Goal: Task Accomplishment & Management: Complete application form

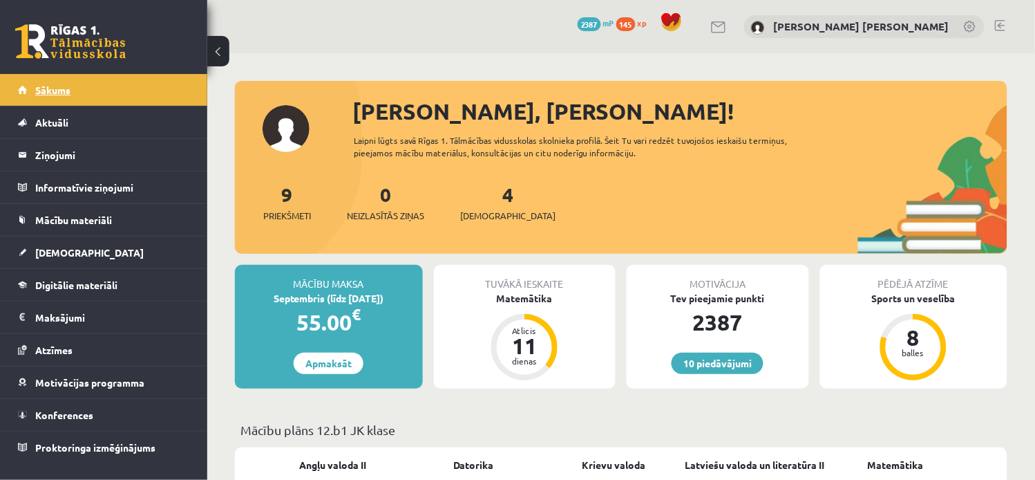
click at [30, 85] on link "Sākums" at bounding box center [104, 90] width 172 height 32
click at [484, 192] on link "4 Ieskaites" at bounding box center [507, 202] width 95 height 41
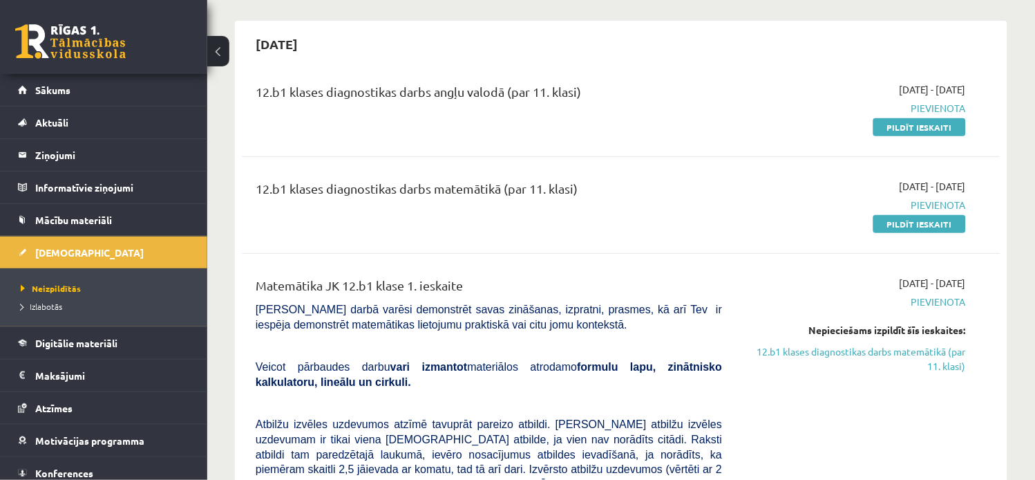
scroll to position [101, 0]
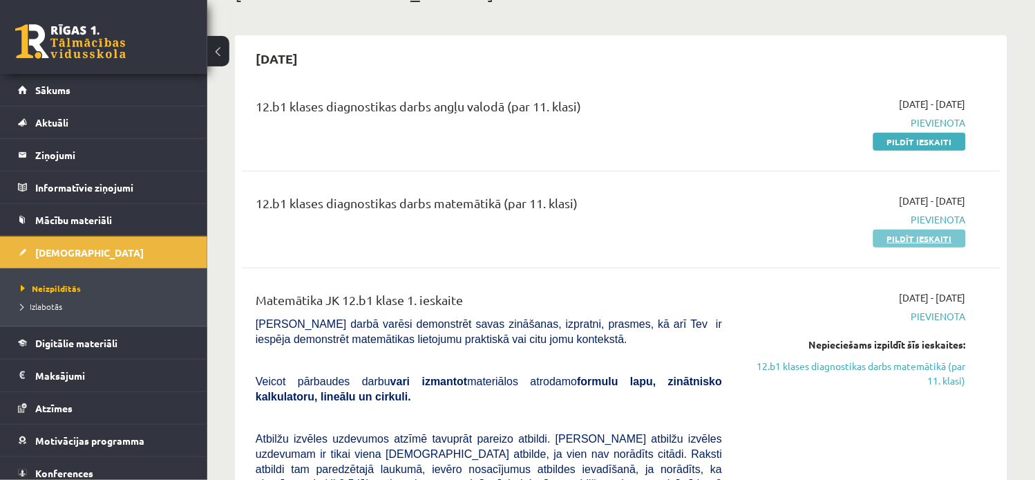
click at [908, 239] on link "Pildīt ieskaiti" at bounding box center [920, 238] width 93 height 18
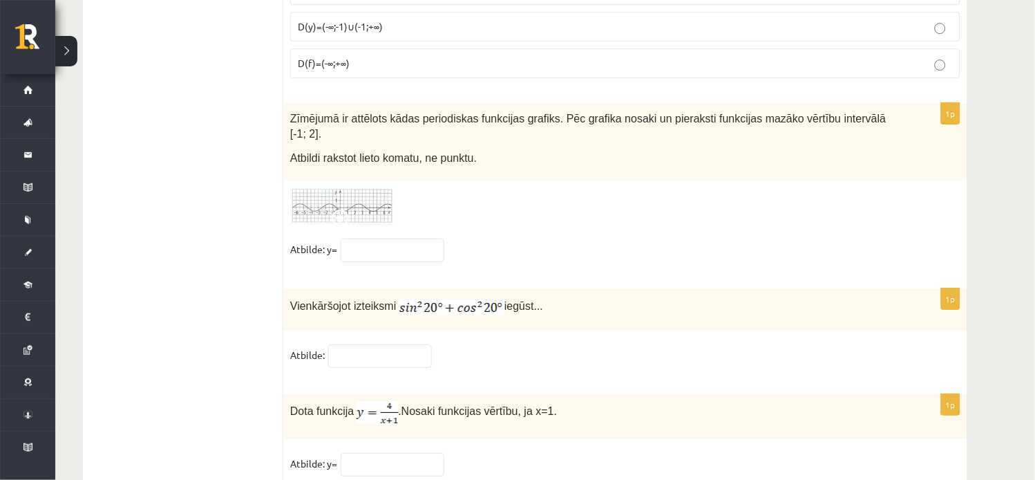
scroll to position [6807, 0]
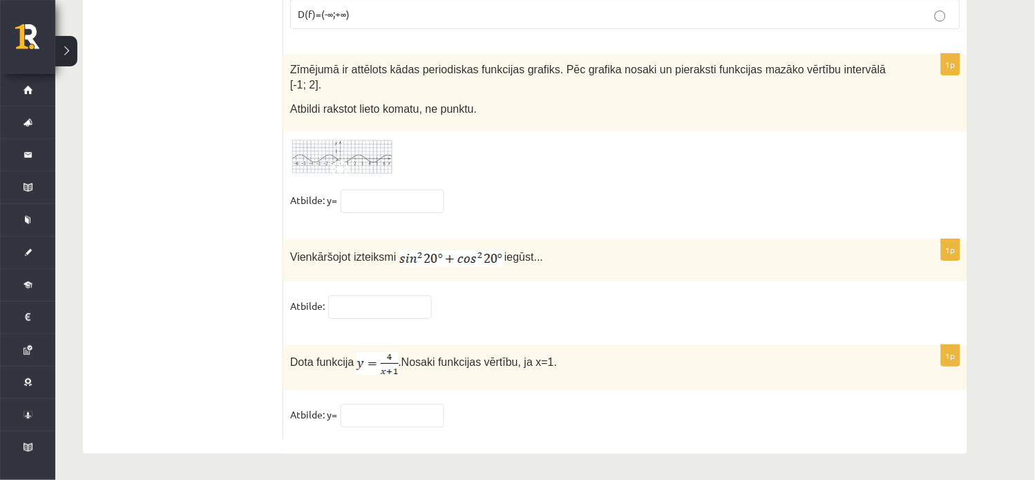
click at [337, 161] on span at bounding box center [343, 171] width 22 height 22
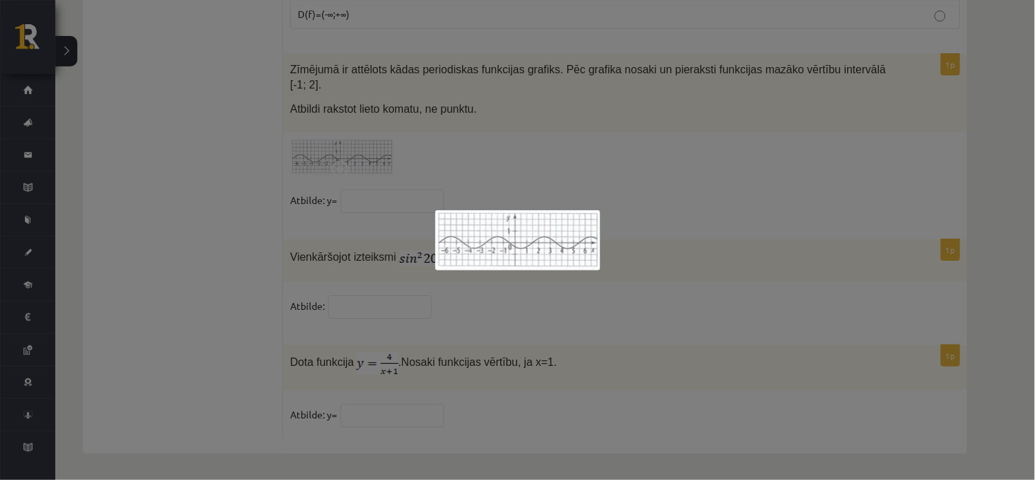
click at [977, 19] on div at bounding box center [517, 240] width 1035 height 480
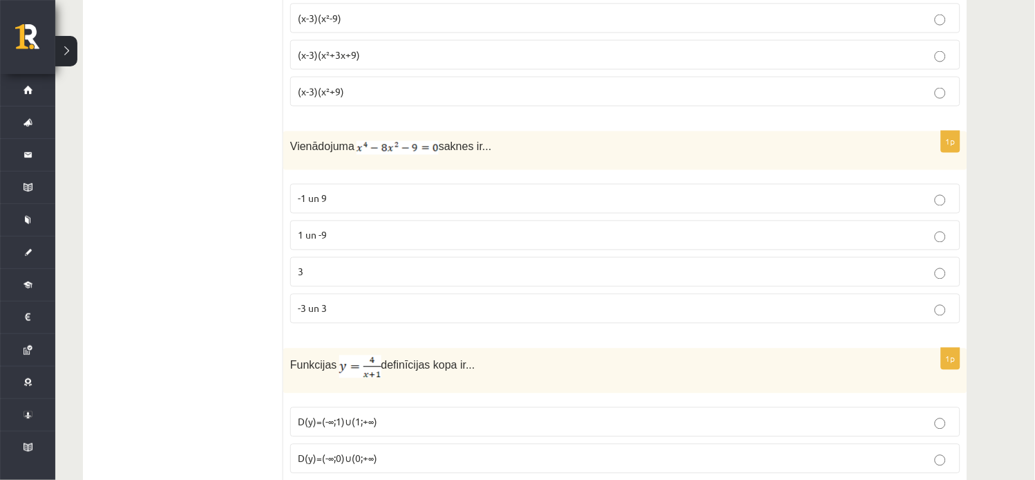
scroll to position [6277, 0]
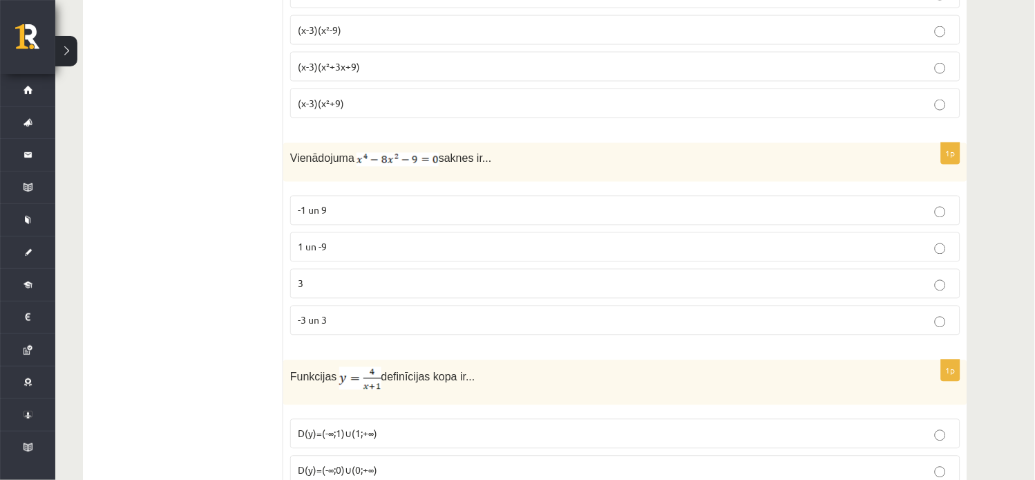
click at [947, 328] on p "-3 un 3" at bounding box center [625, 320] width 655 height 15
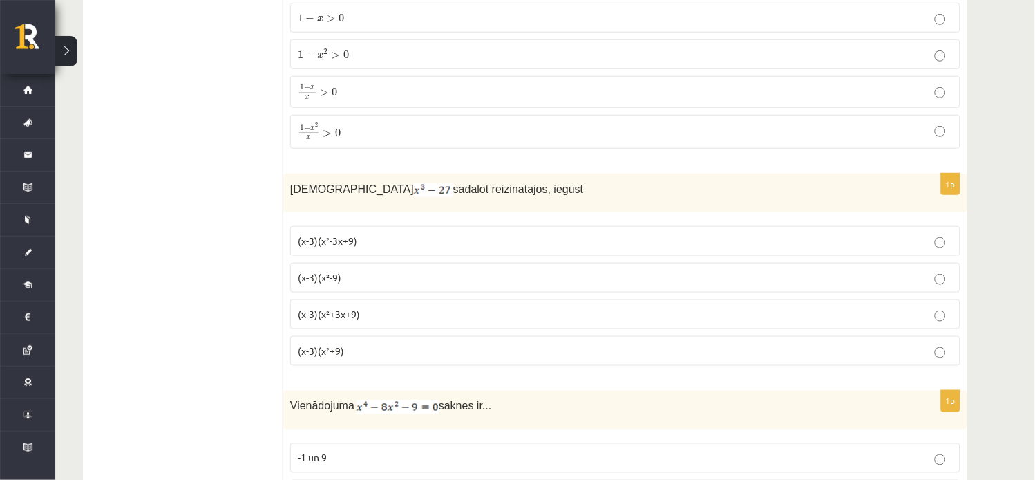
scroll to position [6005, 0]
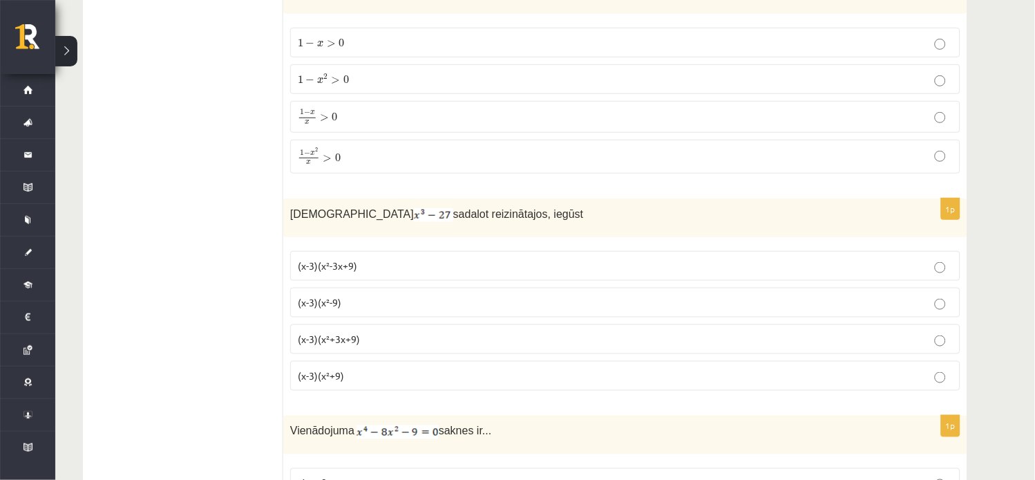
click at [948, 342] on p "(x-3)(x²+3x+9)" at bounding box center [625, 339] width 655 height 15
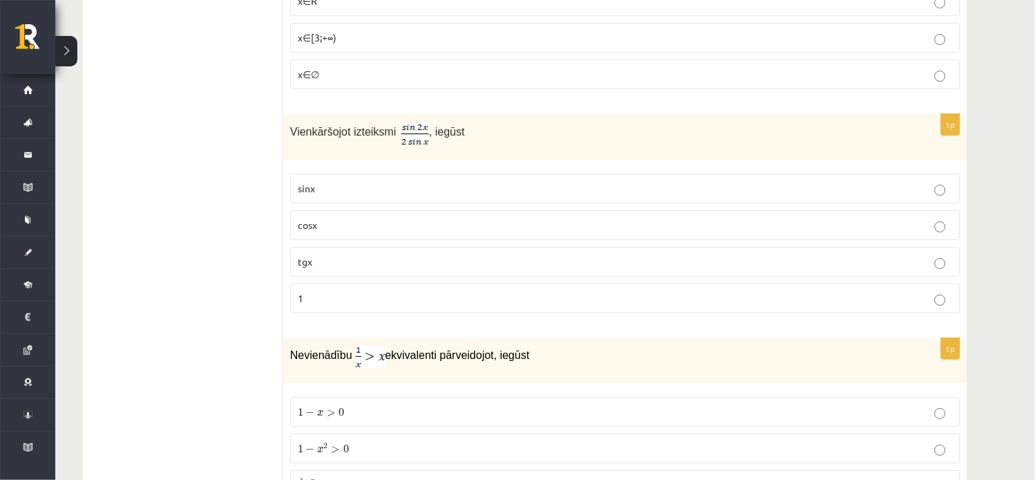
scroll to position [5623, 0]
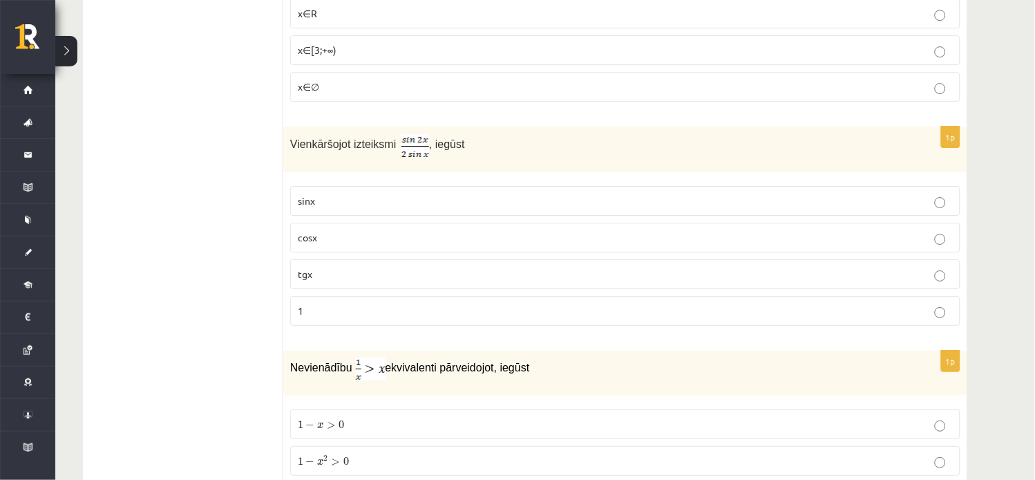
click at [946, 252] on label "cosx" at bounding box center [625, 238] width 671 height 30
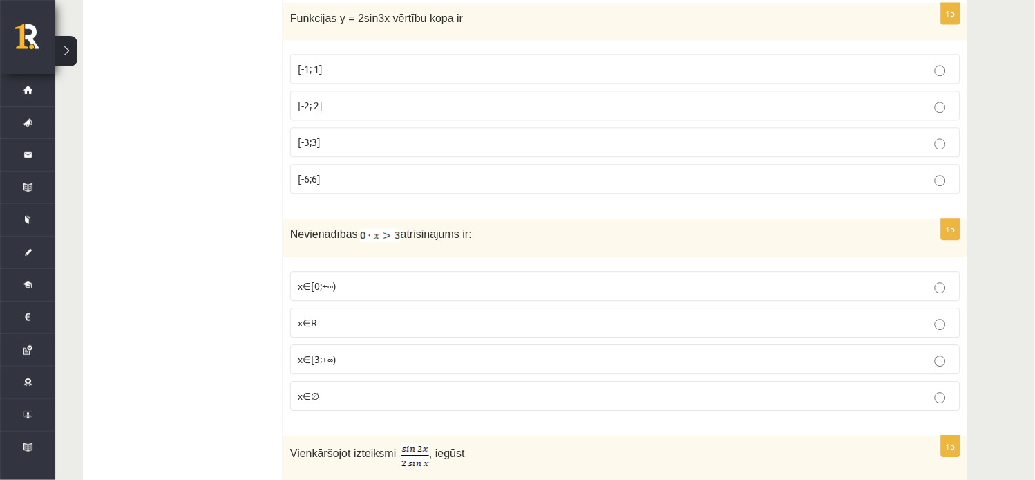
scroll to position [5303, 0]
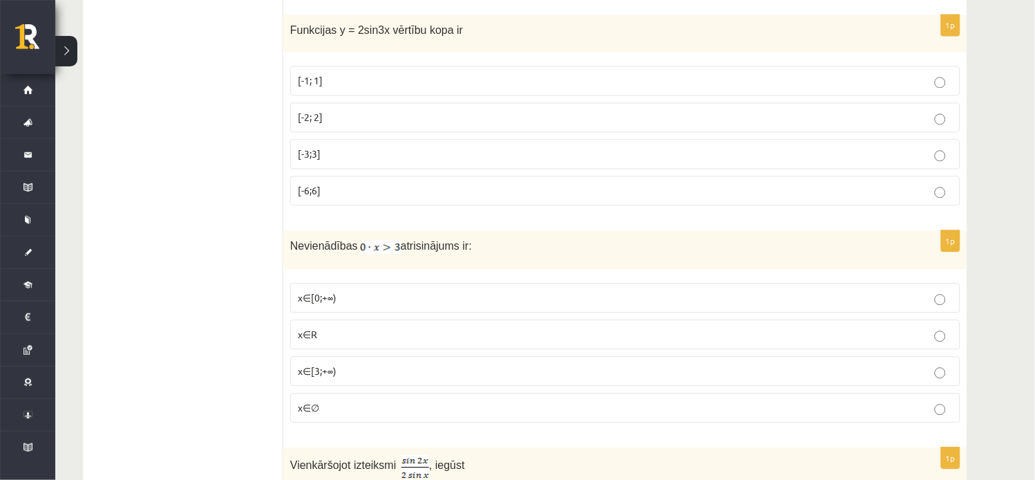
click at [941, 412] on p "x∈∅" at bounding box center [625, 407] width 655 height 15
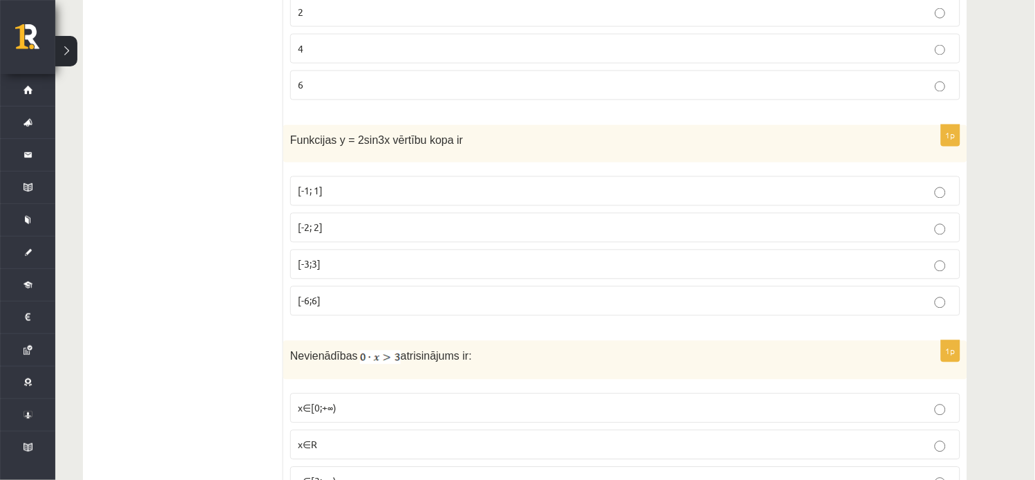
scroll to position [5167, 0]
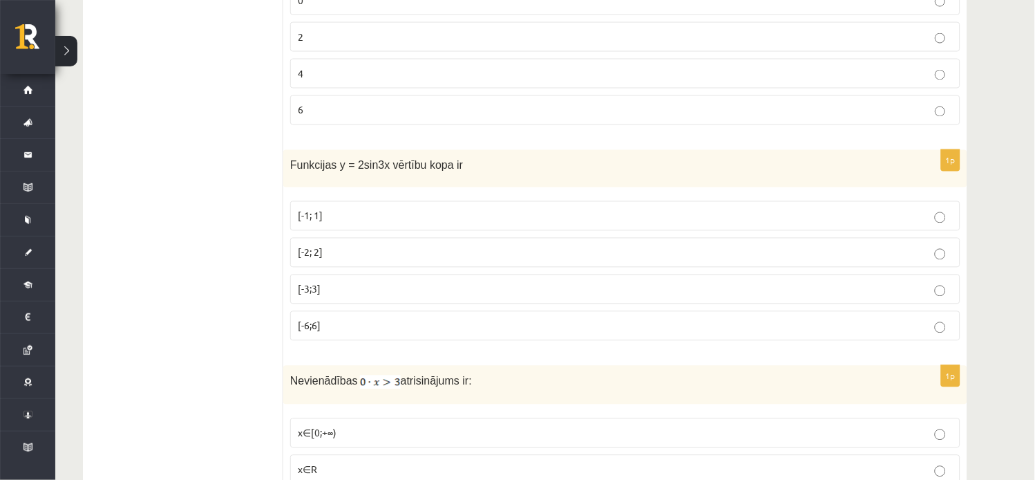
click at [934, 260] on p "[-2; 2]" at bounding box center [625, 252] width 655 height 15
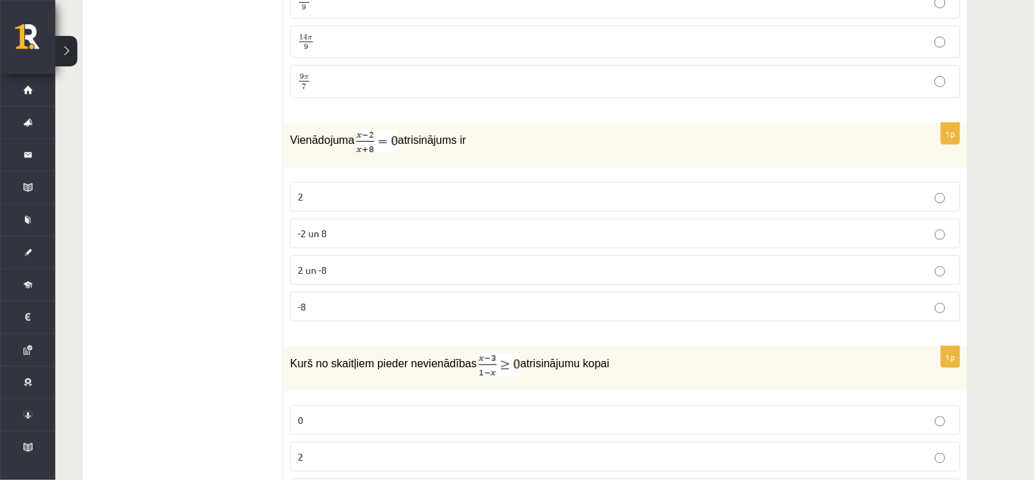
scroll to position [4736, 0]
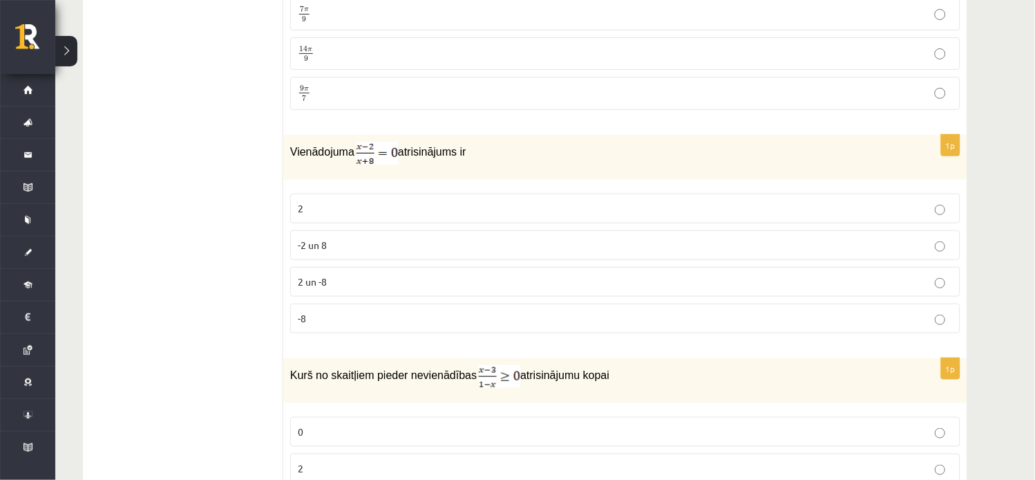
click at [932, 215] on p "2" at bounding box center [625, 208] width 655 height 15
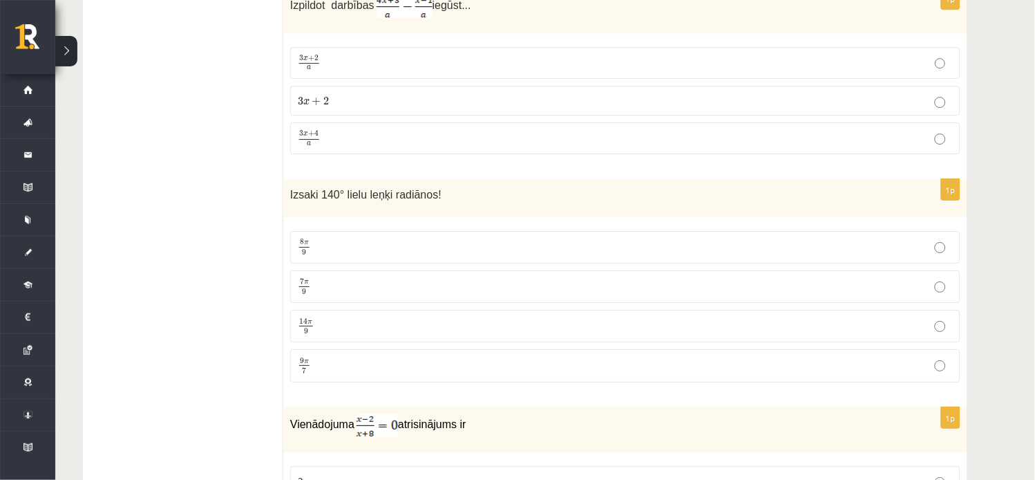
scroll to position [4452, 0]
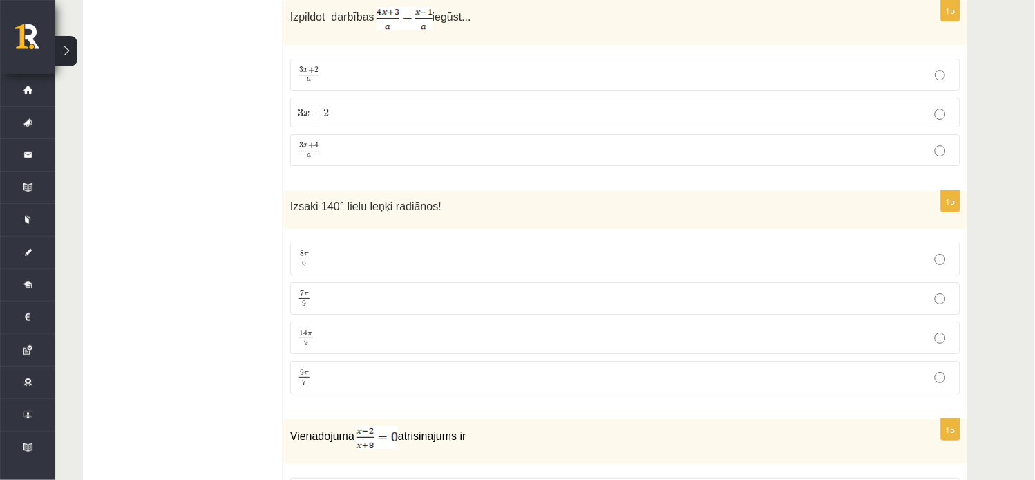
click at [950, 307] on p "7 π 9 7 π 9" at bounding box center [625, 298] width 655 height 17
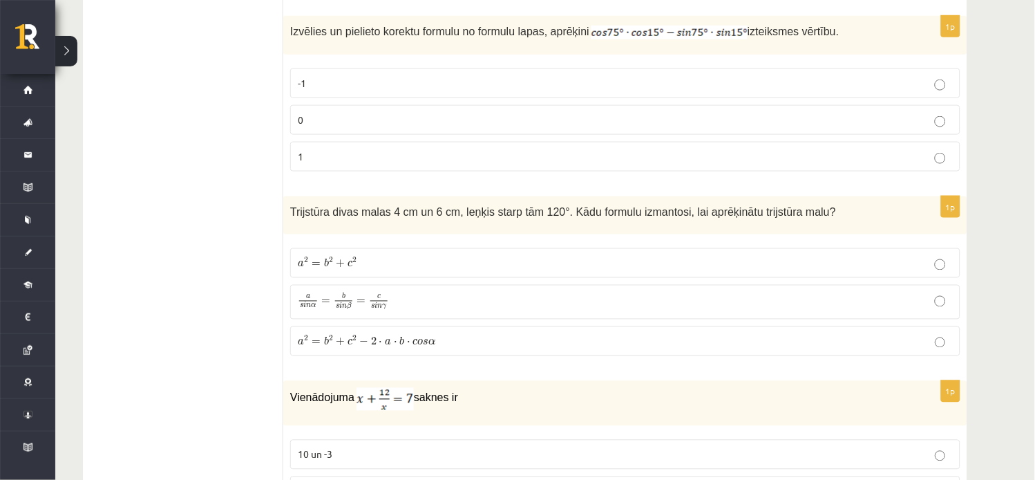
scroll to position [3860, 0]
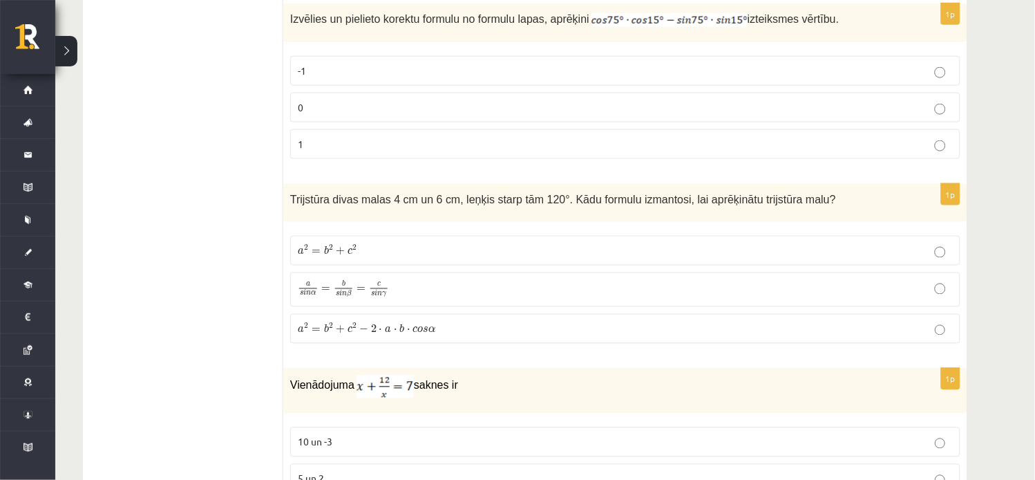
click at [948, 254] on p "a 2 = b 2 + c 2 a 2 = b 2 + c 2" at bounding box center [625, 250] width 655 height 15
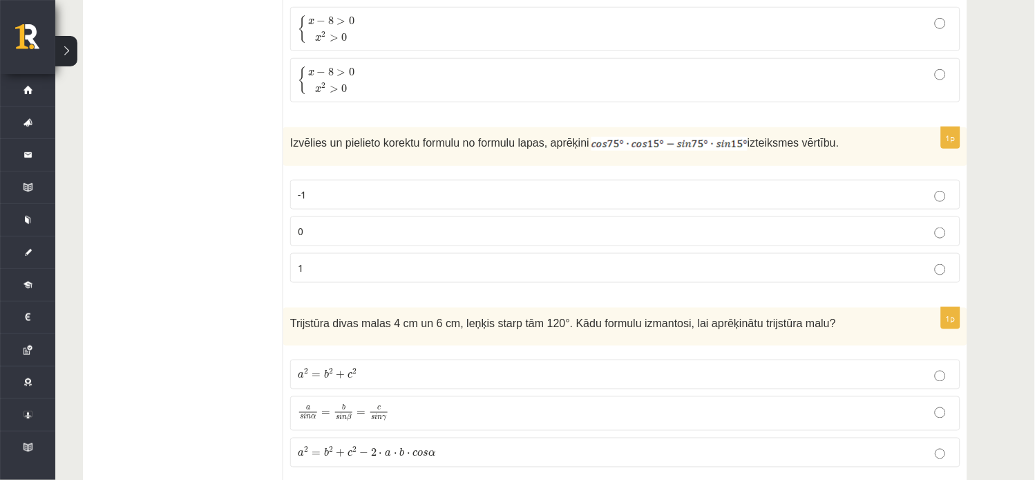
scroll to position [3712, 0]
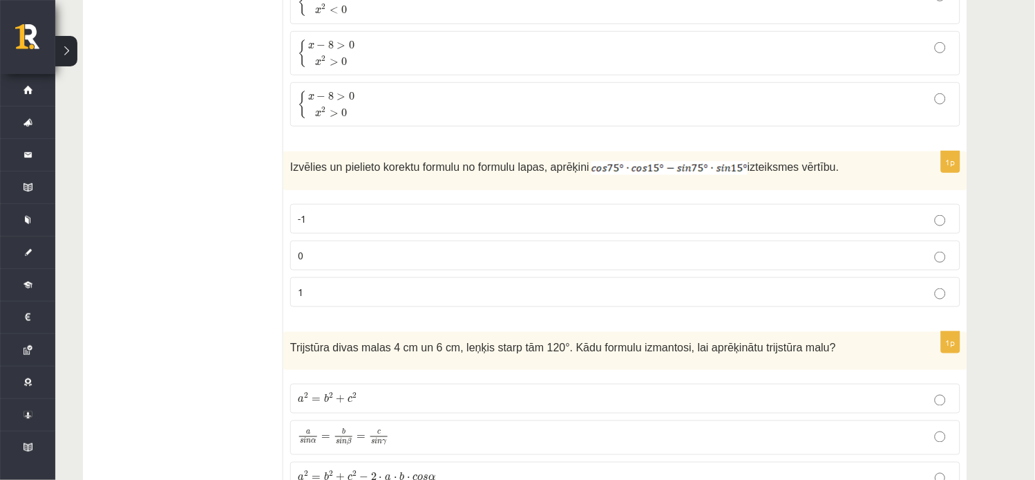
click at [951, 259] on p "0" at bounding box center [625, 255] width 655 height 15
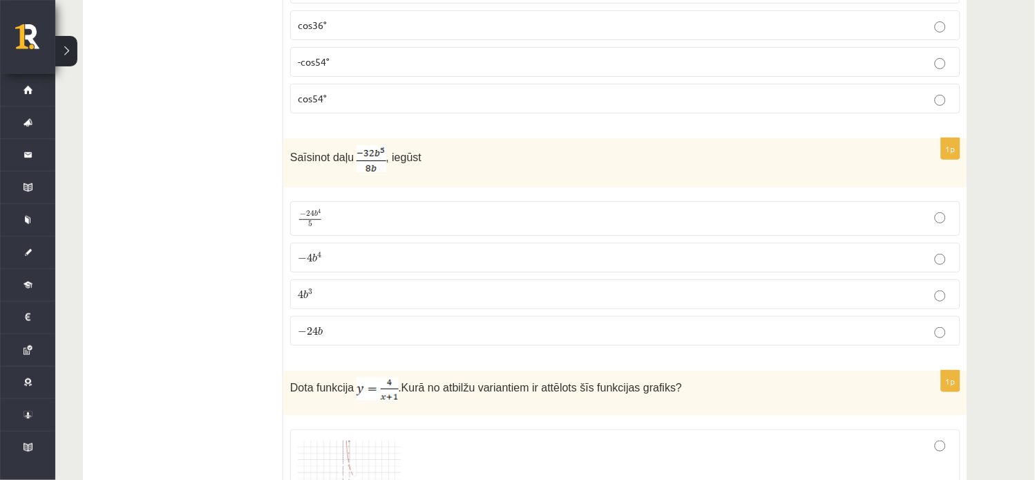
scroll to position [2374, 0]
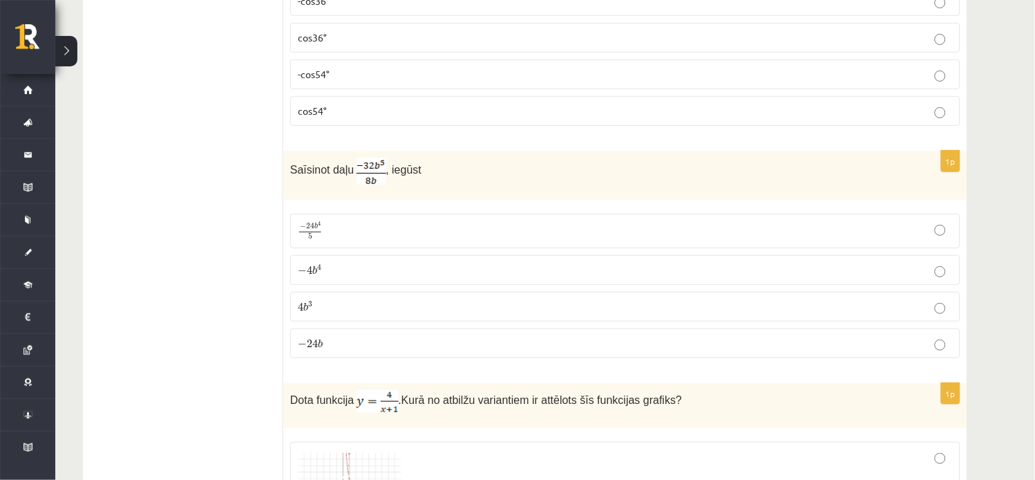
click at [940, 281] on label "− 4 b 4 − 4 b 4" at bounding box center [625, 270] width 671 height 30
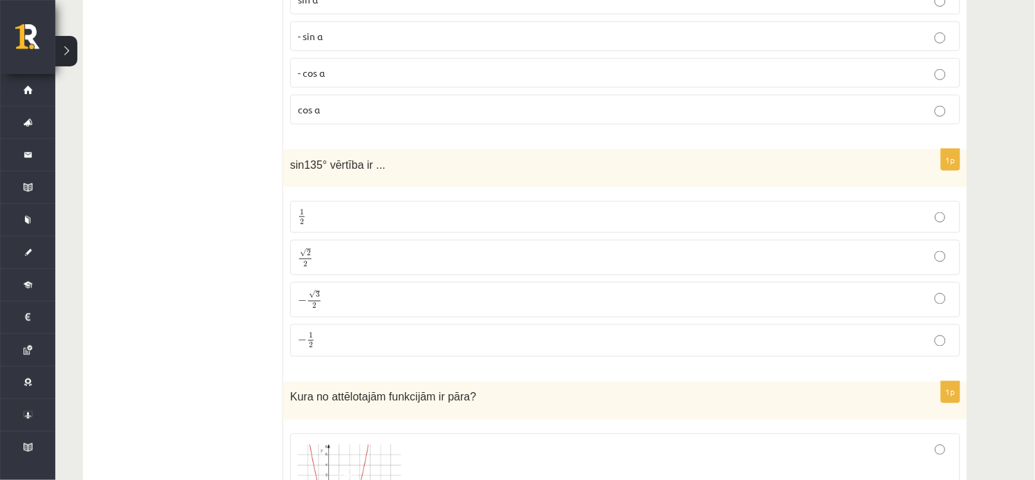
scroll to position [1450, 0]
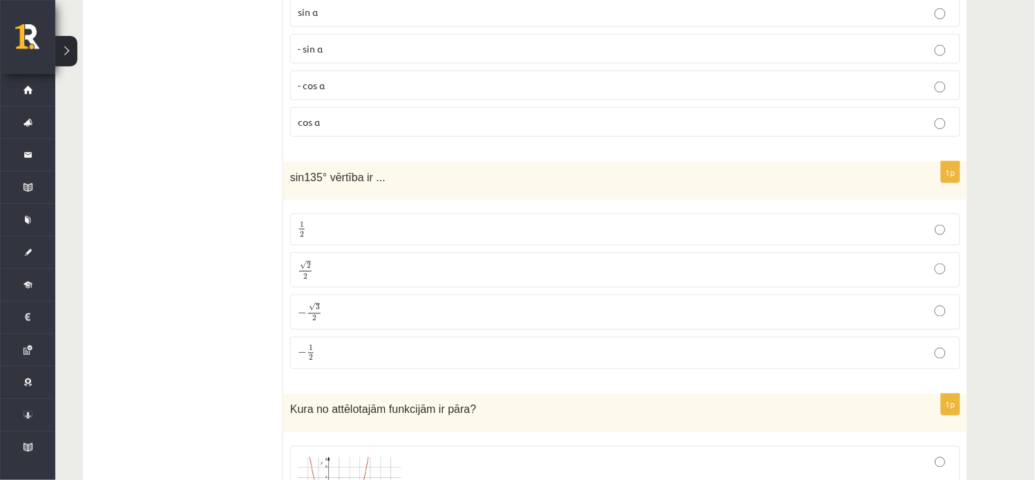
click at [942, 264] on p "√ 2 2 2 2" at bounding box center [625, 270] width 655 height 20
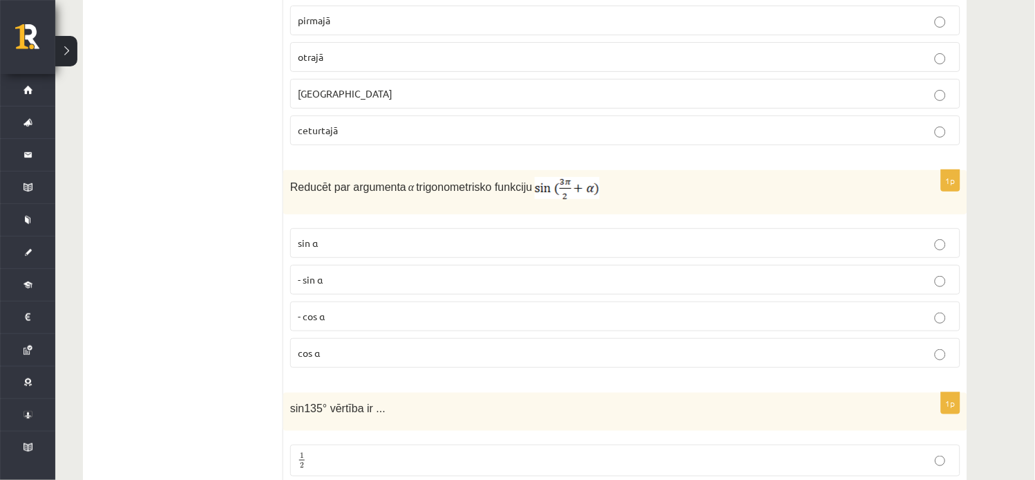
scroll to position [1204, 0]
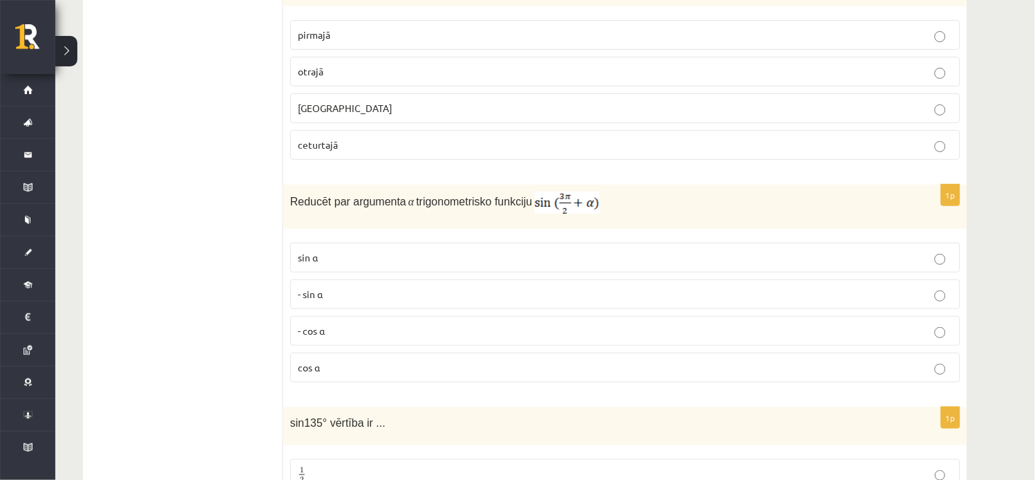
click at [941, 328] on p "- cos ⁡α" at bounding box center [625, 331] width 655 height 15
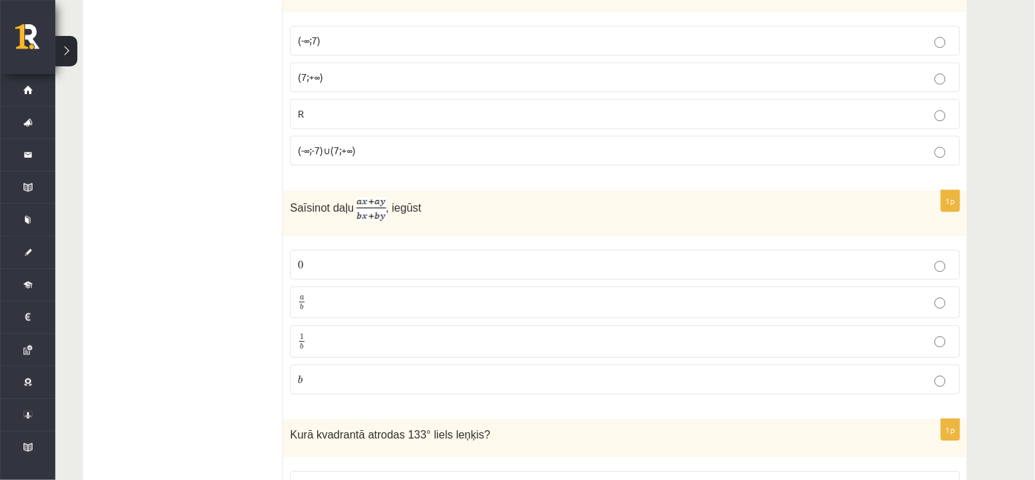
scroll to position [743, 0]
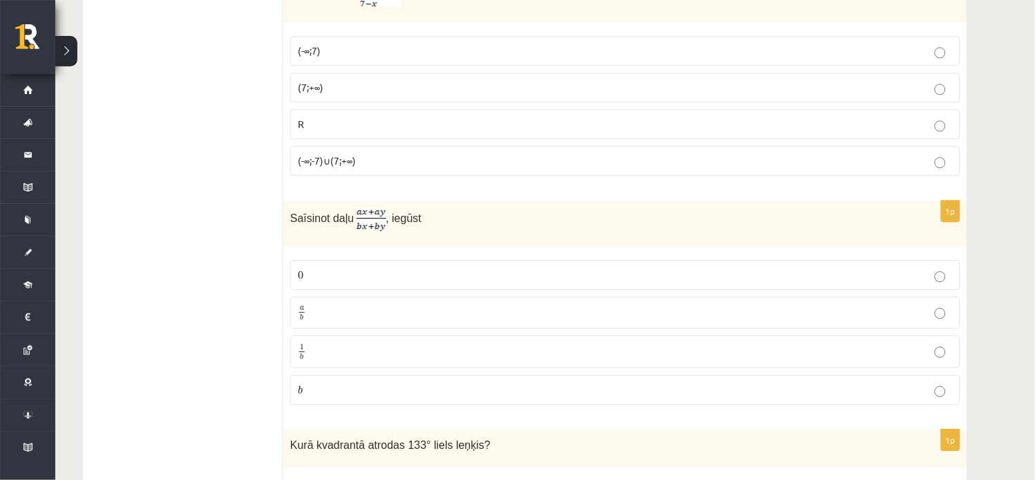
click at [944, 299] on label "a b a b" at bounding box center [625, 313] width 671 height 32
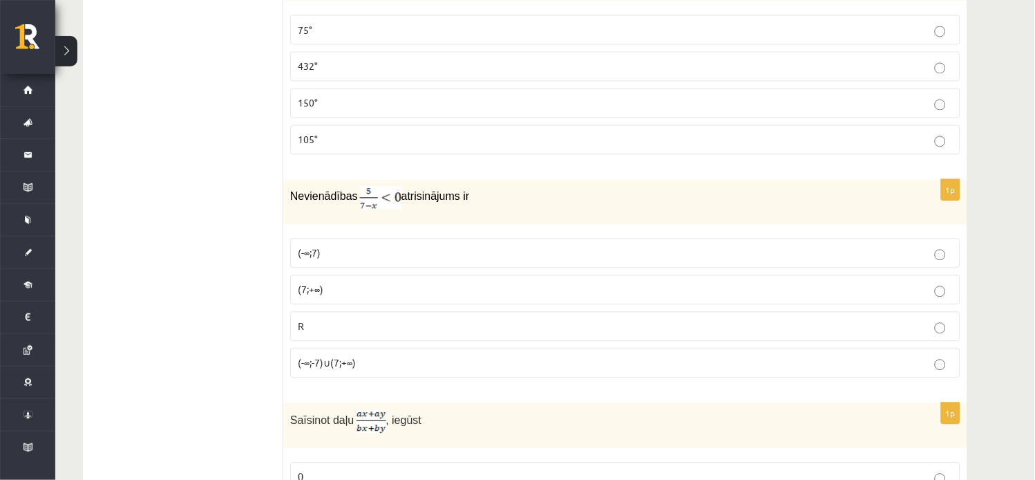
scroll to position [518, 0]
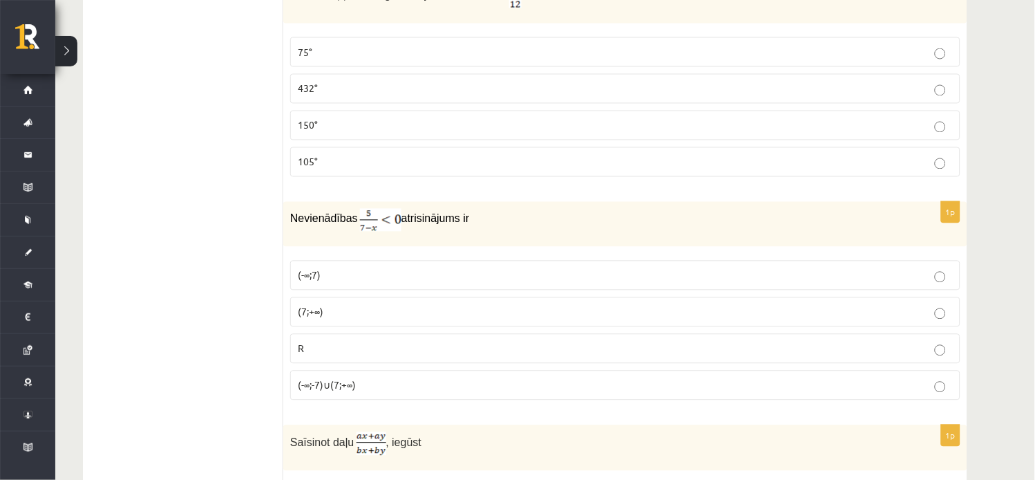
click at [931, 304] on label "(7;+∞)" at bounding box center [625, 312] width 671 height 30
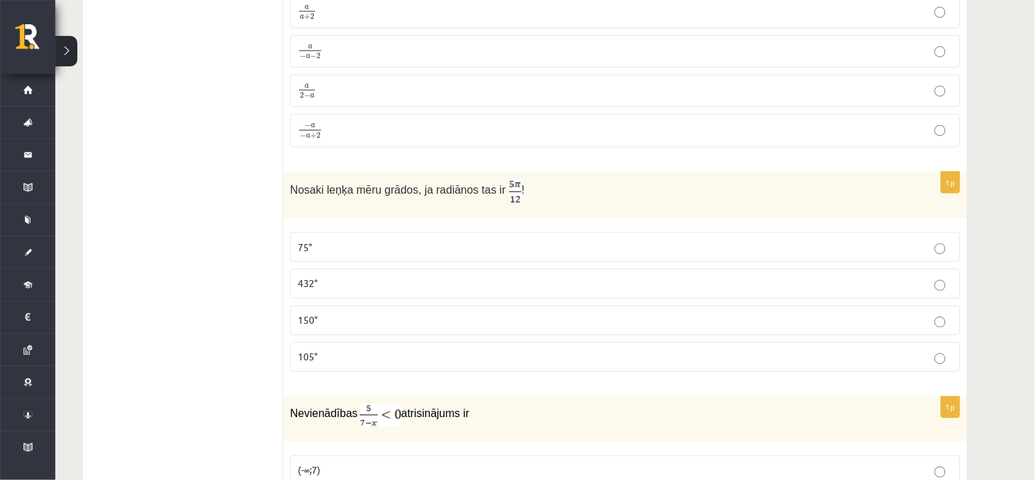
scroll to position [313, 0]
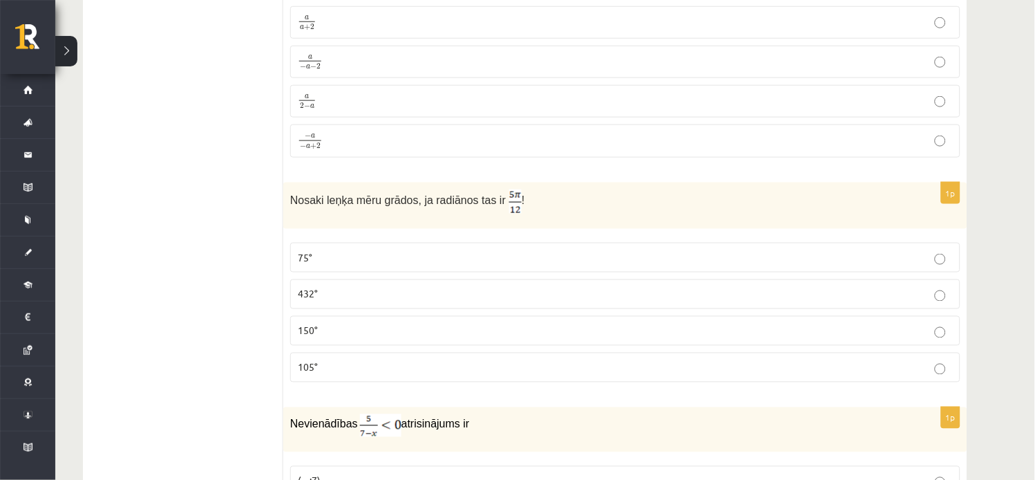
click at [930, 371] on p "105°" at bounding box center [625, 367] width 655 height 15
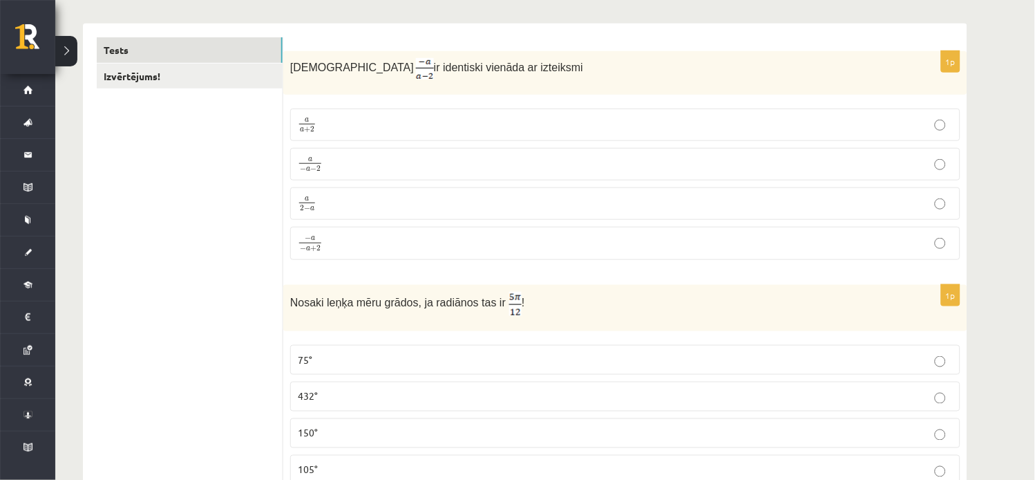
scroll to position [119, 0]
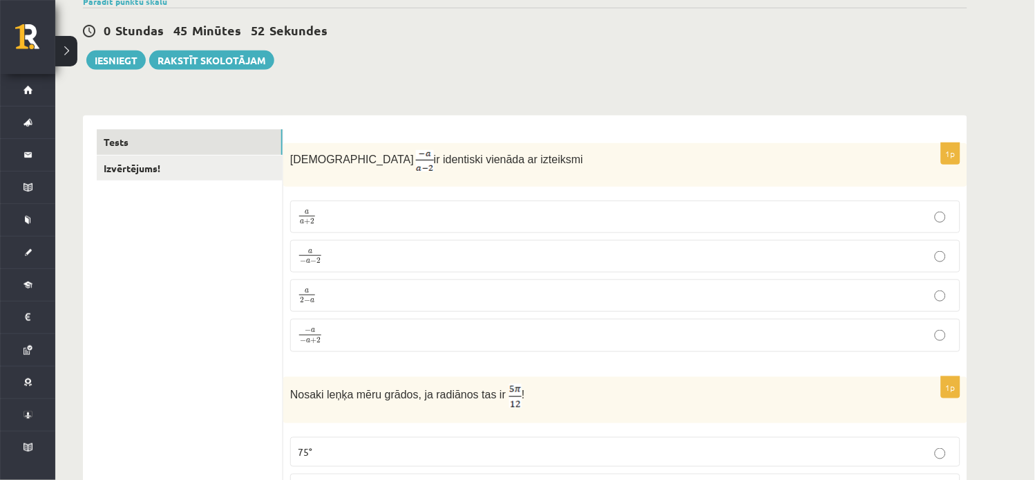
click at [931, 336] on p "− a − a + 2 − a − a + 2" at bounding box center [625, 335] width 655 height 18
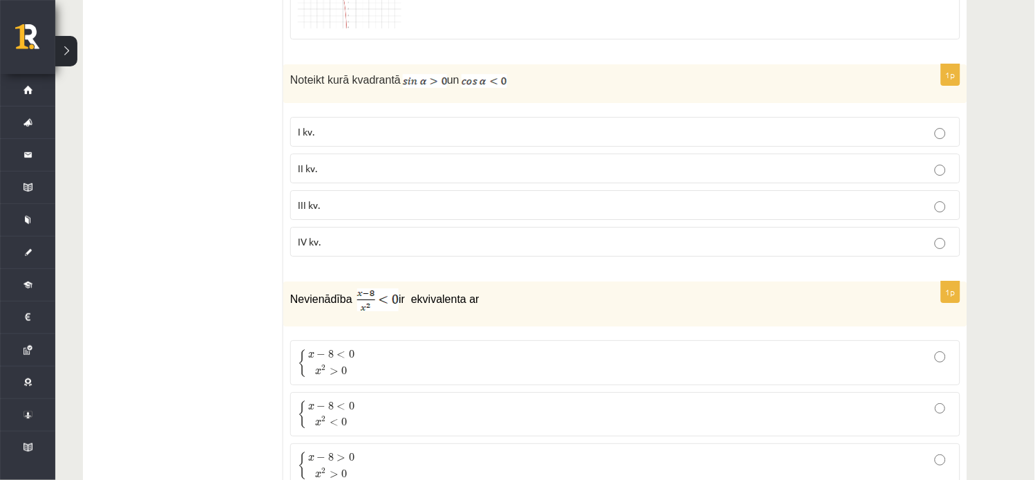
scroll to position [3312, 0]
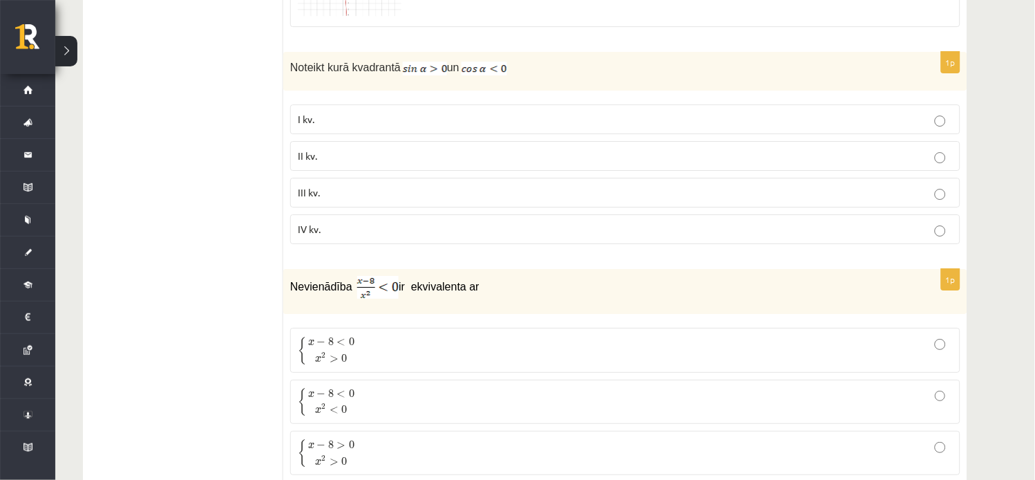
click at [932, 160] on p "II kv." at bounding box center [625, 156] width 655 height 15
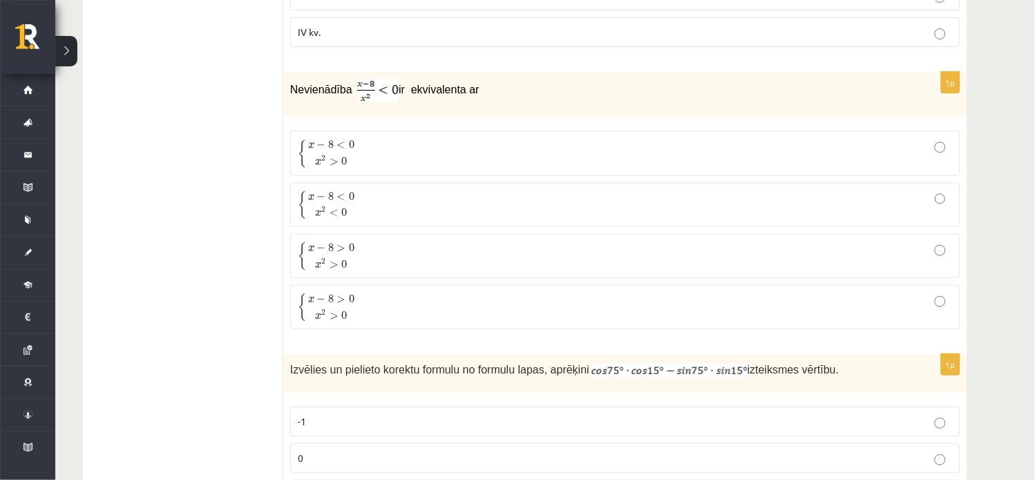
scroll to position [3485, 0]
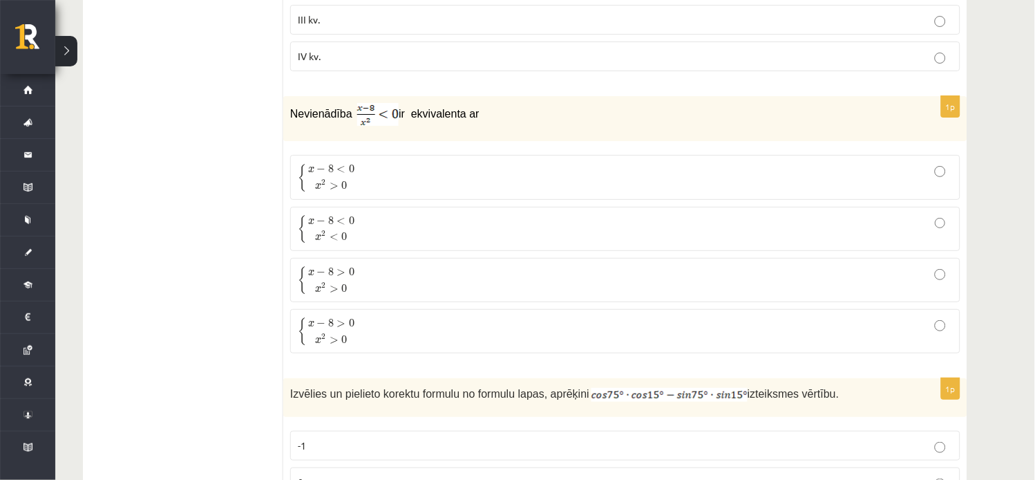
click at [955, 188] on label "{ x − 8 < 0 x 2 > 0 { x − 8 < 0 x 2 > 0" at bounding box center [625, 177] width 671 height 44
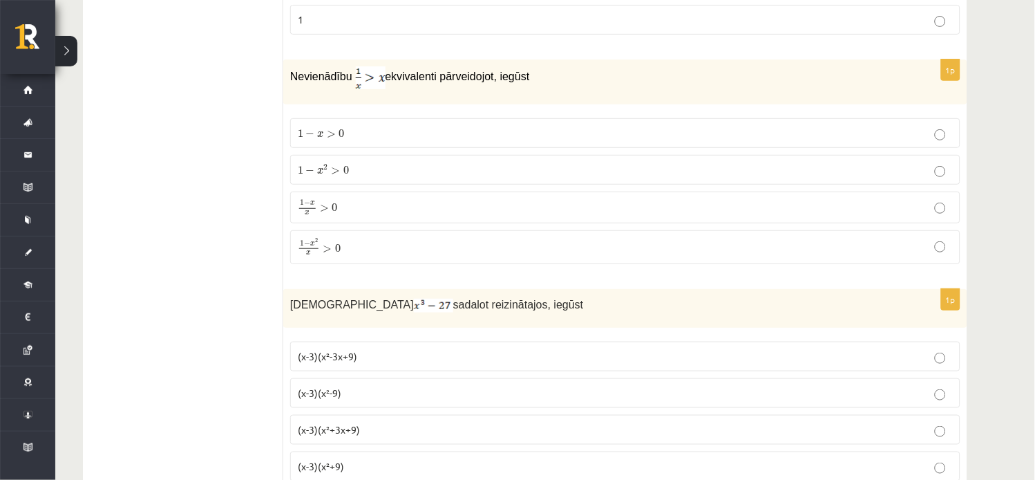
scroll to position [5927, 0]
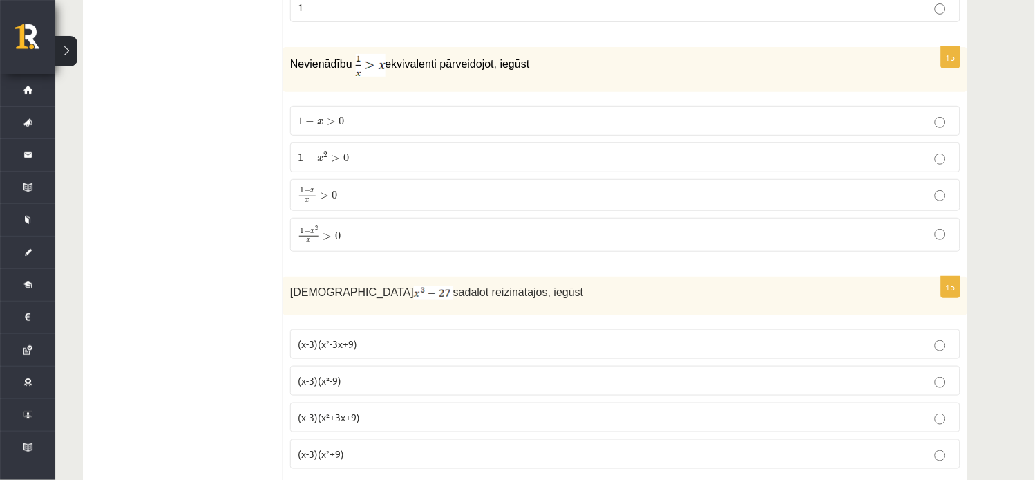
click at [921, 241] on p "1 − x 2 x > 0 1 − x 2 x > 0" at bounding box center [625, 234] width 655 height 18
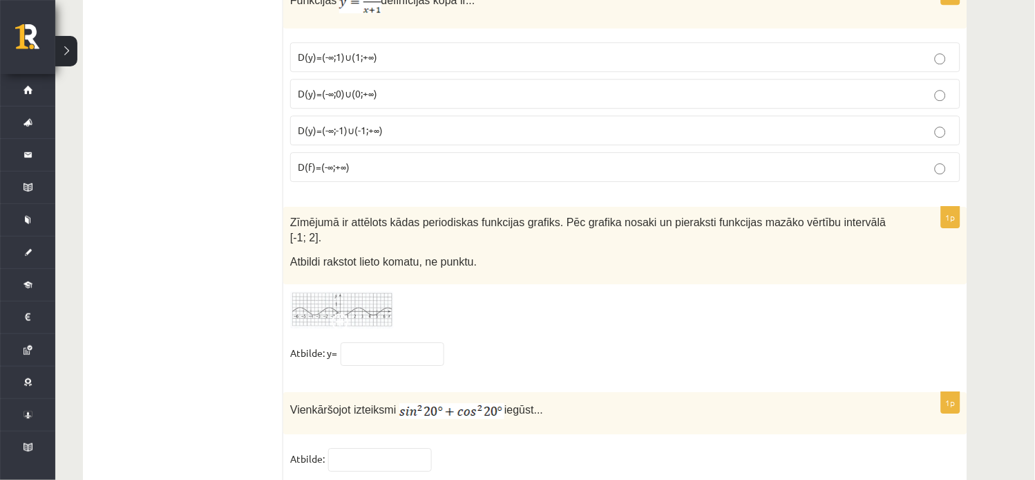
scroll to position [6666, 0]
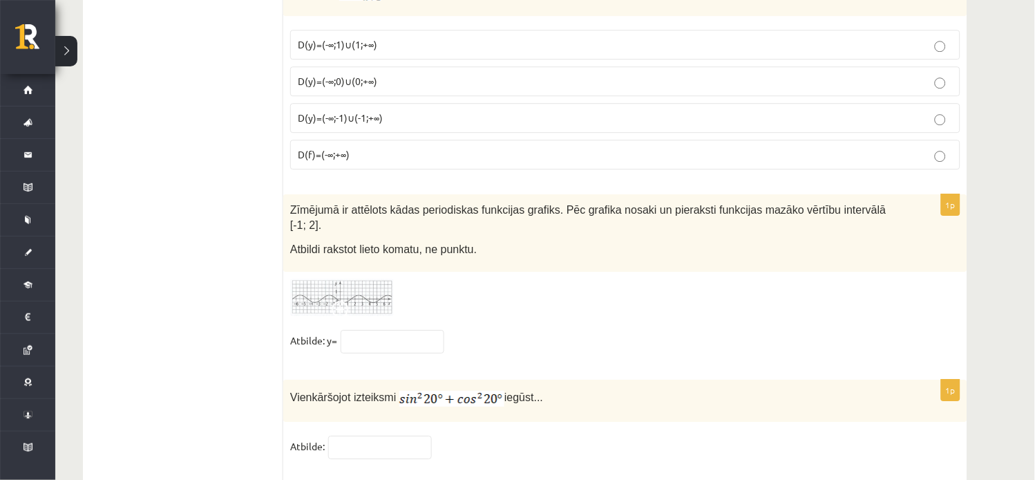
click at [930, 133] on label "D(y)=(-∞;-1)∪(-1;+∞)" at bounding box center [625, 118] width 671 height 30
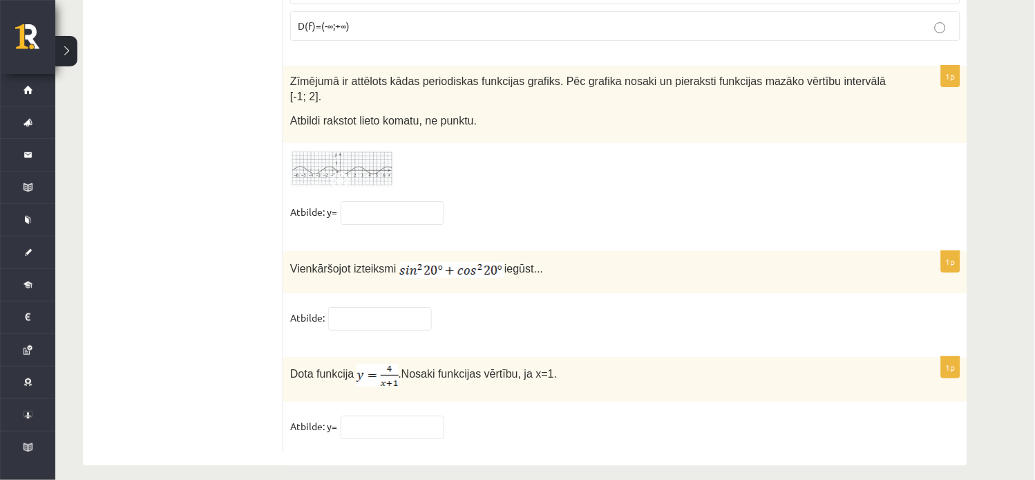
scroll to position [6807, 0]
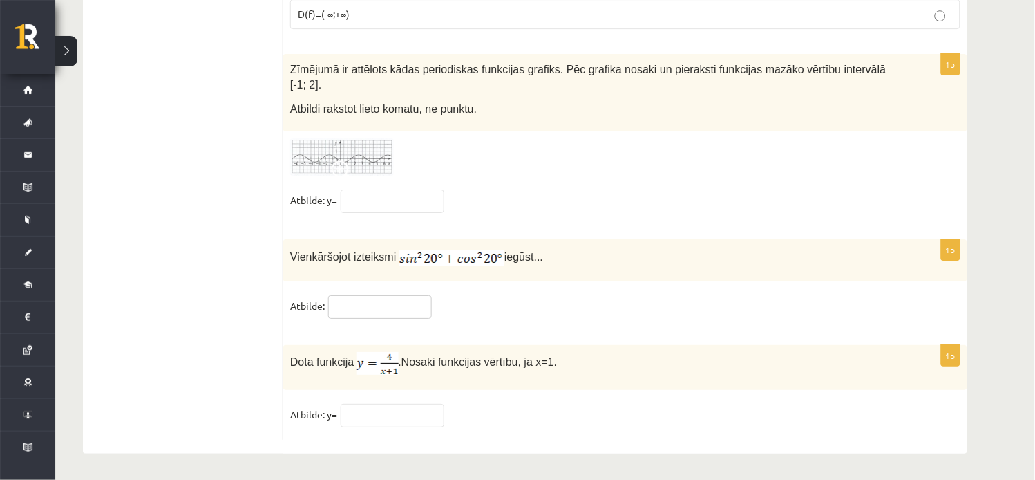
click at [377, 299] on input "text" at bounding box center [380, 307] width 104 height 24
type input "*"
click at [422, 408] on input "text" at bounding box center [393, 416] width 104 height 24
click at [429, 423] on input "text" at bounding box center [393, 416] width 104 height 24
type input "*"
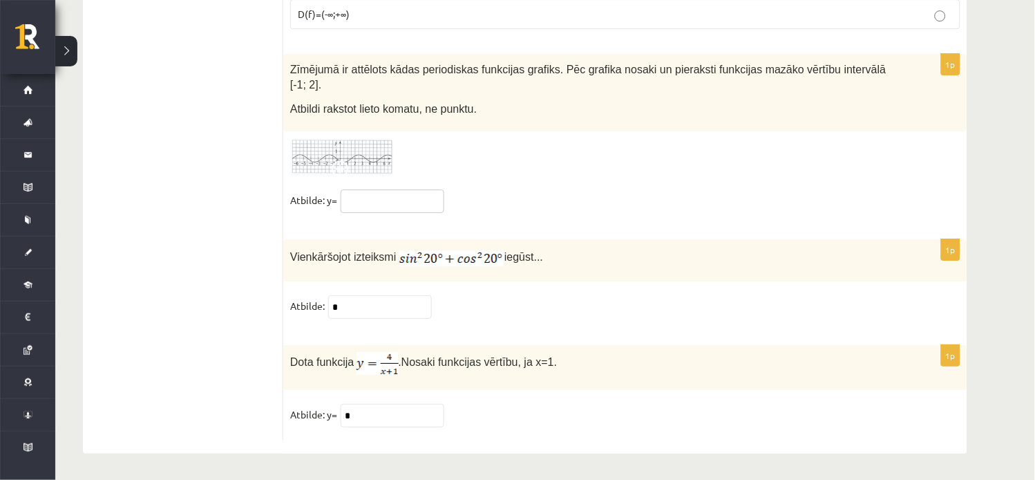
click at [411, 196] on input "text" at bounding box center [393, 201] width 104 height 24
click at [339, 148] on img at bounding box center [342, 157] width 104 height 38
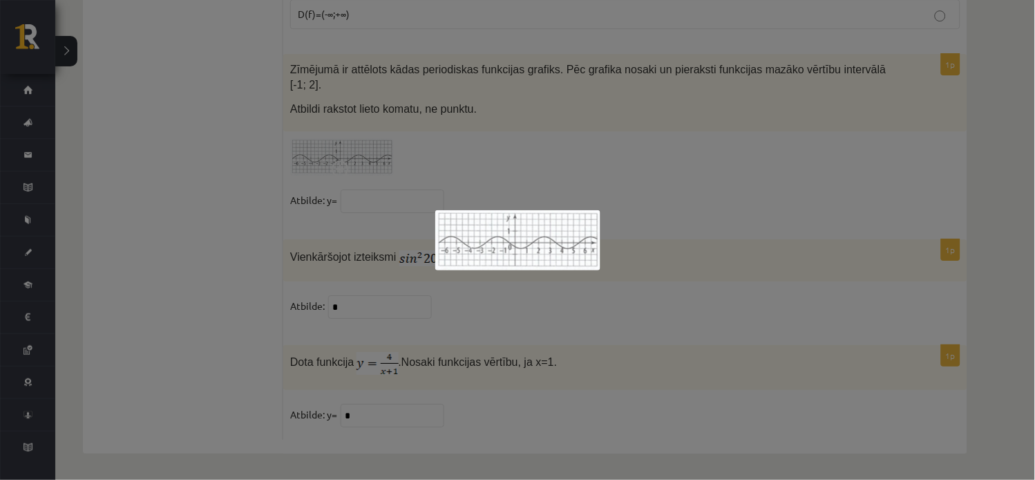
click at [646, 214] on div at bounding box center [517, 240] width 1035 height 480
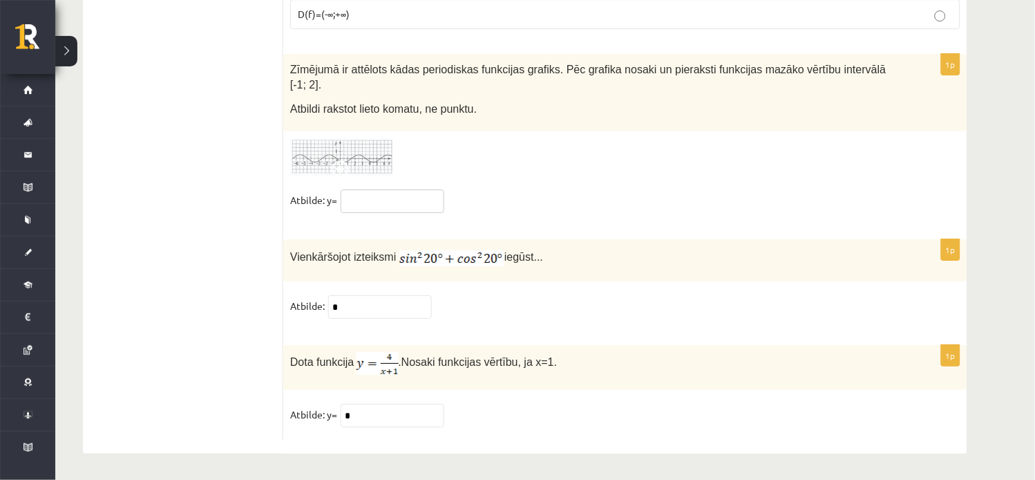
click at [397, 191] on input "text" at bounding box center [393, 201] width 104 height 24
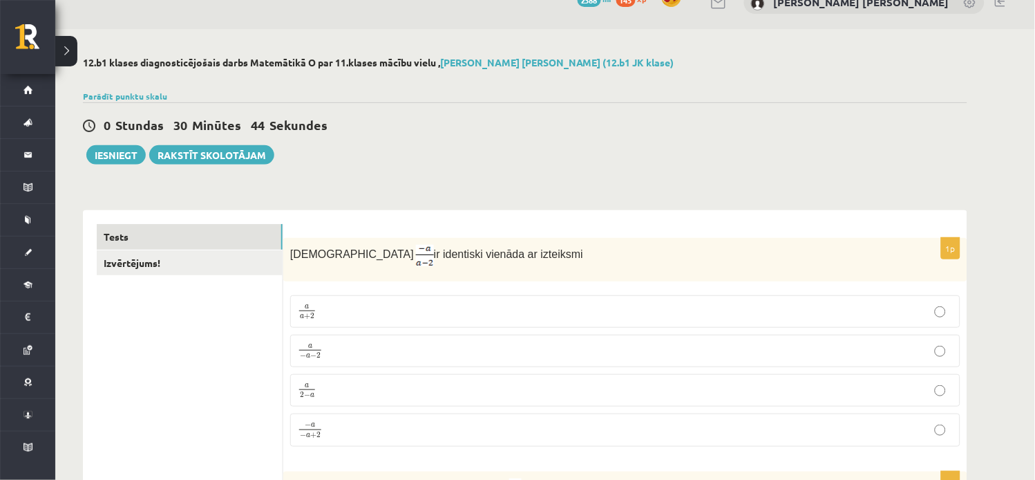
scroll to position [0, 0]
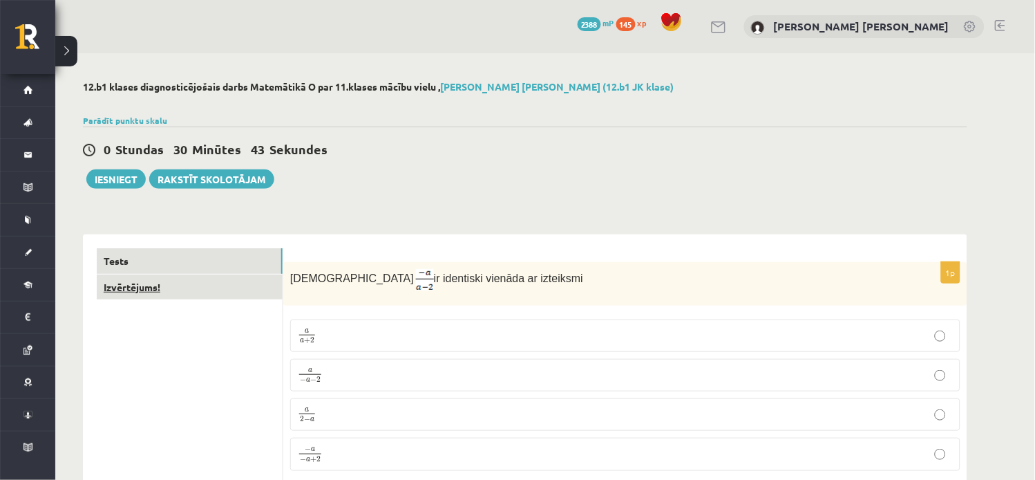
type input "***"
click at [108, 292] on link "Izvērtējums!" at bounding box center [190, 287] width 186 height 26
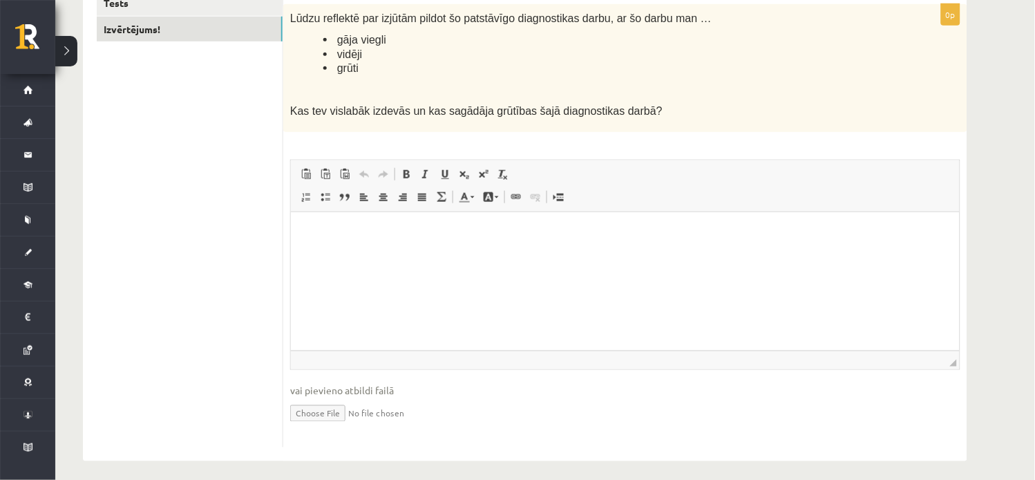
scroll to position [266, 0]
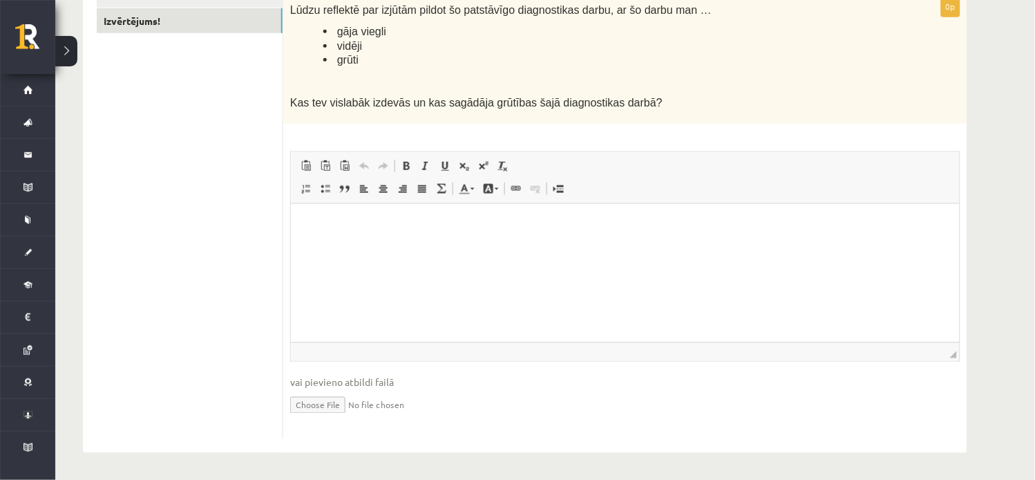
click at [515, 243] on html at bounding box center [624, 224] width 669 height 42
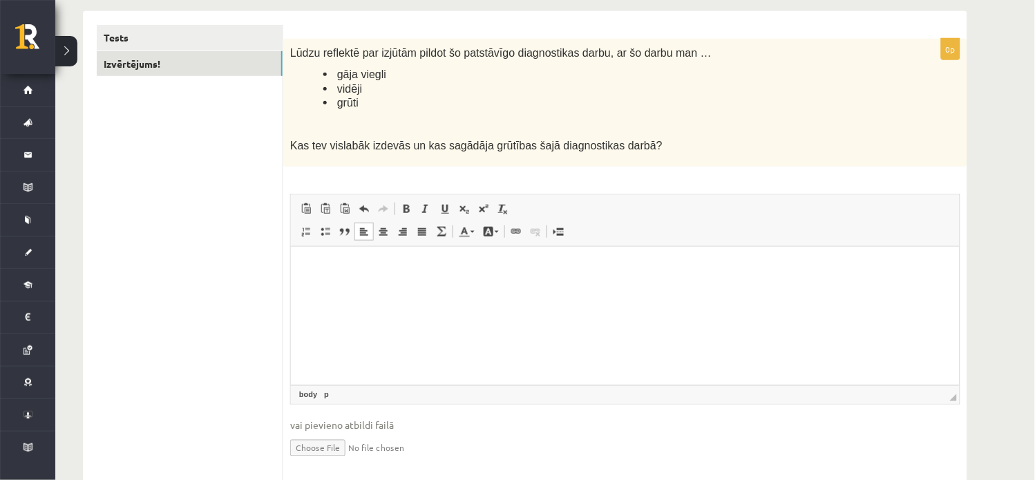
scroll to position [126, 0]
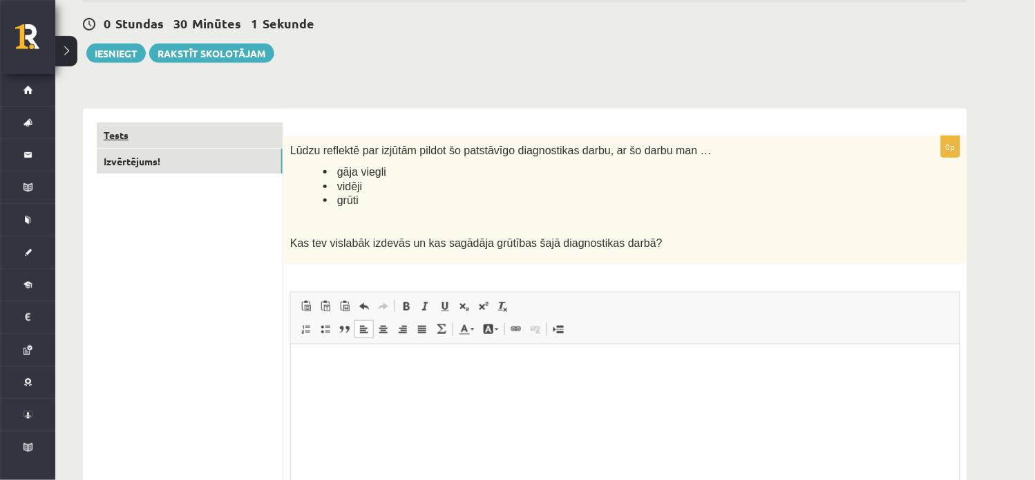
click at [216, 128] on link "Tests" at bounding box center [190, 135] width 186 height 26
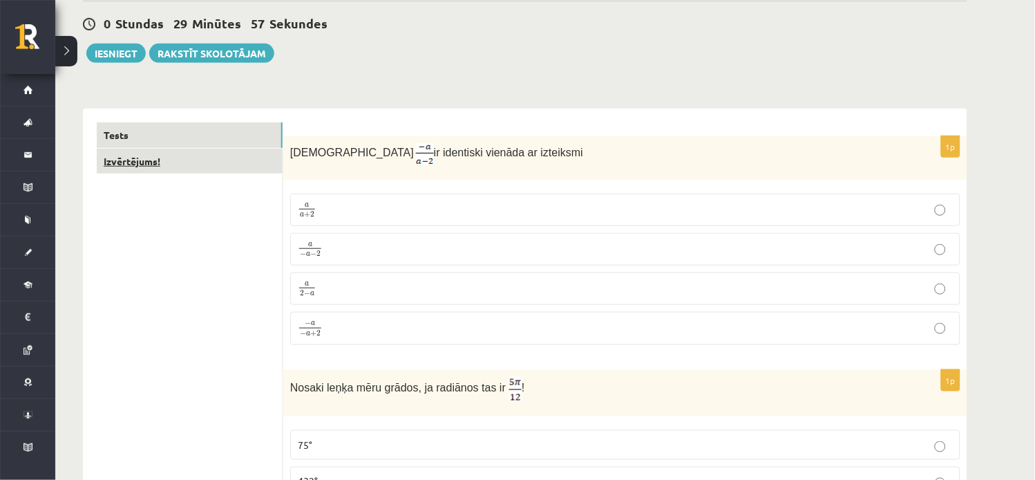
click at [159, 169] on link "Izvērtējums!" at bounding box center [190, 162] width 186 height 26
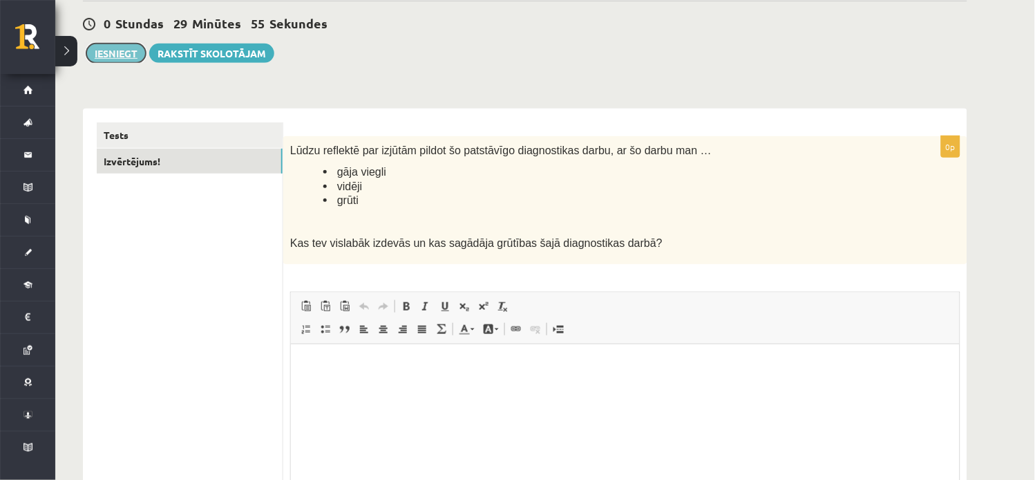
click at [122, 57] on button "Iesniegt" at bounding box center [115, 53] width 59 height 19
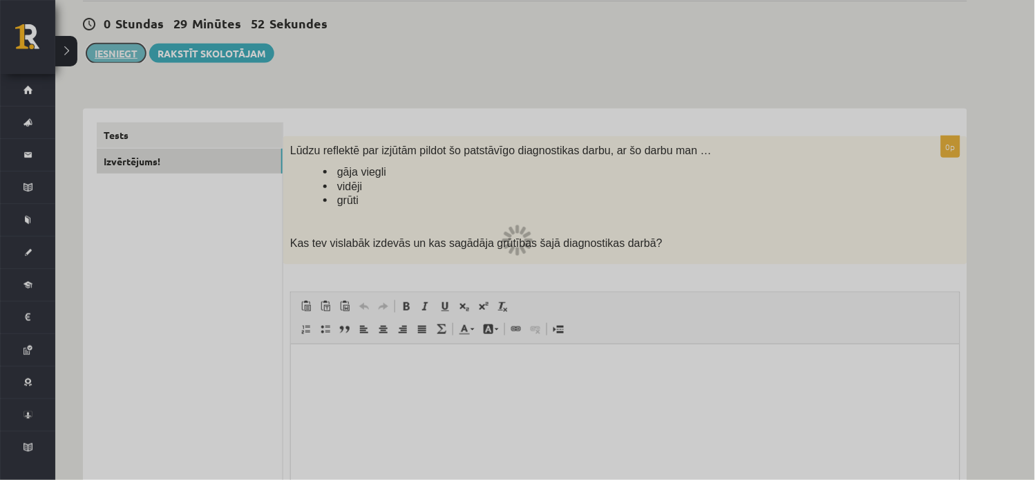
scroll to position [0, 0]
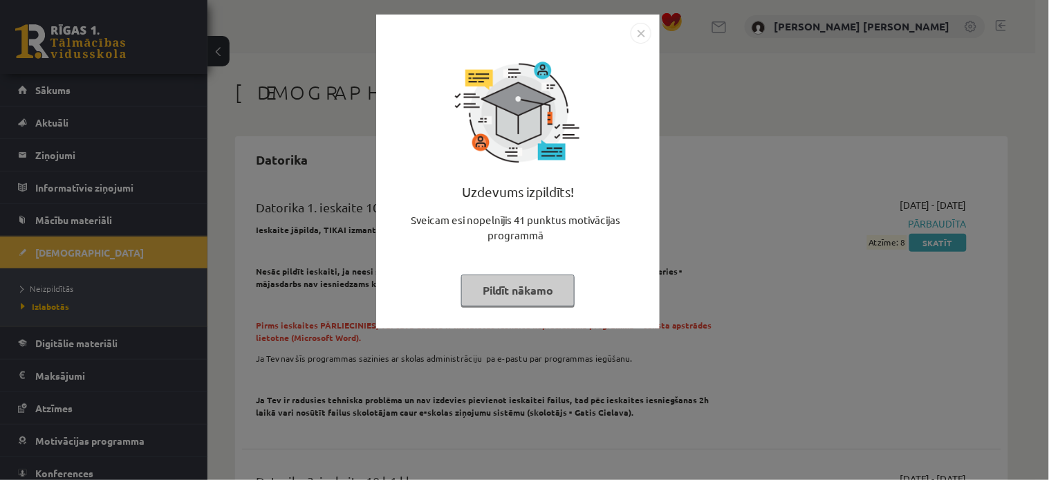
click at [548, 286] on button "Pildīt nākamo" at bounding box center [517, 290] width 113 height 32
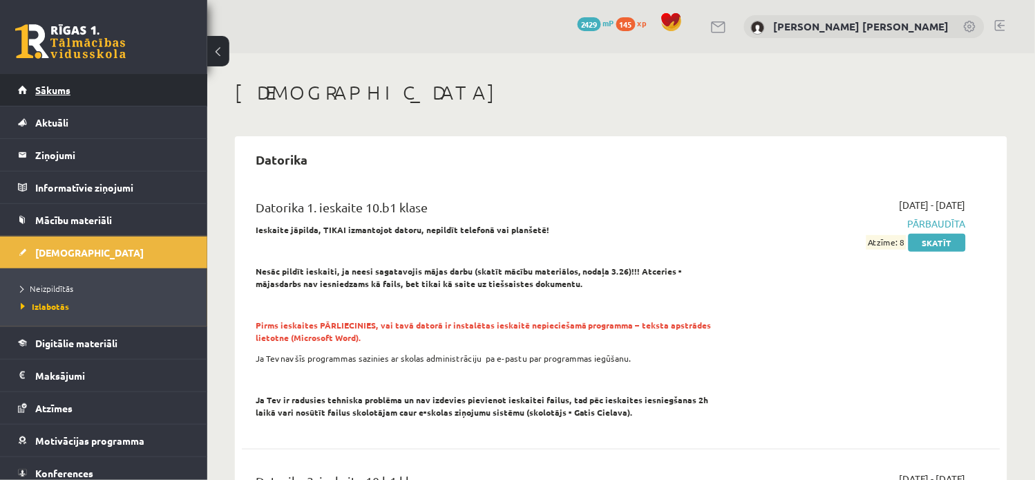
click at [100, 84] on link "Sākums" at bounding box center [104, 90] width 172 height 32
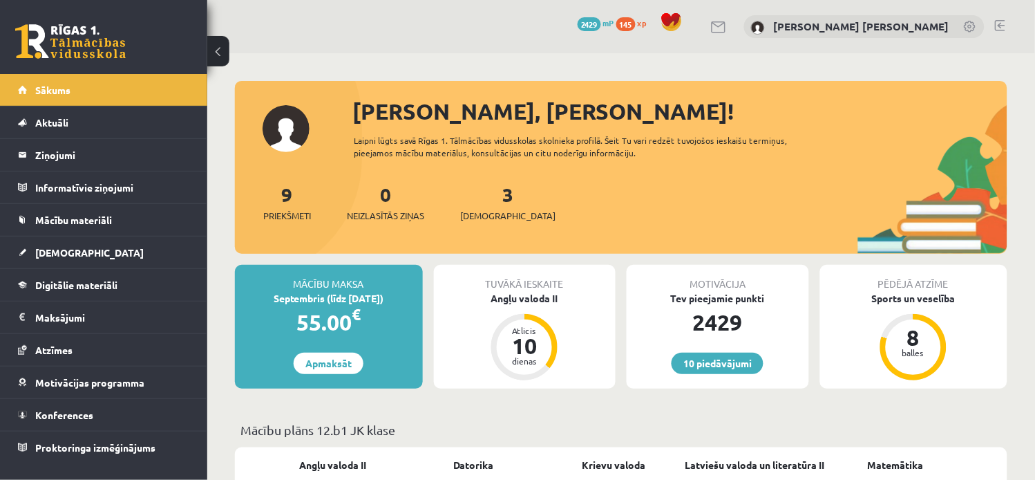
click at [462, 195] on div "9 Priekšmeti 0 Neizlasītās ziņas 3 Ieskaites" at bounding box center [621, 217] width 773 height 74
click at [487, 194] on link "3 Ieskaites" at bounding box center [507, 202] width 95 height 41
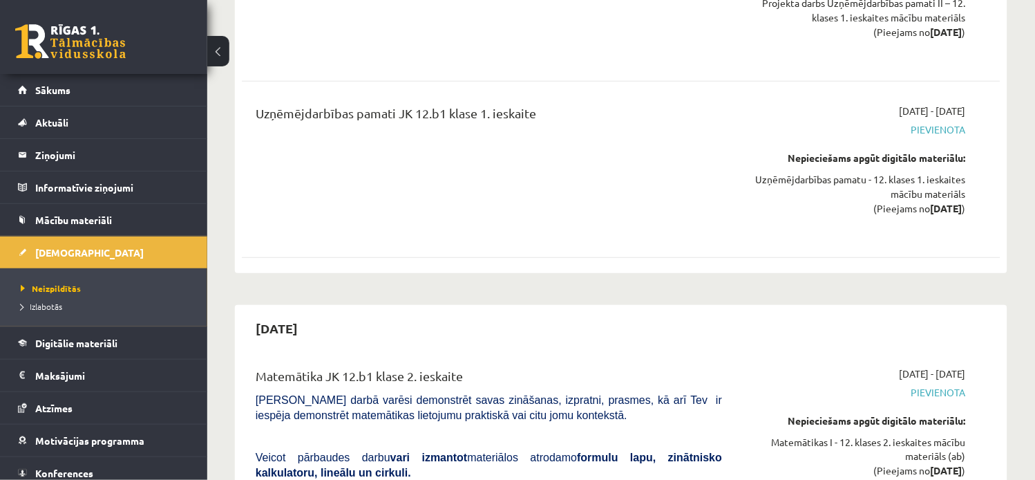
scroll to position [2441, 0]
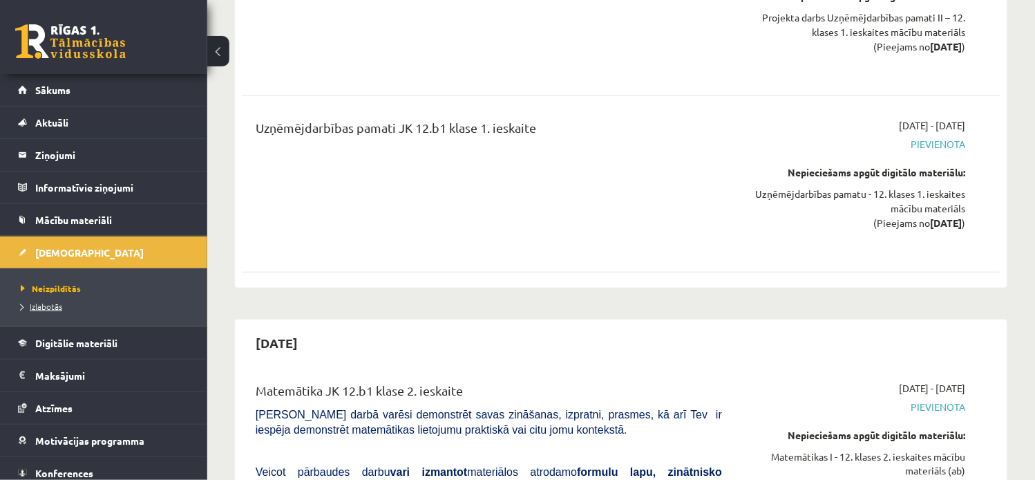
click at [51, 305] on span "Izlabotās" at bounding box center [41, 306] width 41 height 11
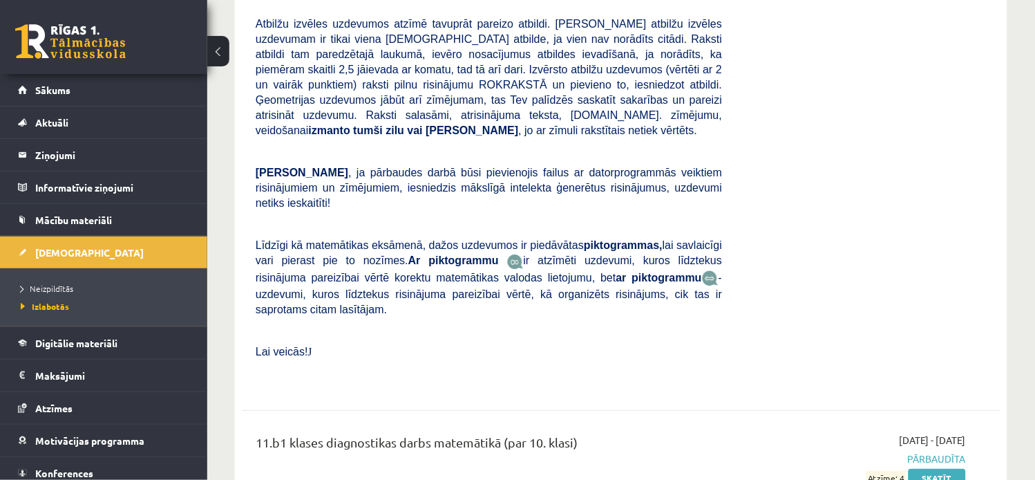
scroll to position [5625, 0]
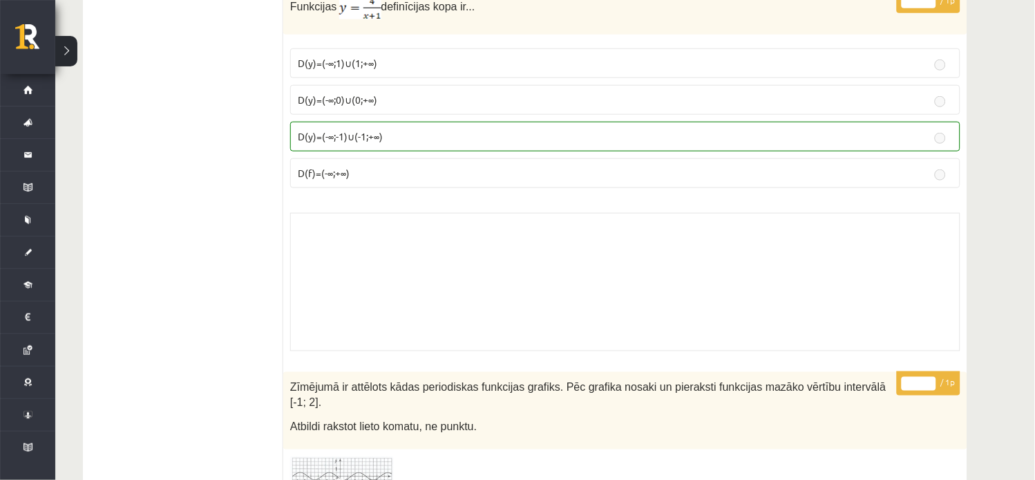
scroll to position [11549, 0]
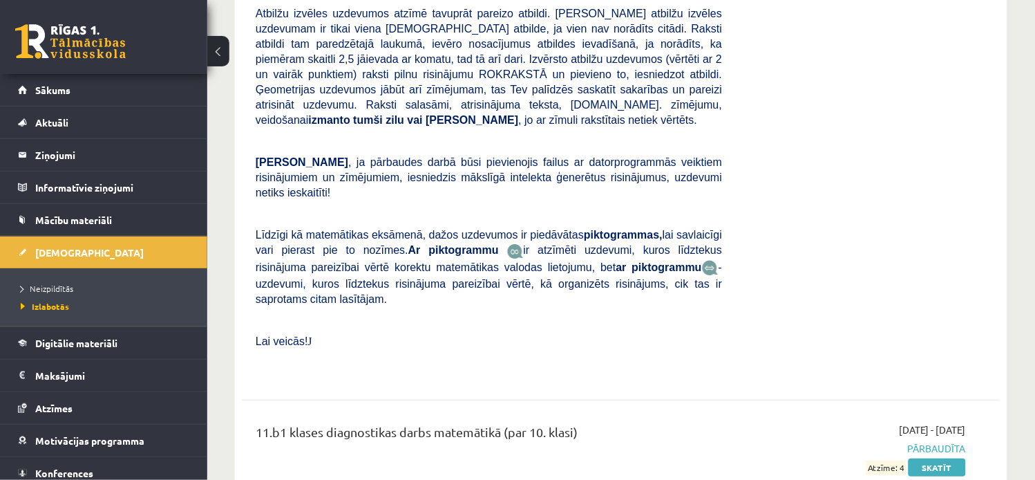
scroll to position [5625, 0]
click at [86, 75] on link "Sākums" at bounding box center [104, 90] width 172 height 32
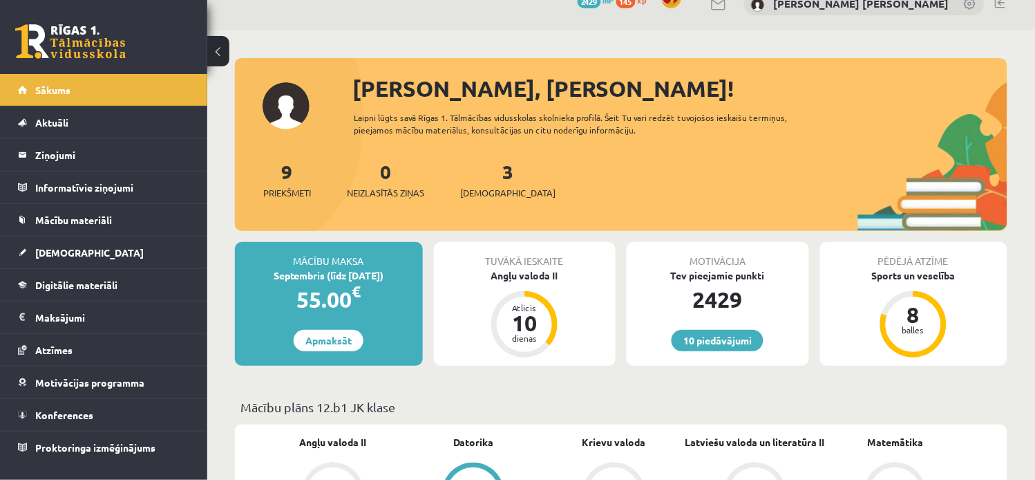
scroll to position [11, 0]
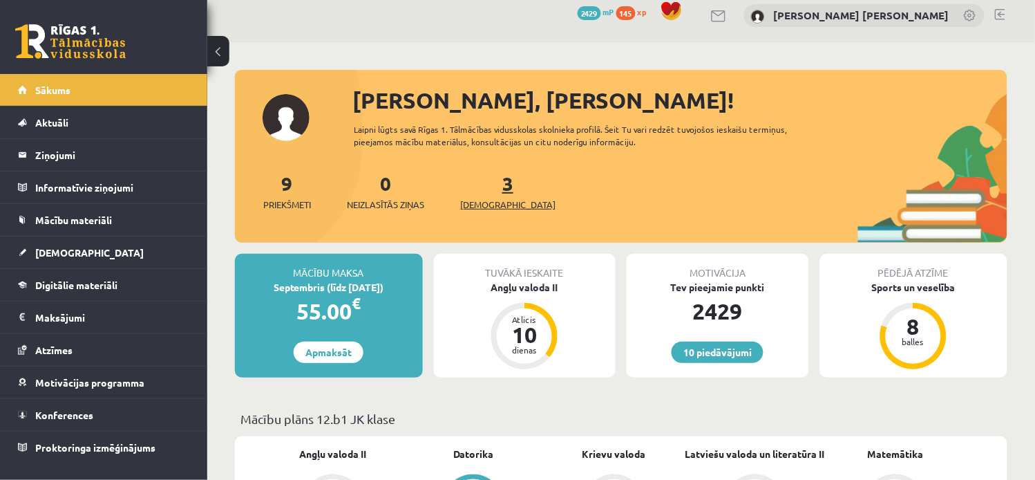
click at [482, 183] on link "3 Ieskaites" at bounding box center [507, 191] width 95 height 41
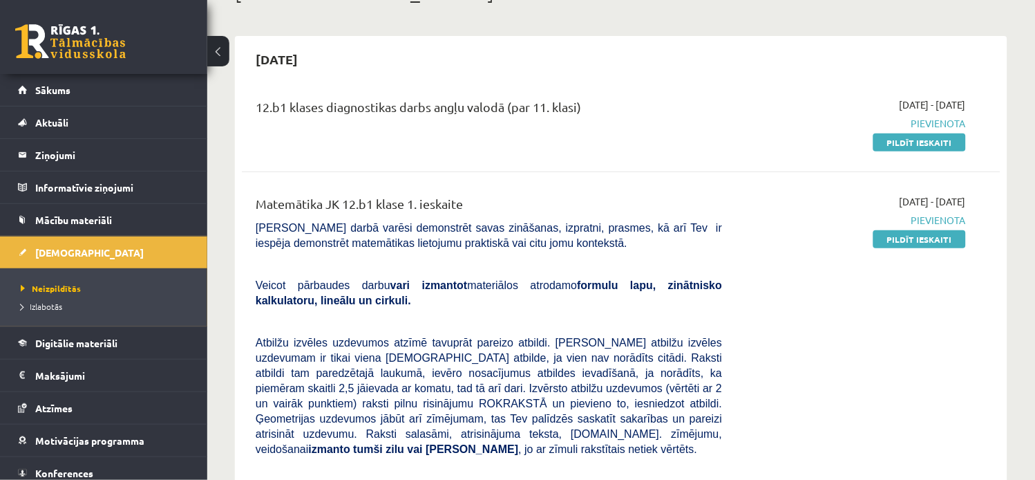
scroll to position [129, 0]
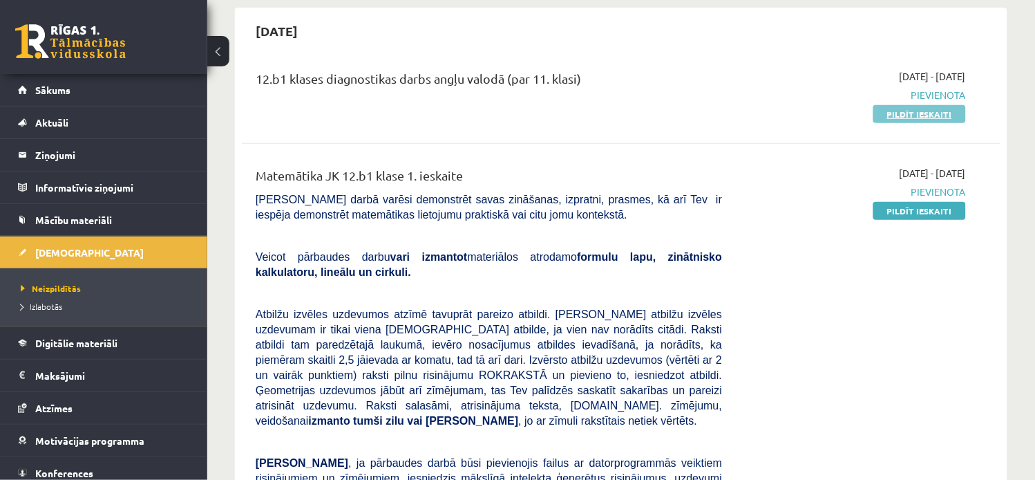
click at [939, 113] on link "Pildīt ieskaiti" at bounding box center [920, 114] width 93 height 18
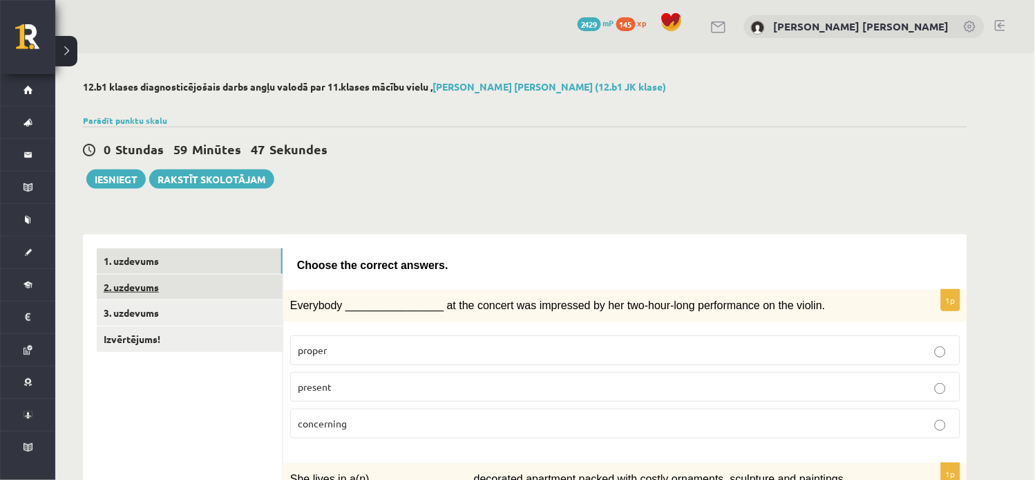
click at [160, 280] on link "2. uzdevums" at bounding box center [190, 287] width 186 height 26
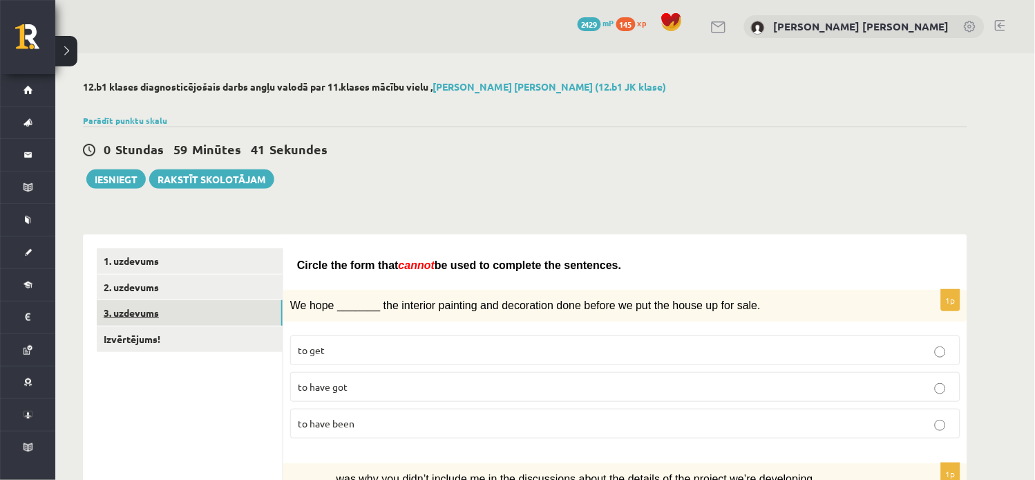
click at [228, 301] on link "3. uzdevums" at bounding box center [190, 313] width 186 height 26
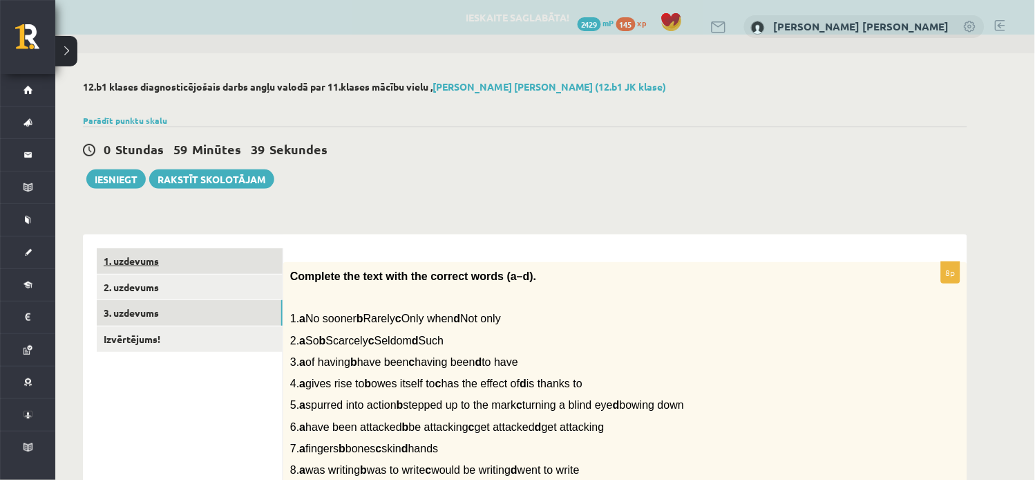
click at [180, 265] on link "1. uzdevums" at bounding box center [190, 261] width 186 height 26
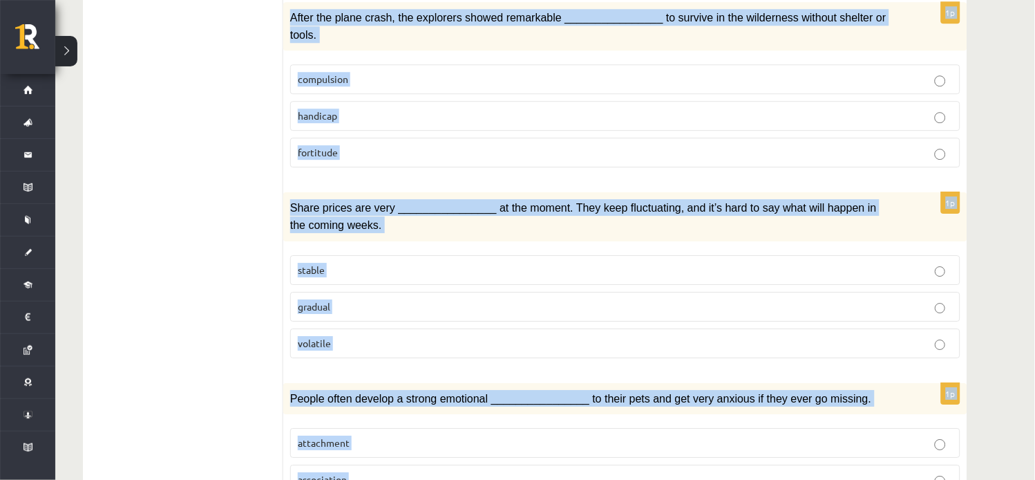
scroll to position [2042, 0]
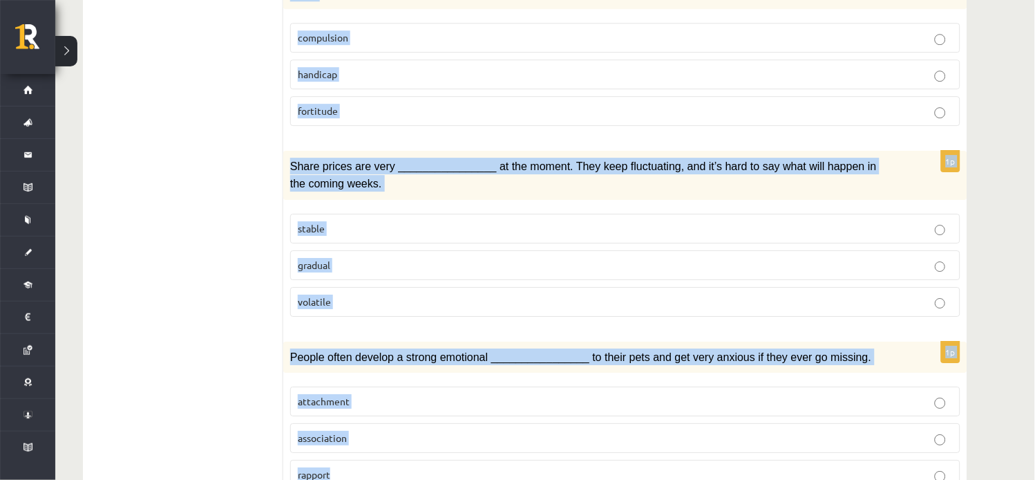
drag, startPoint x: 288, startPoint y: 149, endPoint x: 495, endPoint y: 509, distance: 415.0
copy form "Everybody ________________ at the concert was impressed by her two-hour-long pe…"
click at [923, 151] on div "Share prices are very ________________ at the moment. They keep fluctuating, an…" at bounding box center [625, 175] width 684 height 48
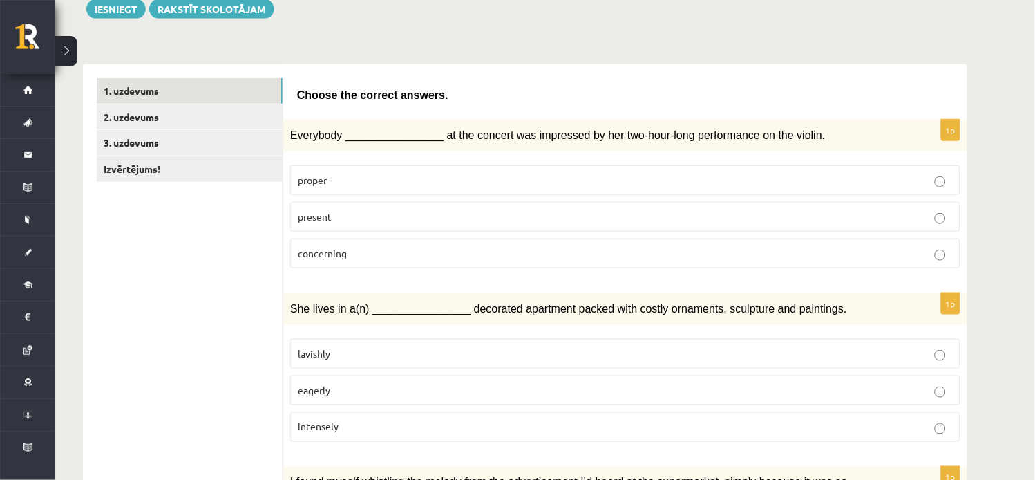
scroll to position [0, 0]
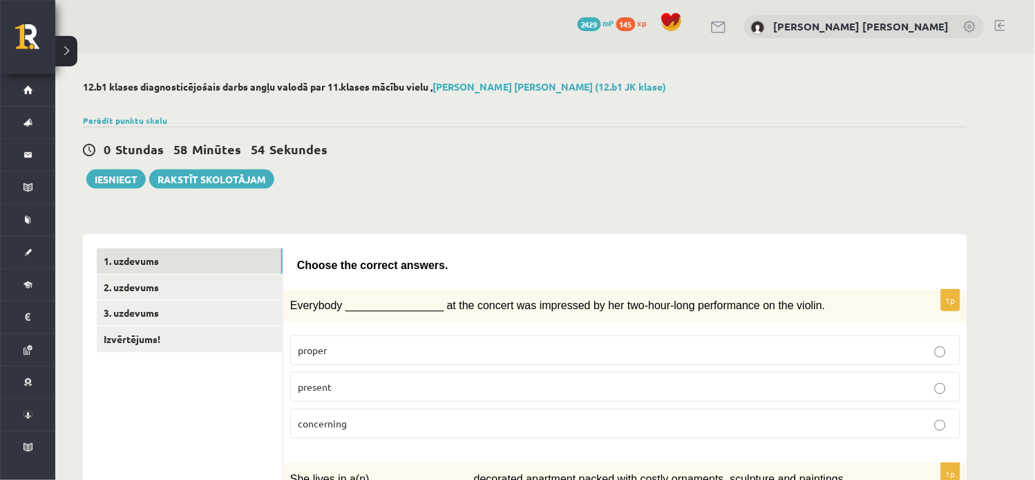
click at [924, 393] on label "present" at bounding box center [625, 387] width 671 height 30
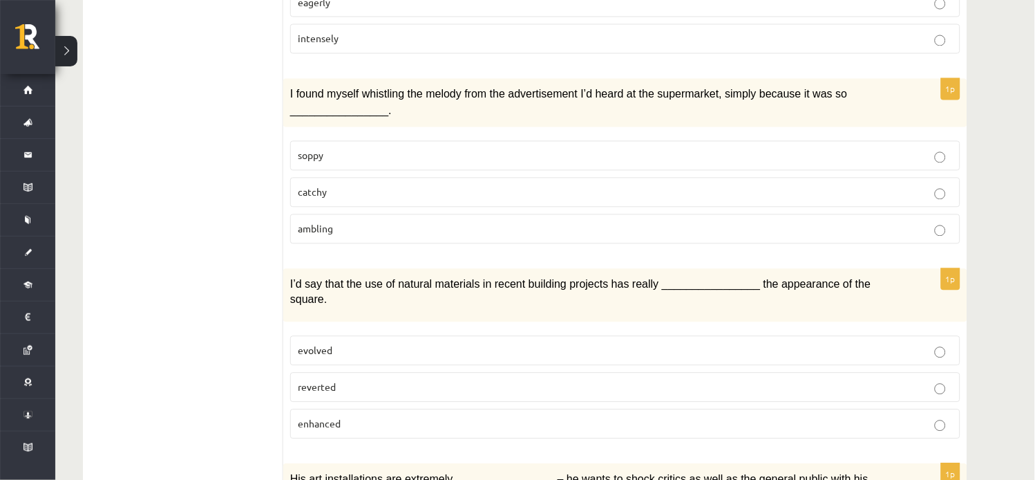
scroll to position [626, 0]
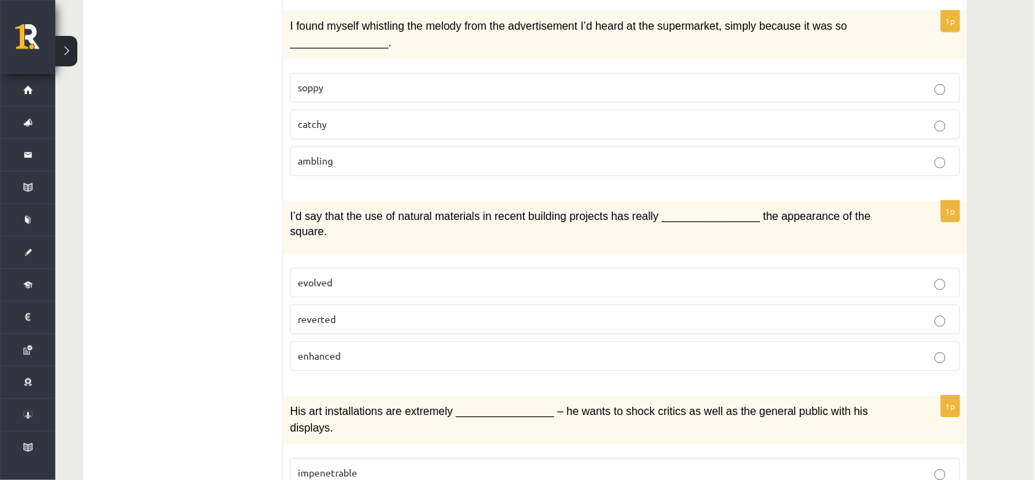
click at [941, 126] on label "catchy" at bounding box center [625, 124] width 671 height 30
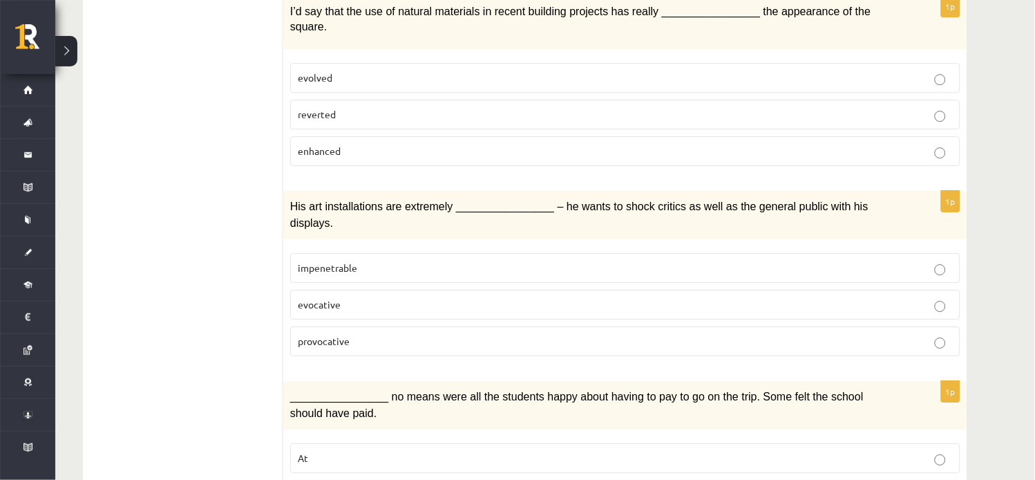
scroll to position [840, 0]
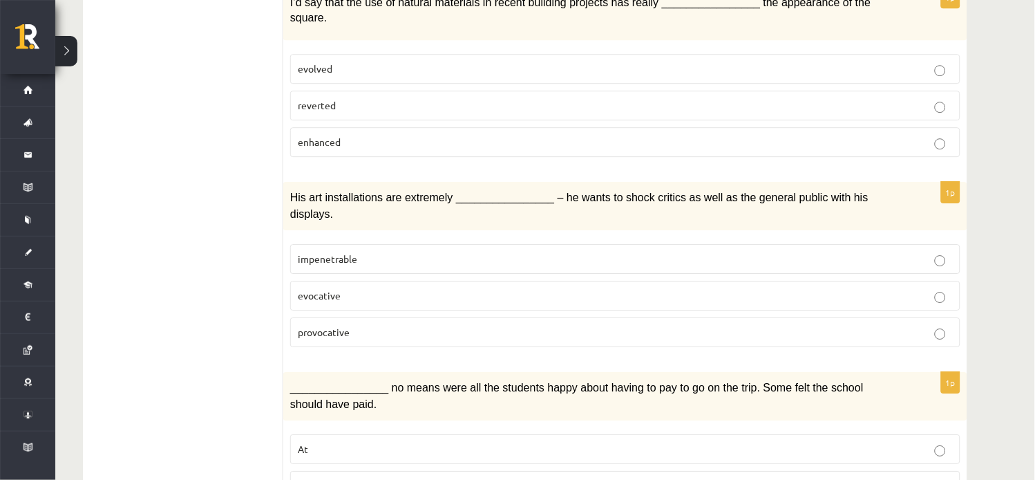
click at [950, 325] on p "provocative" at bounding box center [625, 332] width 655 height 15
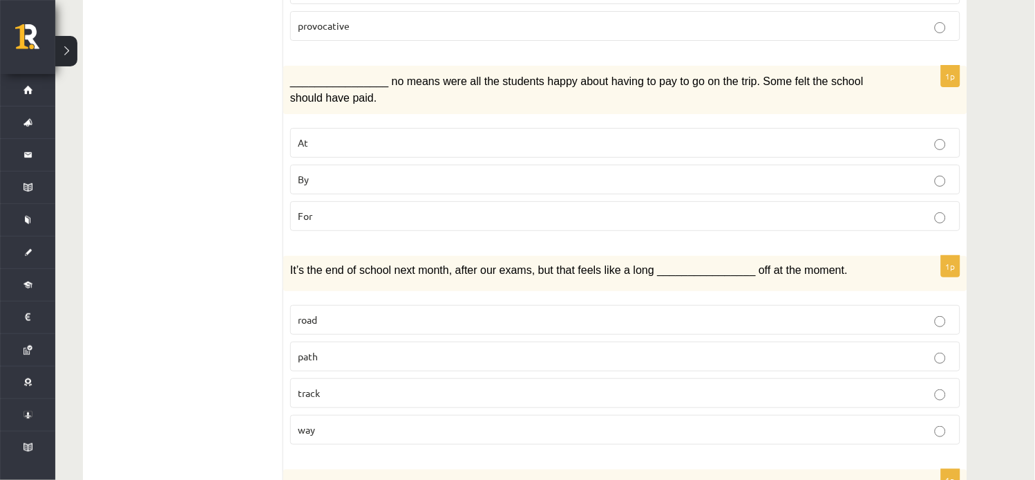
scroll to position [1143, 0]
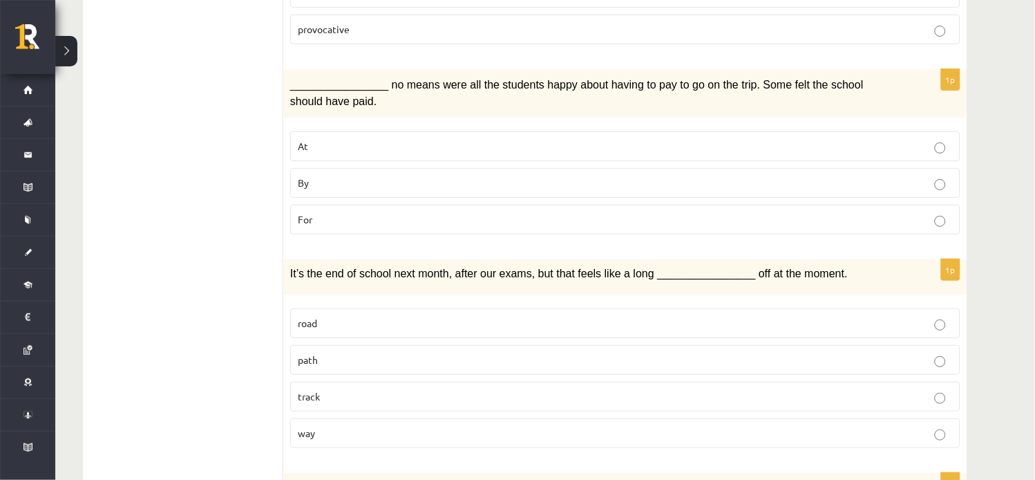
click at [950, 176] on p "By" at bounding box center [625, 183] width 655 height 15
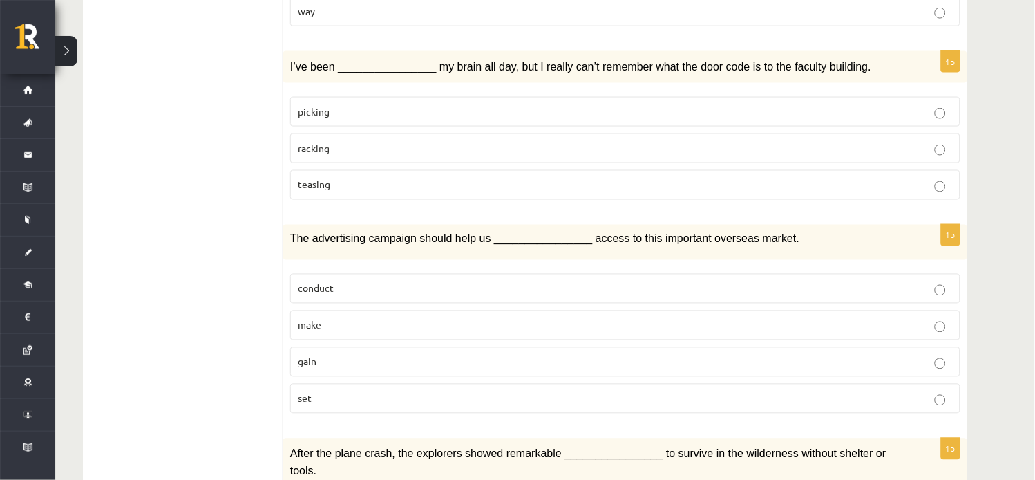
scroll to position [1526, 0]
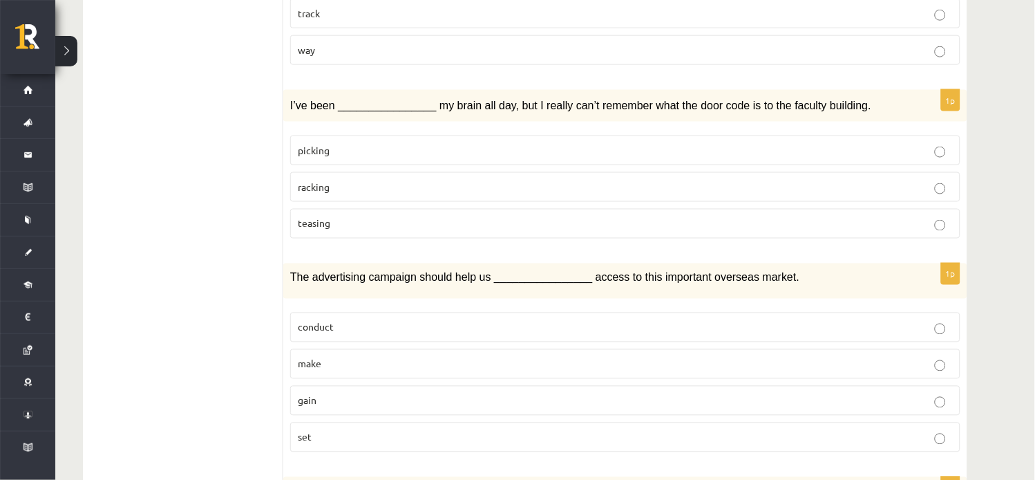
click at [941, 180] on p "racking" at bounding box center [625, 187] width 655 height 15
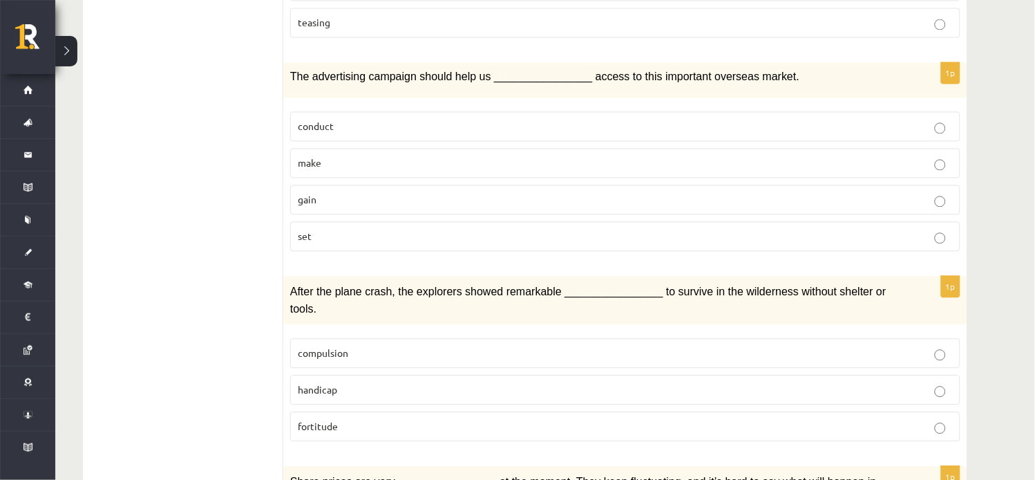
scroll to position [1731, 0]
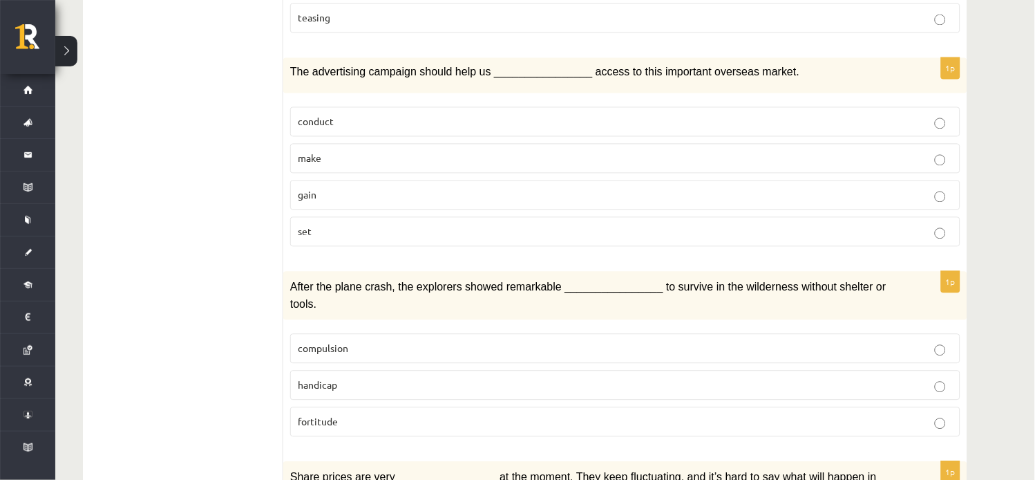
click at [947, 188] on p "gain" at bounding box center [625, 195] width 655 height 15
click at [946, 415] on p "fortitude" at bounding box center [625, 422] width 655 height 15
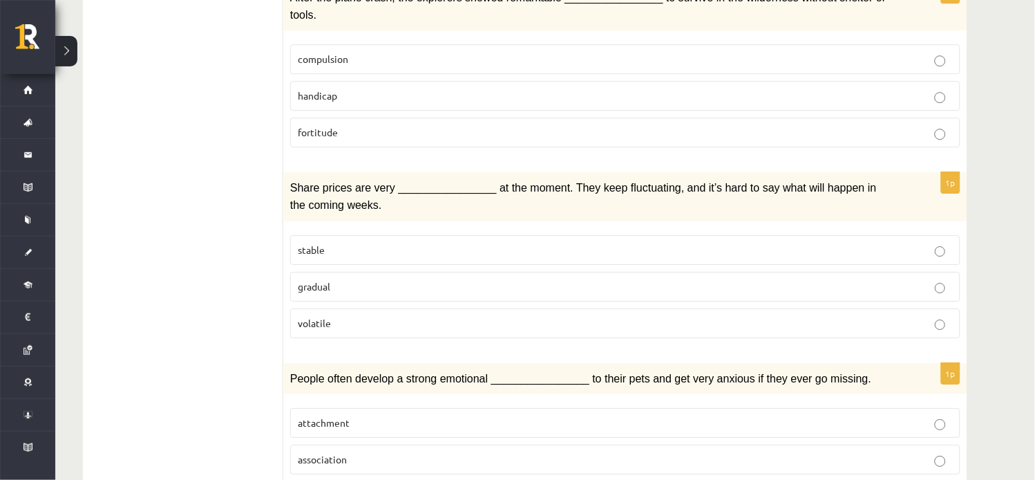
scroll to position [2042, 0]
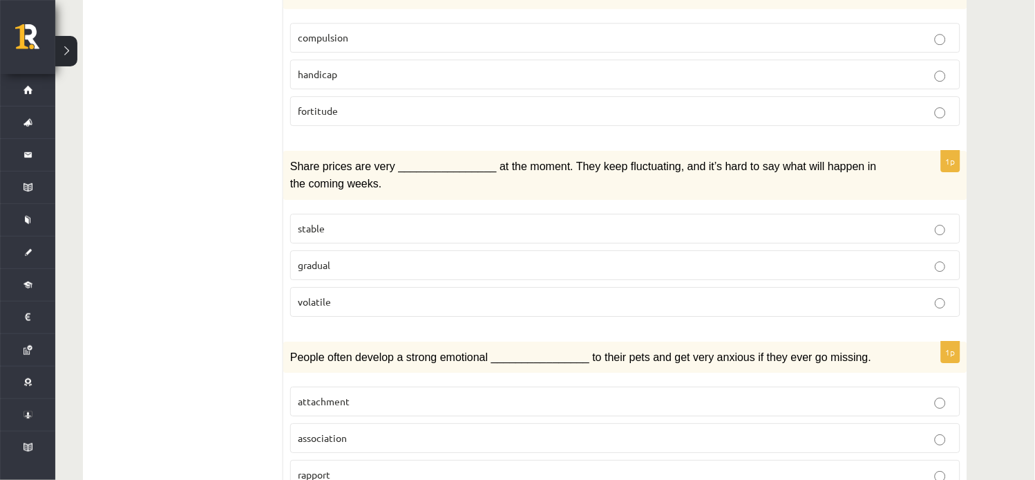
click at [948, 394] on p "attachment" at bounding box center [625, 401] width 655 height 15
click at [942, 294] on p "volatile" at bounding box center [625, 301] width 655 height 15
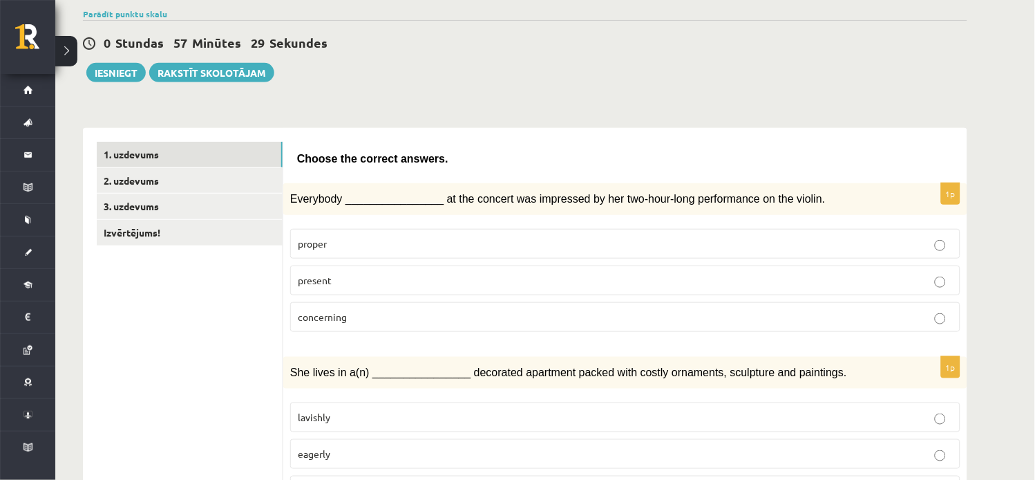
scroll to position [102, 0]
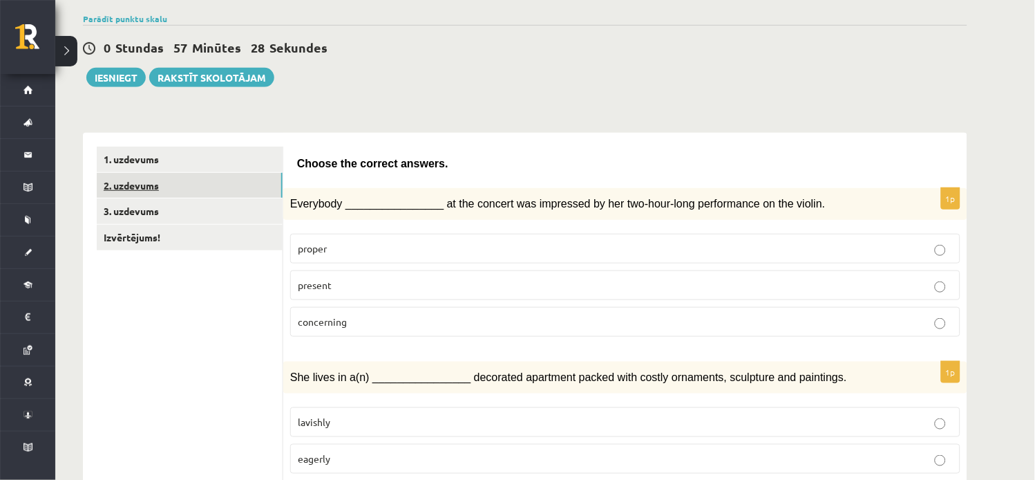
click at [142, 182] on link "2. uzdevums" at bounding box center [190, 186] width 186 height 26
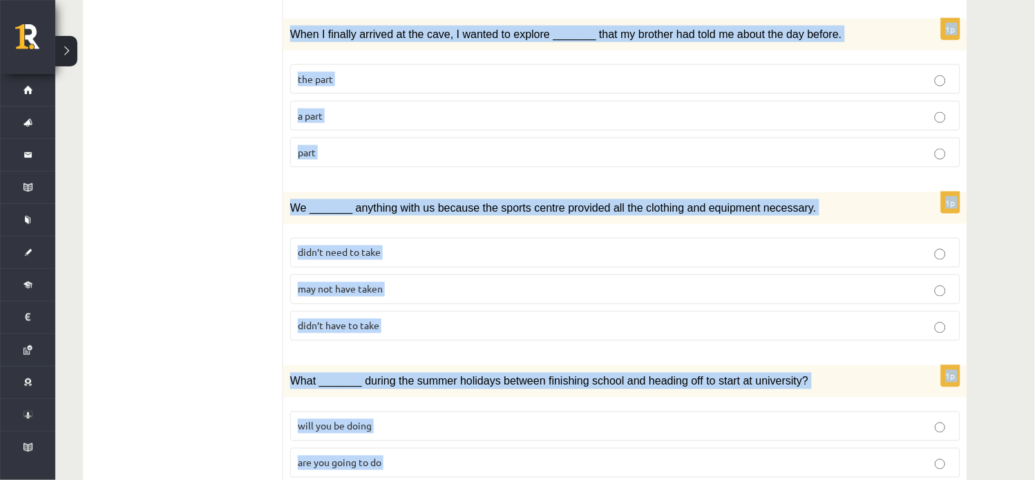
scroll to position [1559, 0]
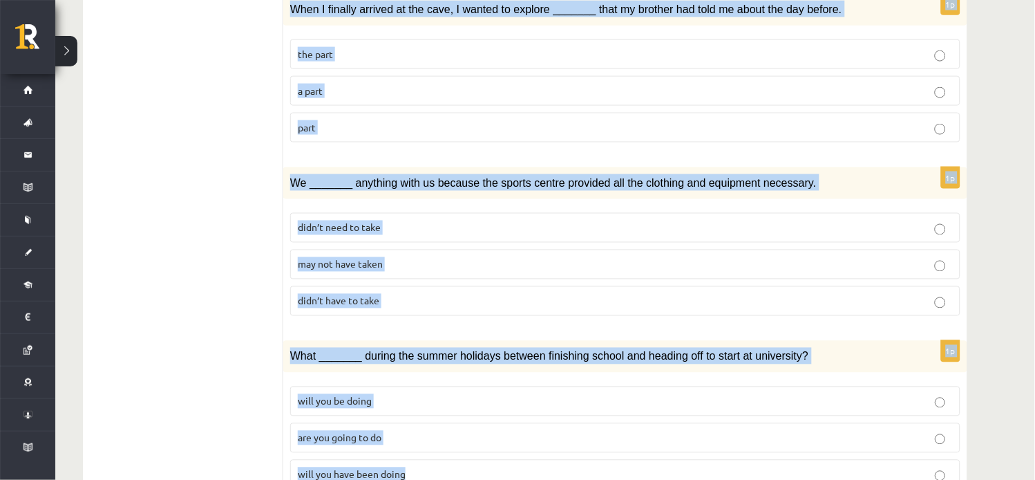
drag, startPoint x: 294, startPoint y: 156, endPoint x: 798, endPoint y: 509, distance: 615.4
copy form "Circle the form that cannot be used to complete the sentences. 1p We hope _____…"
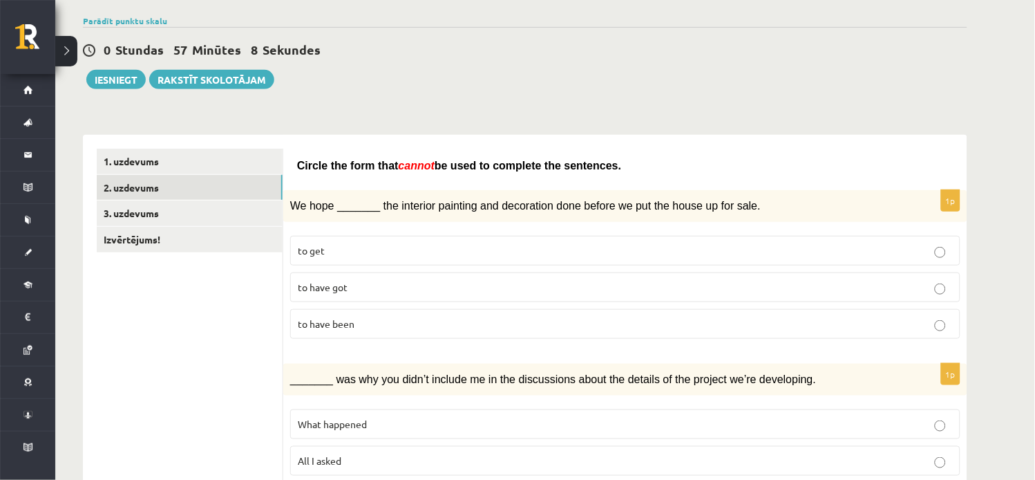
scroll to position [65, 0]
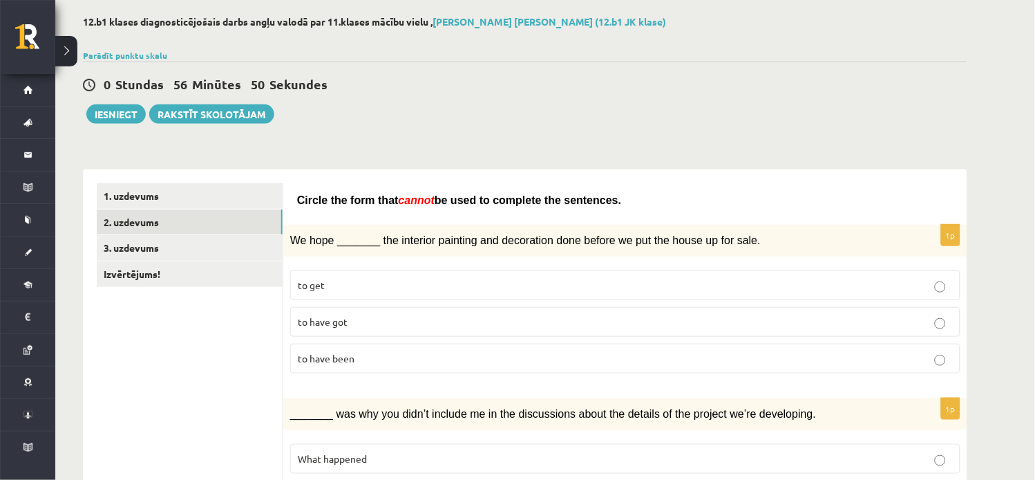
click at [956, 288] on label "to get" at bounding box center [625, 285] width 671 height 30
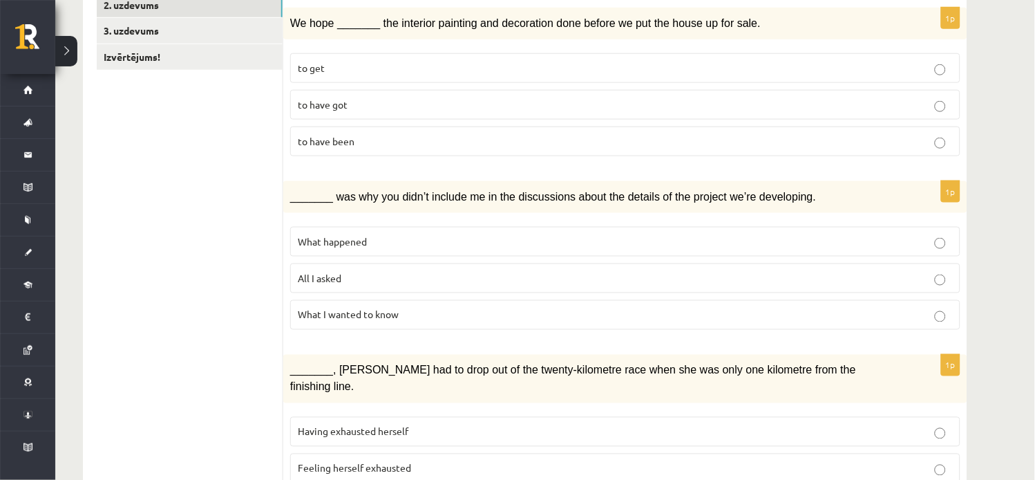
scroll to position [279, 0]
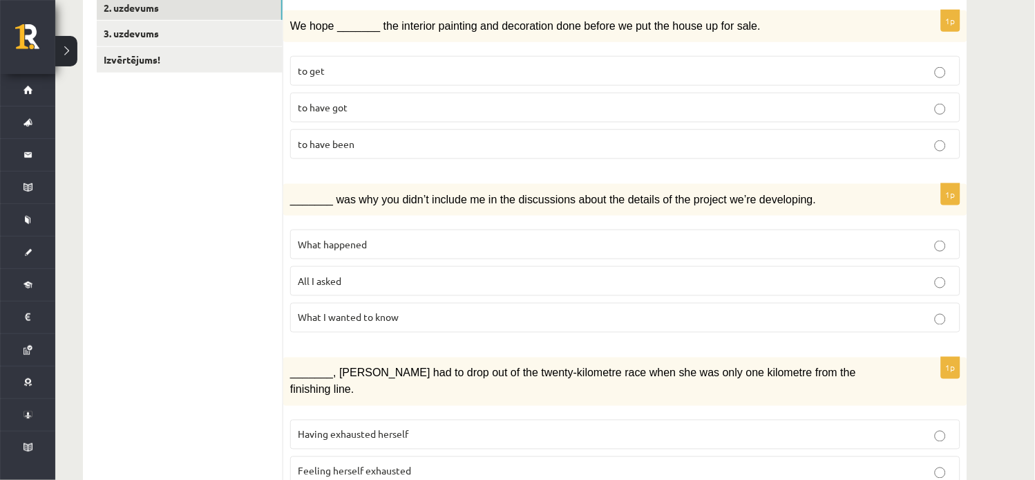
click at [942, 114] on label "to have got" at bounding box center [625, 108] width 671 height 30
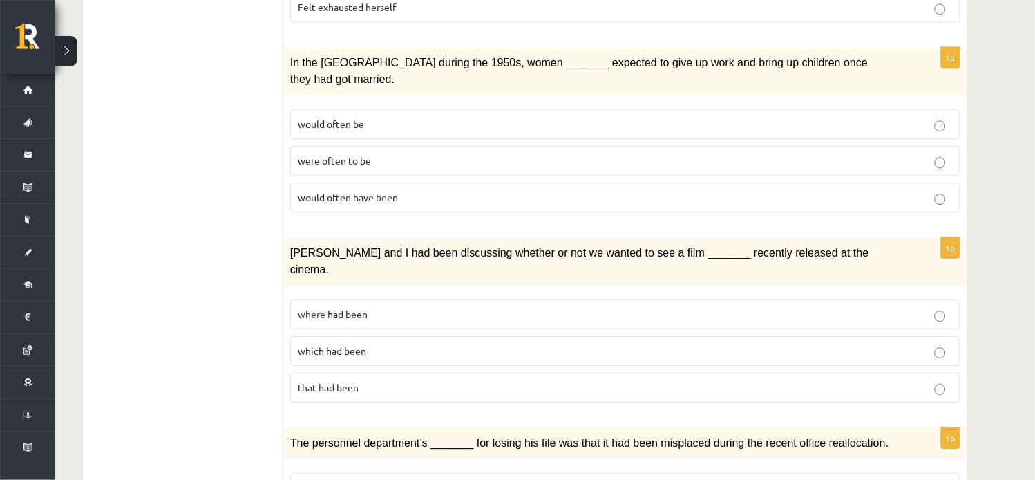
scroll to position [790, 0]
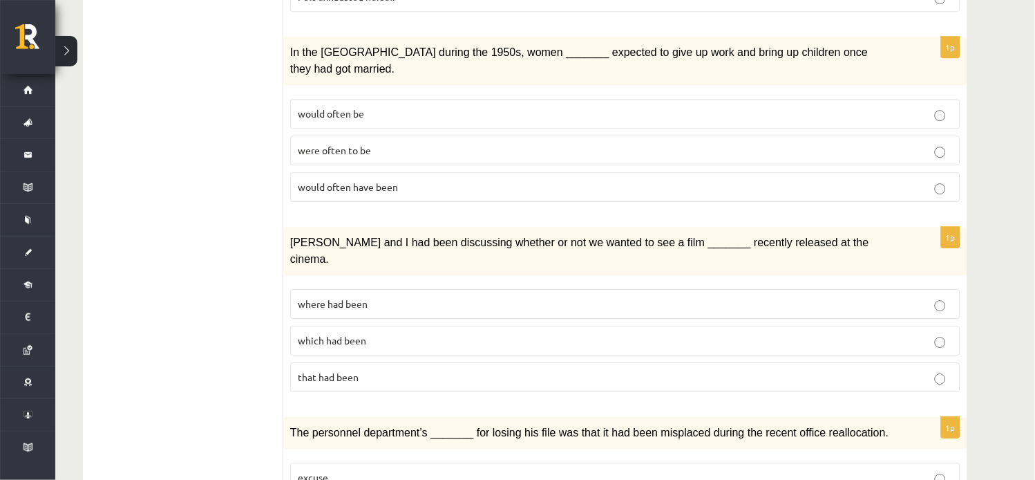
click at [946, 106] on p "would often be" at bounding box center [625, 113] width 655 height 15
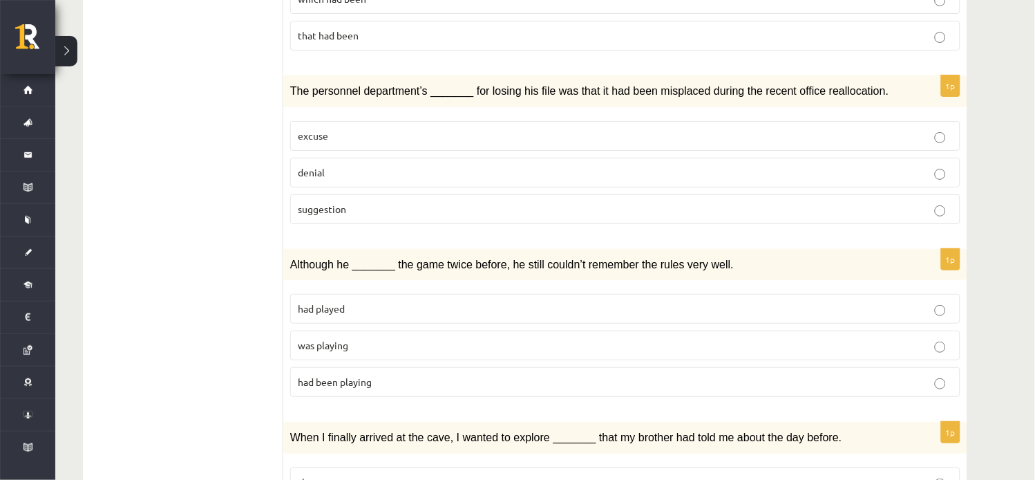
scroll to position [1125, 0]
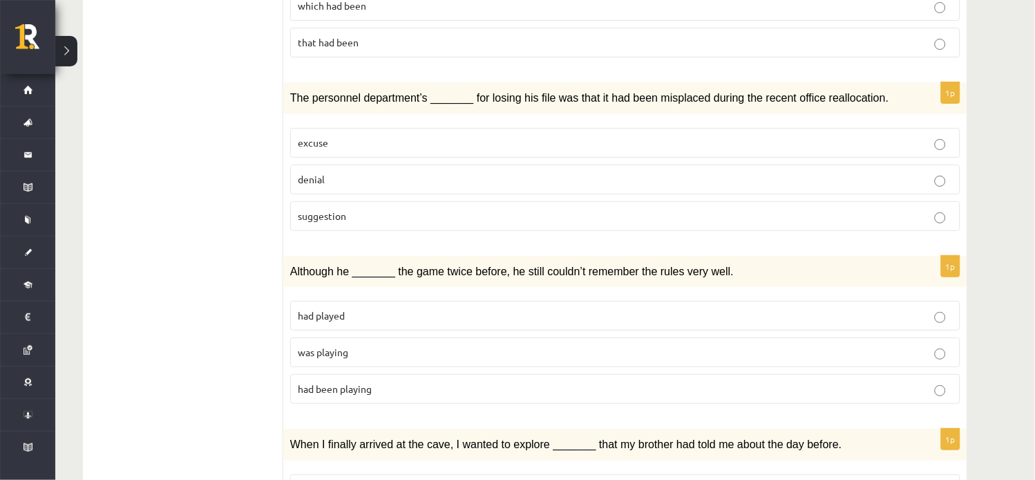
click at [947, 201] on label "suggestion" at bounding box center [625, 216] width 671 height 30
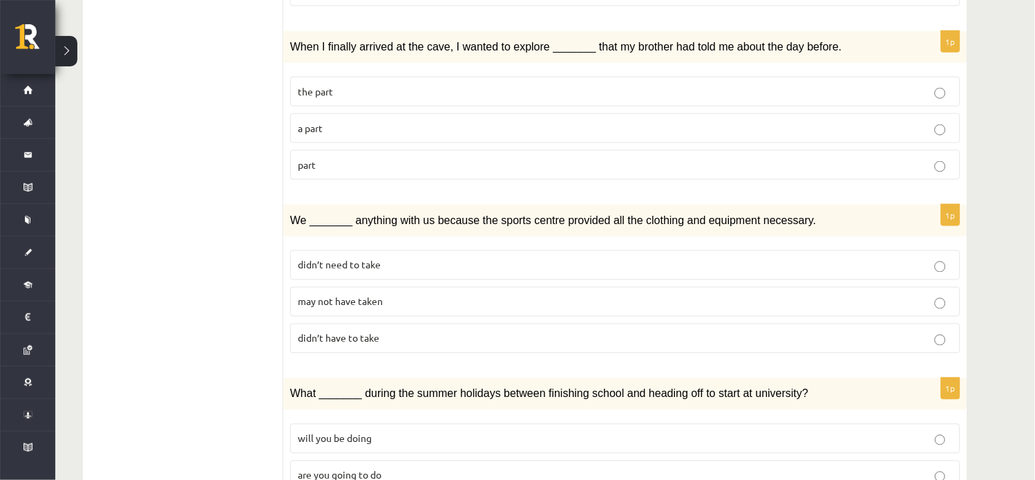
scroll to position [1559, 0]
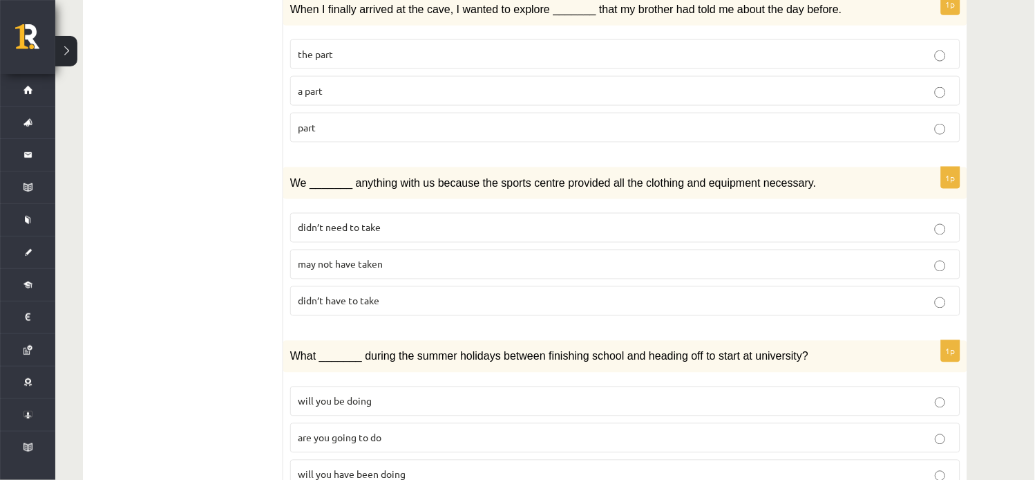
click at [949, 221] on p "didn’t need to take" at bounding box center [625, 228] width 655 height 15
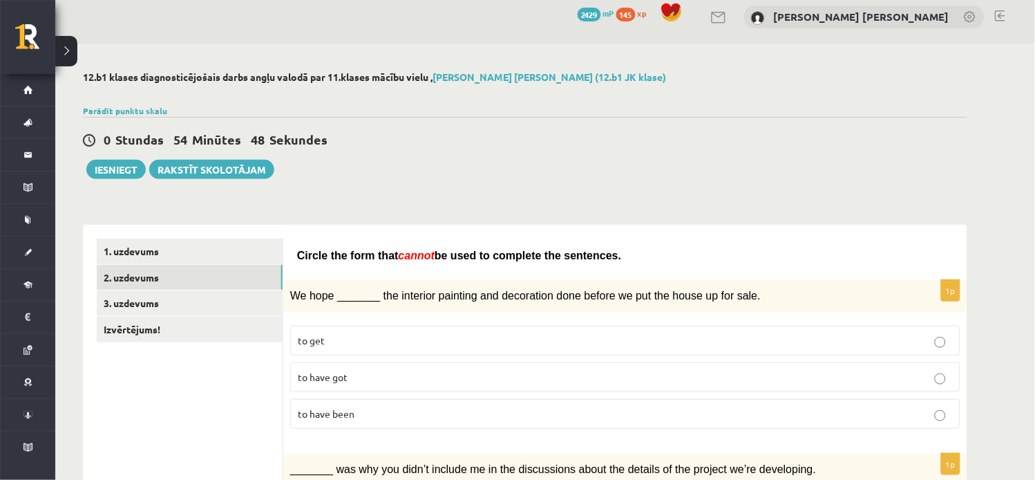
scroll to position [0, 0]
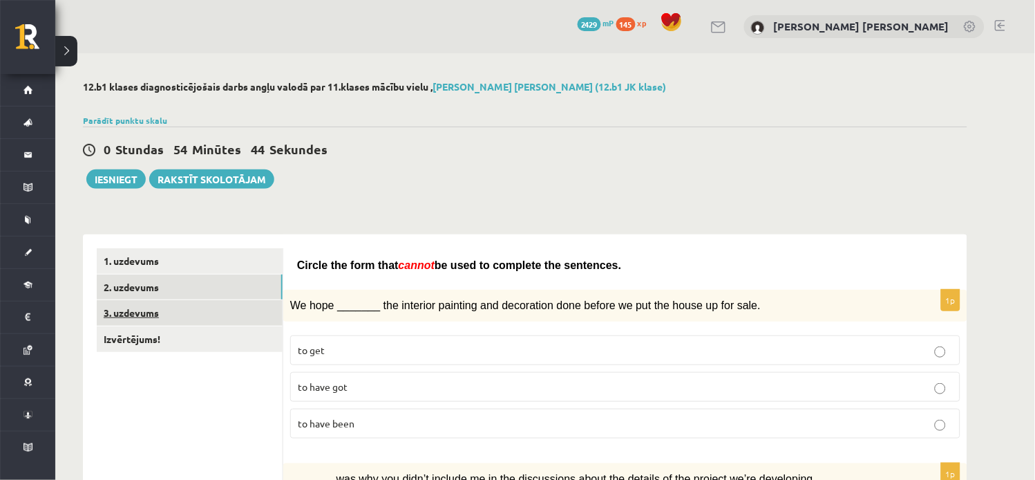
click at [232, 314] on link "3. uzdevums" at bounding box center [190, 313] width 186 height 26
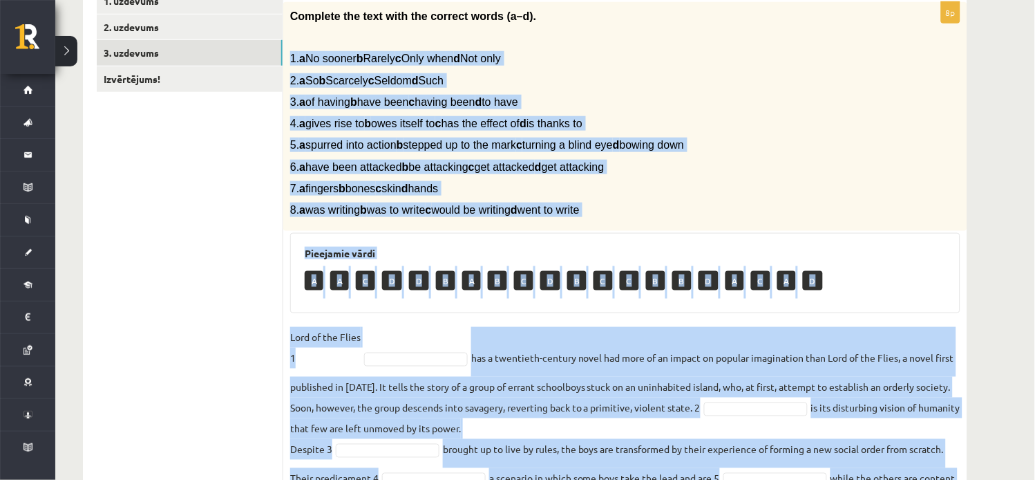
scroll to position [430, 0]
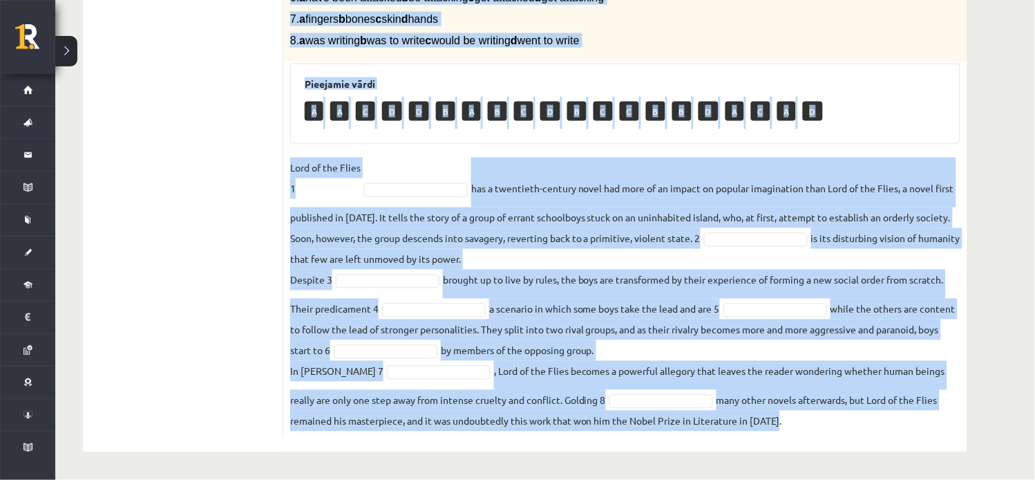
drag, startPoint x: 290, startPoint y: 53, endPoint x: 894, endPoint y: 436, distance: 715.7
click at [894, 436] on div "8p Complete the text with the correct words (a–d). 1. a No sooner b Rarely c On…" at bounding box center [625, 136] width 684 height 606
copy div "1. a No sooner b Rarely c Only when d Not only 2. a So b Scarcely c Seldom d Su…"
click at [451, 151] on div "8p Complete the text with the correct words (a–d). 1. a No sooner b Rarely c On…" at bounding box center [625, 136] width 684 height 606
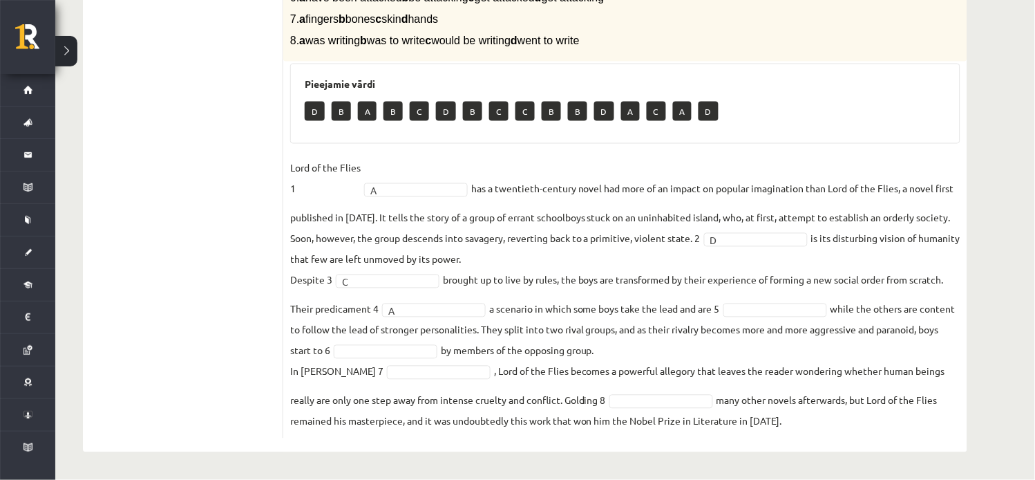
click at [813, 298] on fieldset "Lord of the Flies 1 A * has a twentieth-century novel had more of an impact on …" at bounding box center [625, 295] width 671 height 274
click at [409, 363] on fieldset "Lord of the Flies 1 A * has a twentieth-century novel had more of an impact on …" at bounding box center [625, 295] width 671 height 274
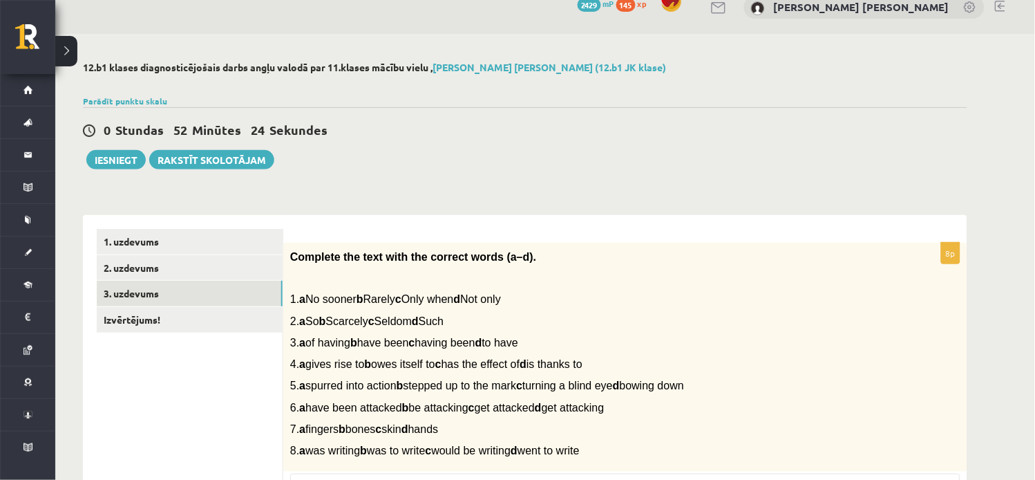
scroll to position [0, 0]
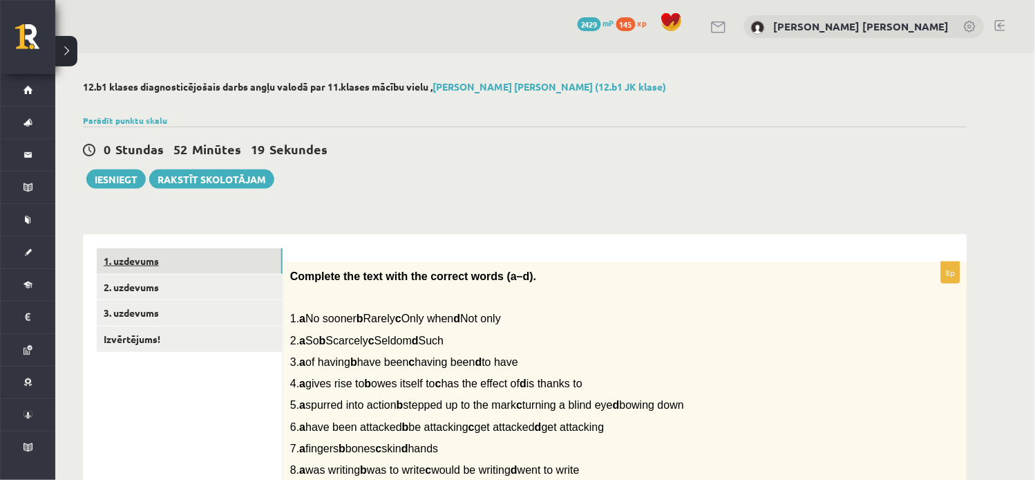
click at [205, 263] on link "1. uzdevums" at bounding box center [190, 261] width 186 height 26
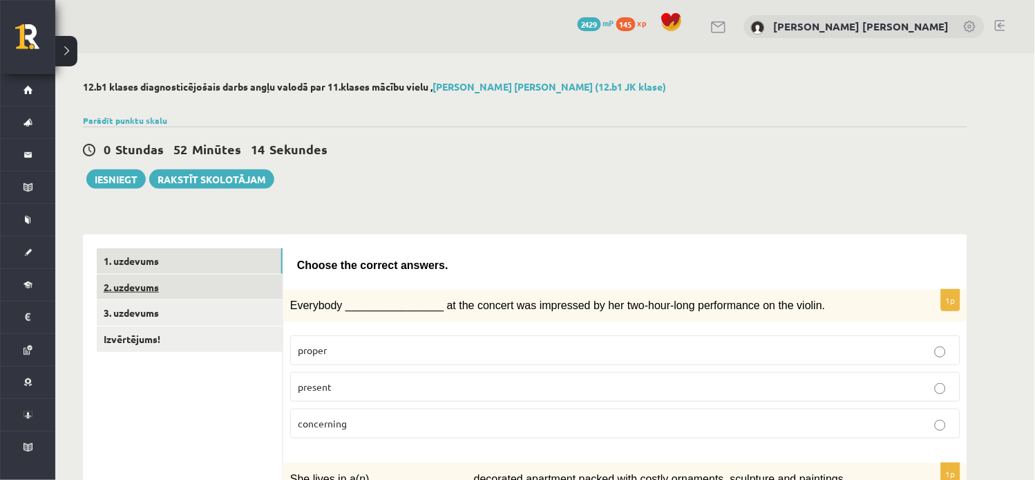
click at [218, 288] on link "2. uzdevums" at bounding box center [190, 287] width 186 height 26
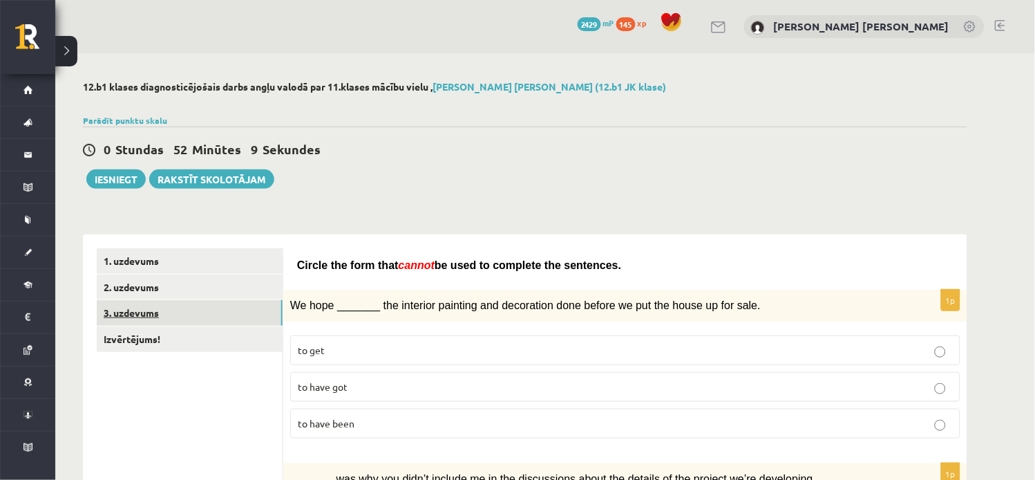
click at [203, 310] on link "3. uzdevums" at bounding box center [190, 313] width 186 height 26
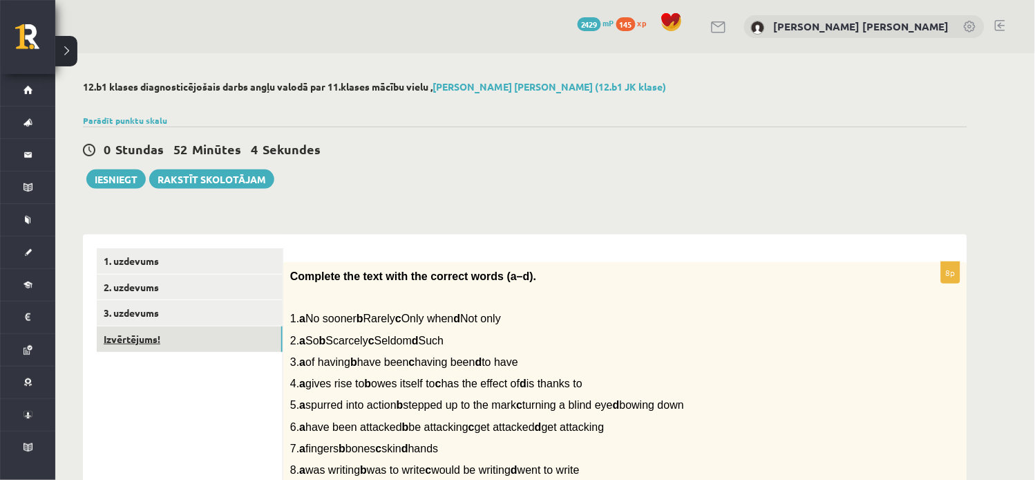
click at [191, 341] on link "Izvērtējums!" at bounding box center [190, 339] width 186 height 26
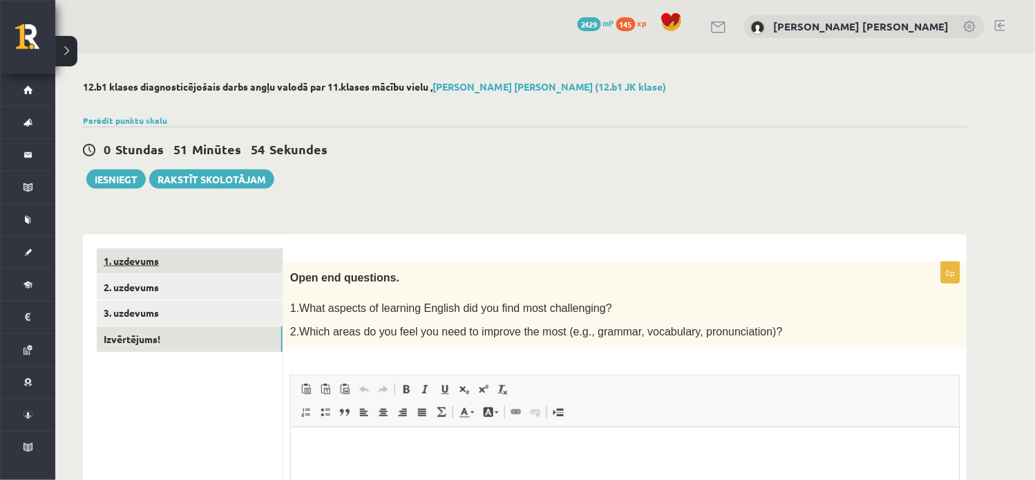
click at [145, 266] on link "1. uzdevums" at bounding box center [190, 261] width 186 height 26
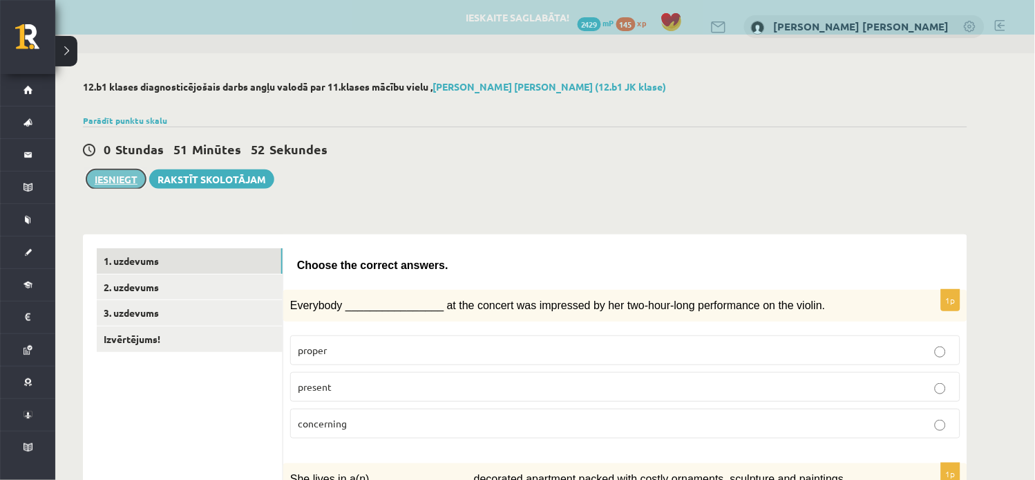
click at [113, 177] on button "Iesniegt" at bounding box center [115, 178] width 59 height 19
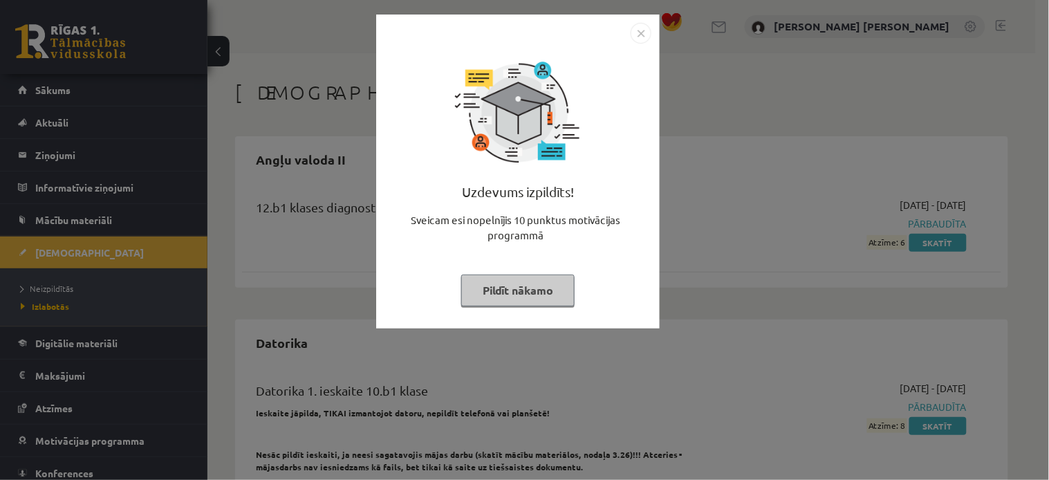
click at [546, 285] on button "Pildīt nākamo" at bounding box center [517, 290] width 113 height 32
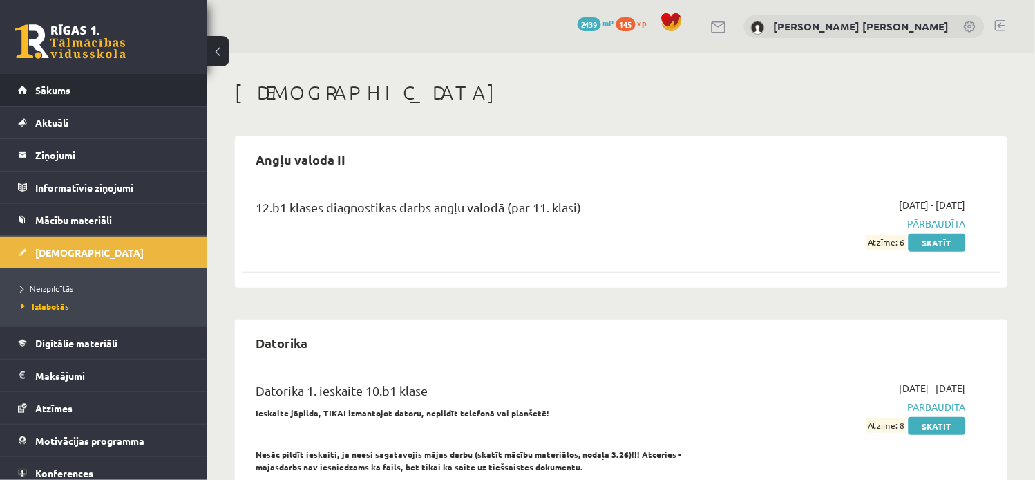
click at [136, 79] on link "Sākums" at bounding box center [104, 90] width 172 height 32
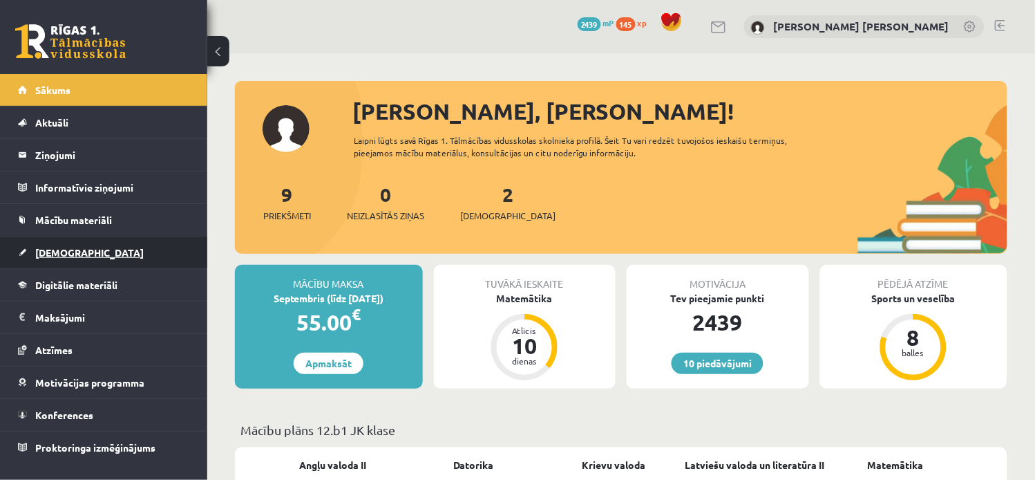
click at [140, 263] on link "[DEMOGRAPHIC_DATA]" at bounding box center [104, 252] width 172 height 32
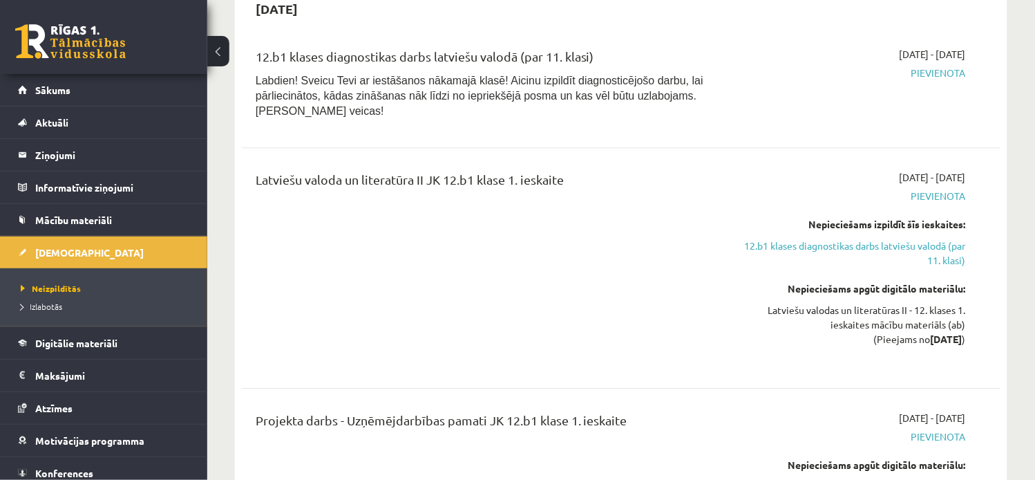
scroll to position [1960, 0]
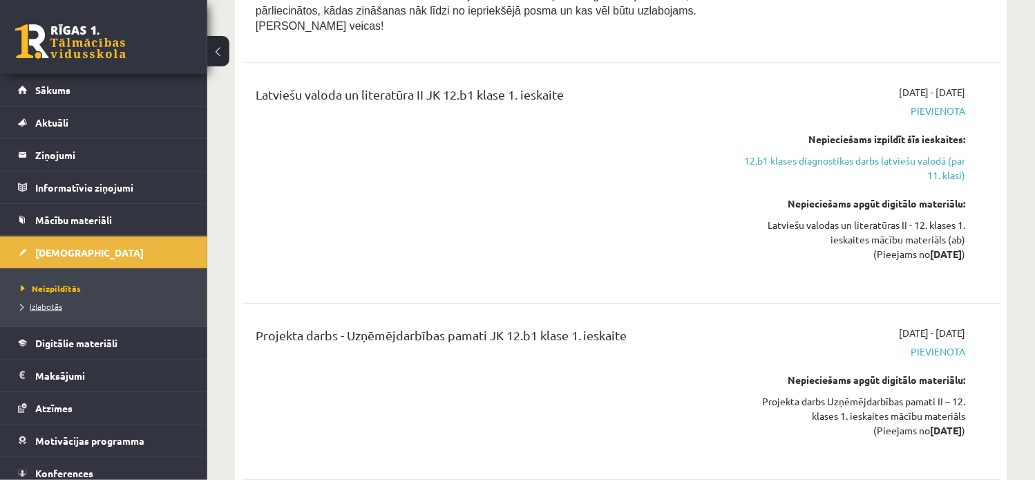
click at [52, 306] on span "Izlabotās" at bounding box center [41, 306] width 41 height 11
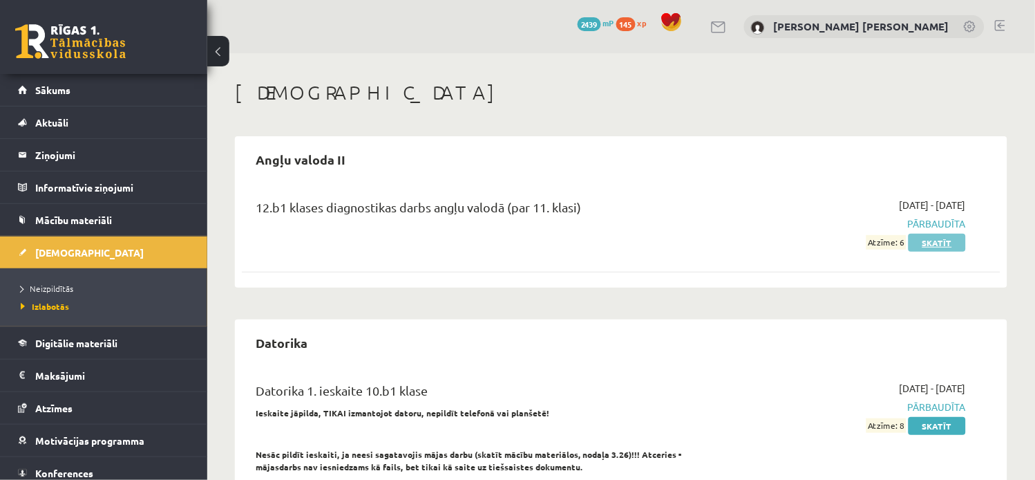
click at [954, 238] on link "Skatīt" at bounding box center [937, 243] width 57 height 18
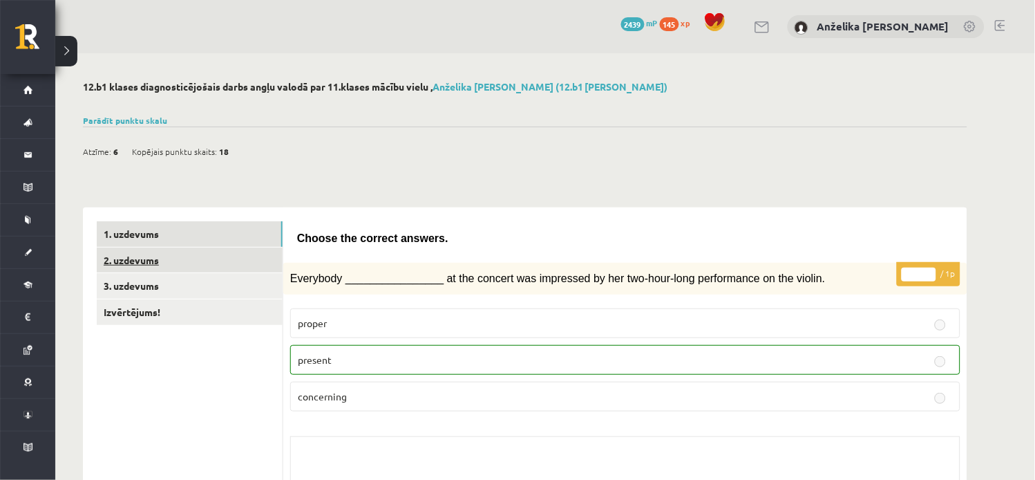
click at [160, 252] on link "2. uzdevums" at bounding box center [190, 260] width 186 height 26
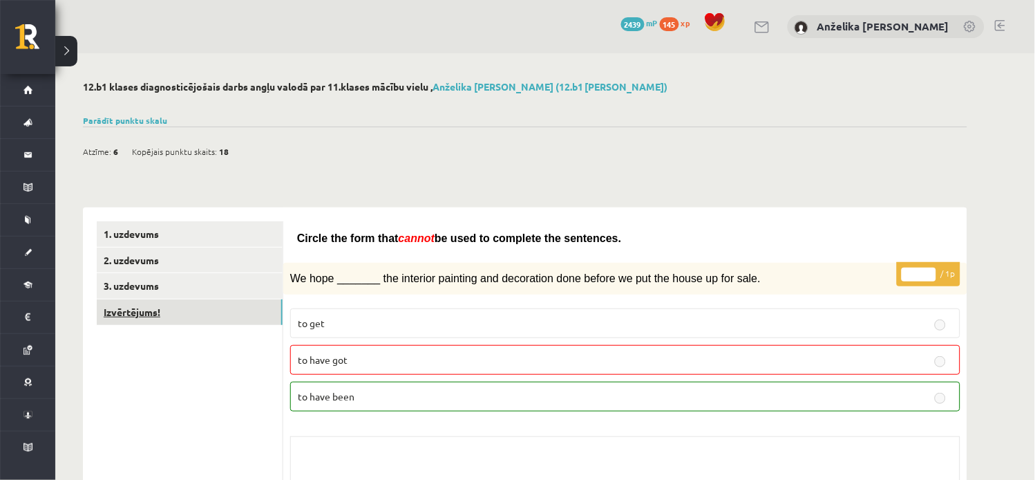
click at [198, 308] on link "Izvērtējums!" at bounding box center [190, 312] width 186 height 26
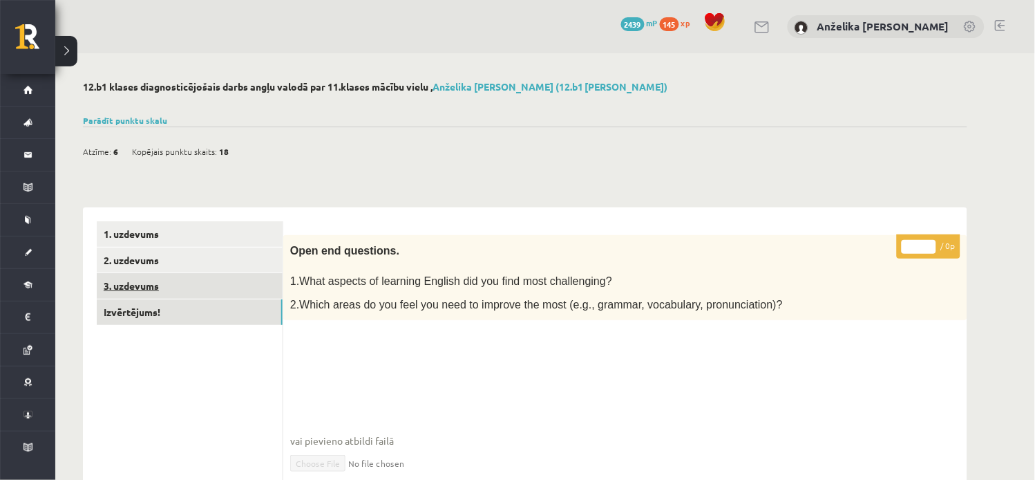
click at [201, 288] on link "3. uzdevums" at bounding box center [190, 286] width 186 height 26
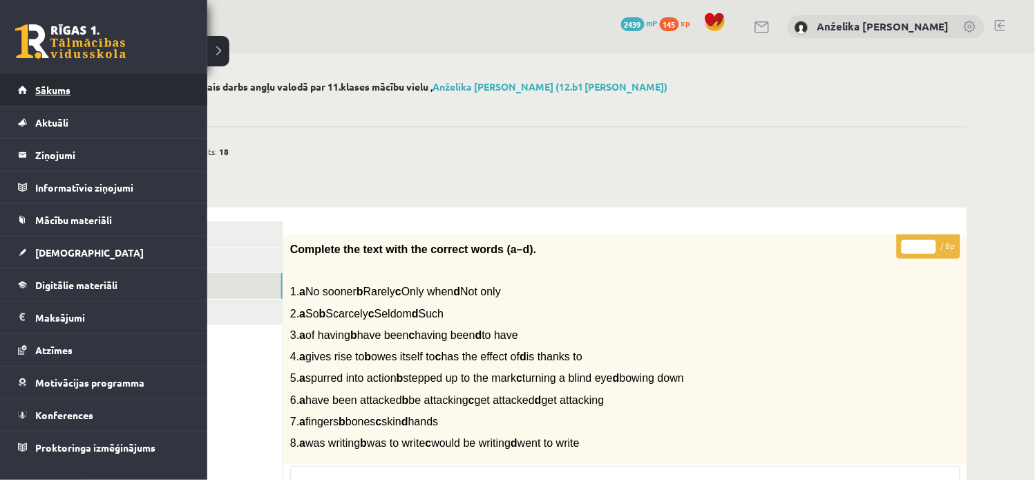
click at [54, 95] on link "Sākums" at bounding box center [104, 90] width 172 height 32
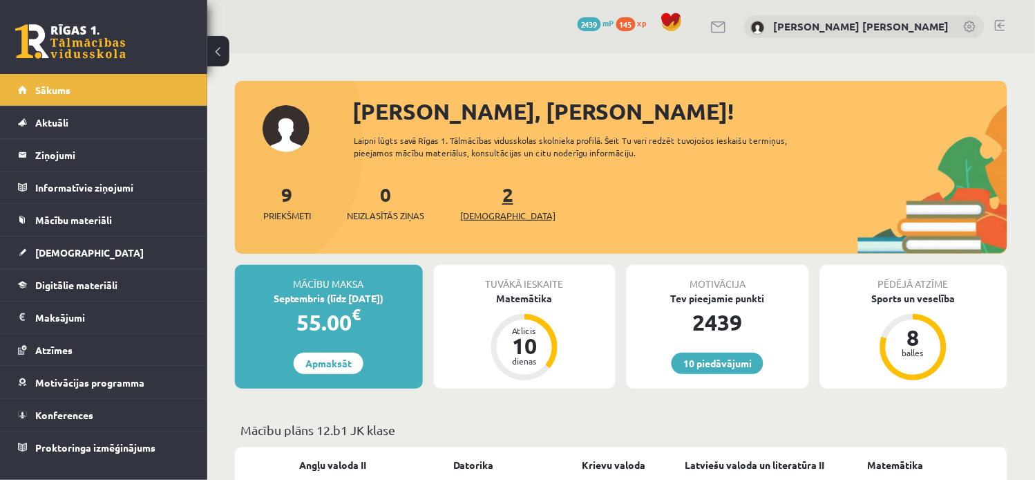
click at [481, 195] on link "2 Ieskaites" at bounding box center [507, 202] width 95 height 41
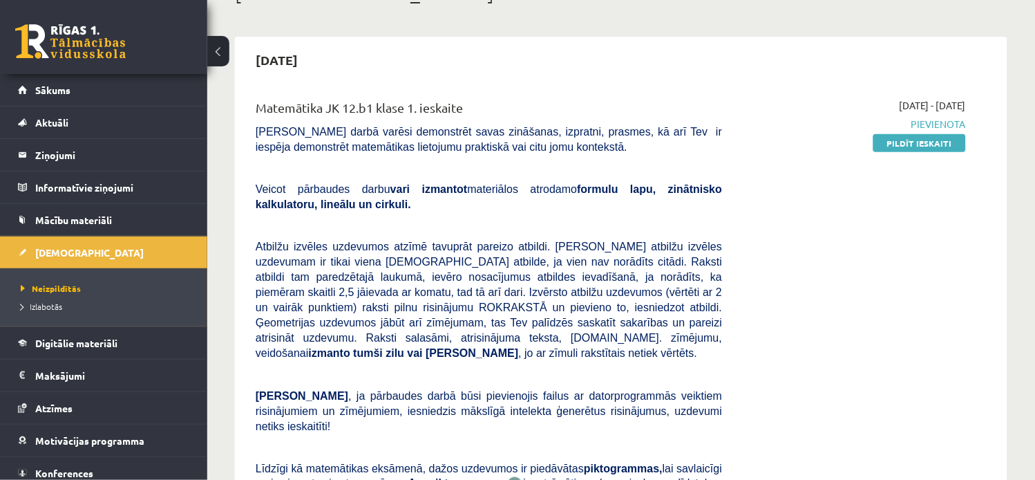
scroll to position [128, 0]
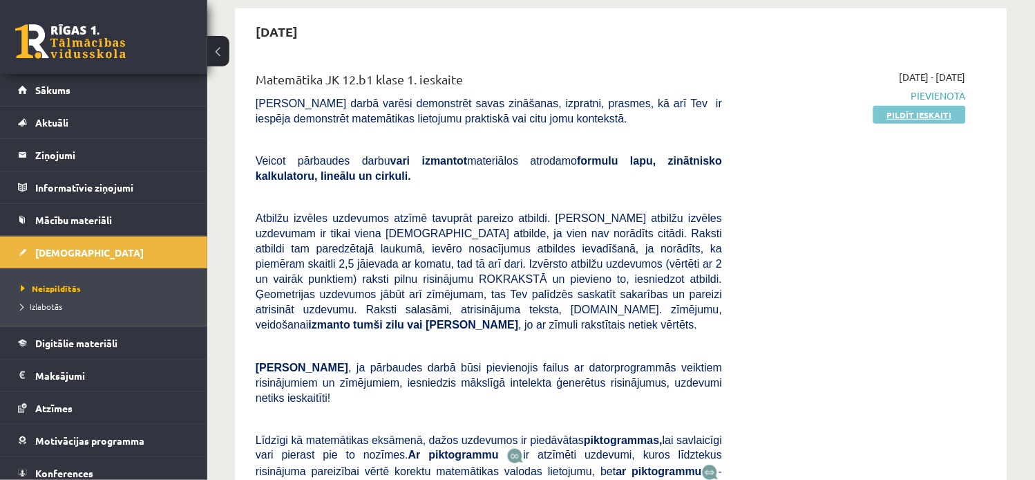
click at [900, 118] on link "Pildīt ieskaiti" at bounding box center [920, 115] width 93 height 18
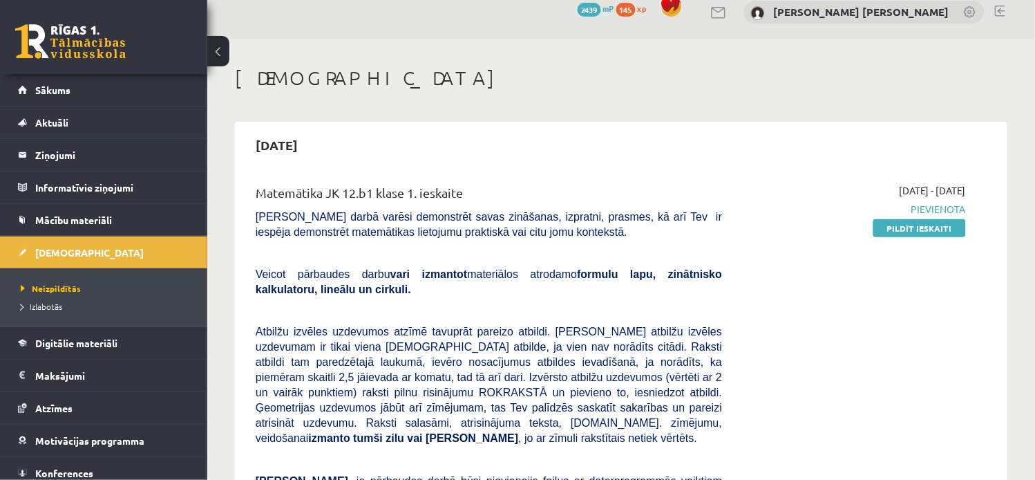
scroll to position [28, 0]
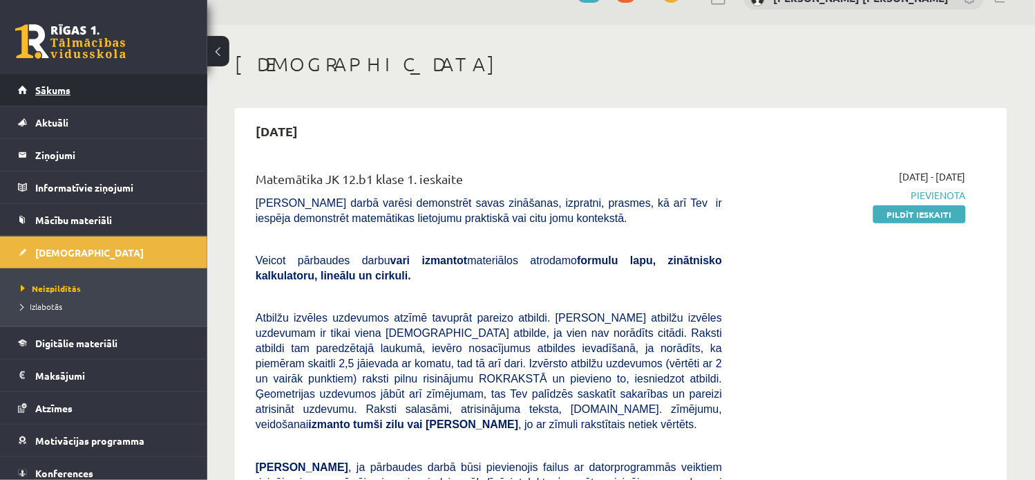
click at [59, 93] on span "Sākums" at bounding box center [52, 90] width 35 height 12
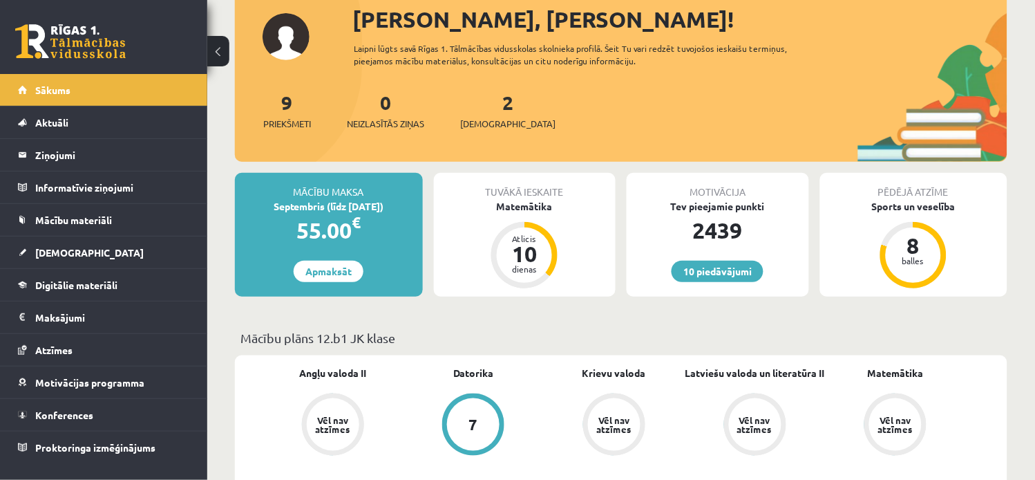
scroll to position [85, 0]
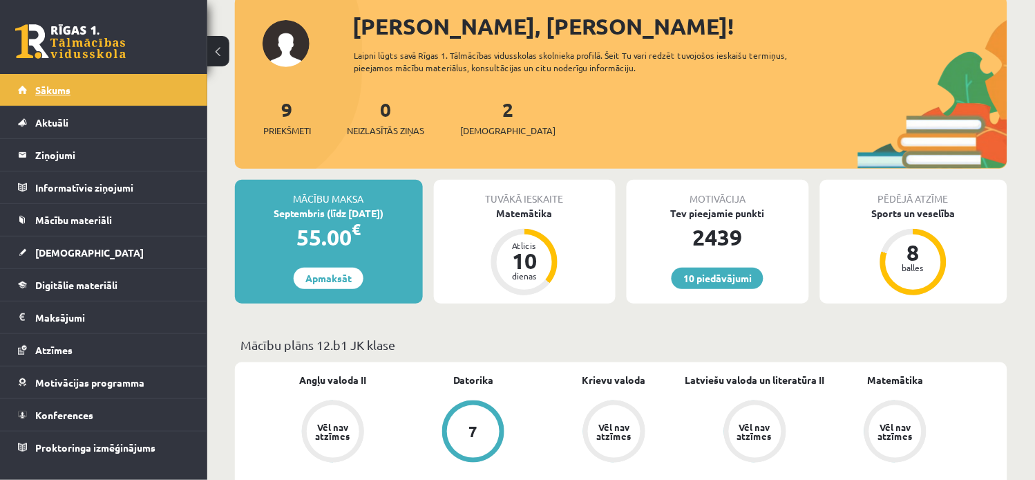
click at [109, 93] on link "Sākums" at bounding box center [104, 90] width 172 height 32
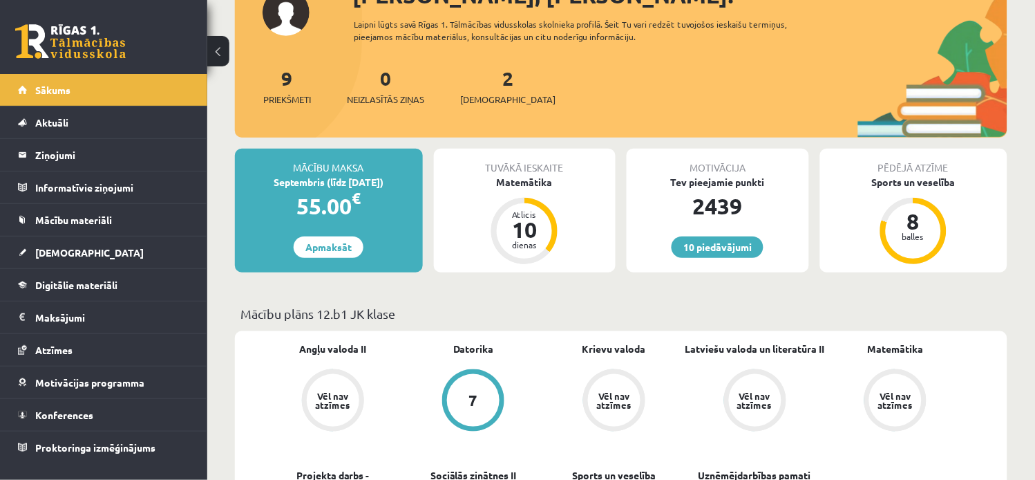
scroll to position [122, 0]
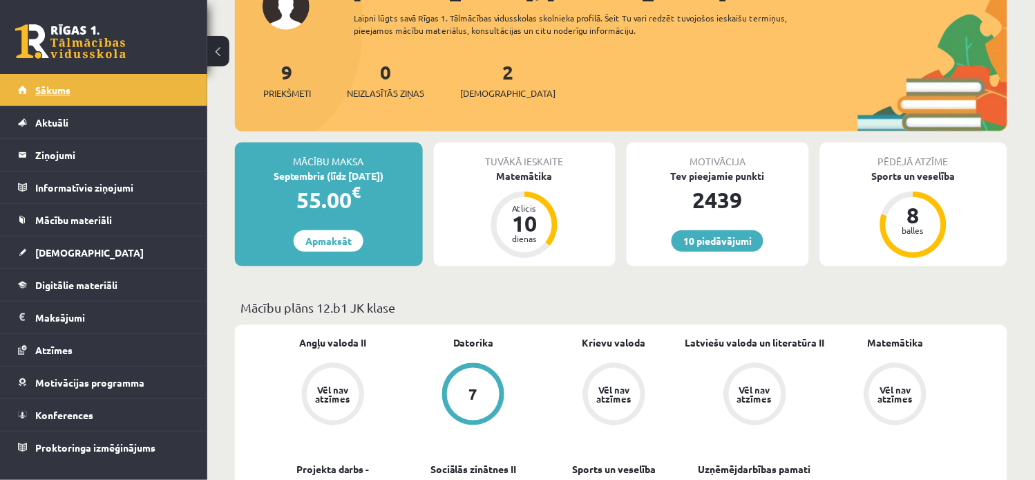
click at [44, 77] on link "Sākums" at bounding box center [104, 90] width 172 height 32
